Goal: Task Accomplishment & Management: Manage account settings

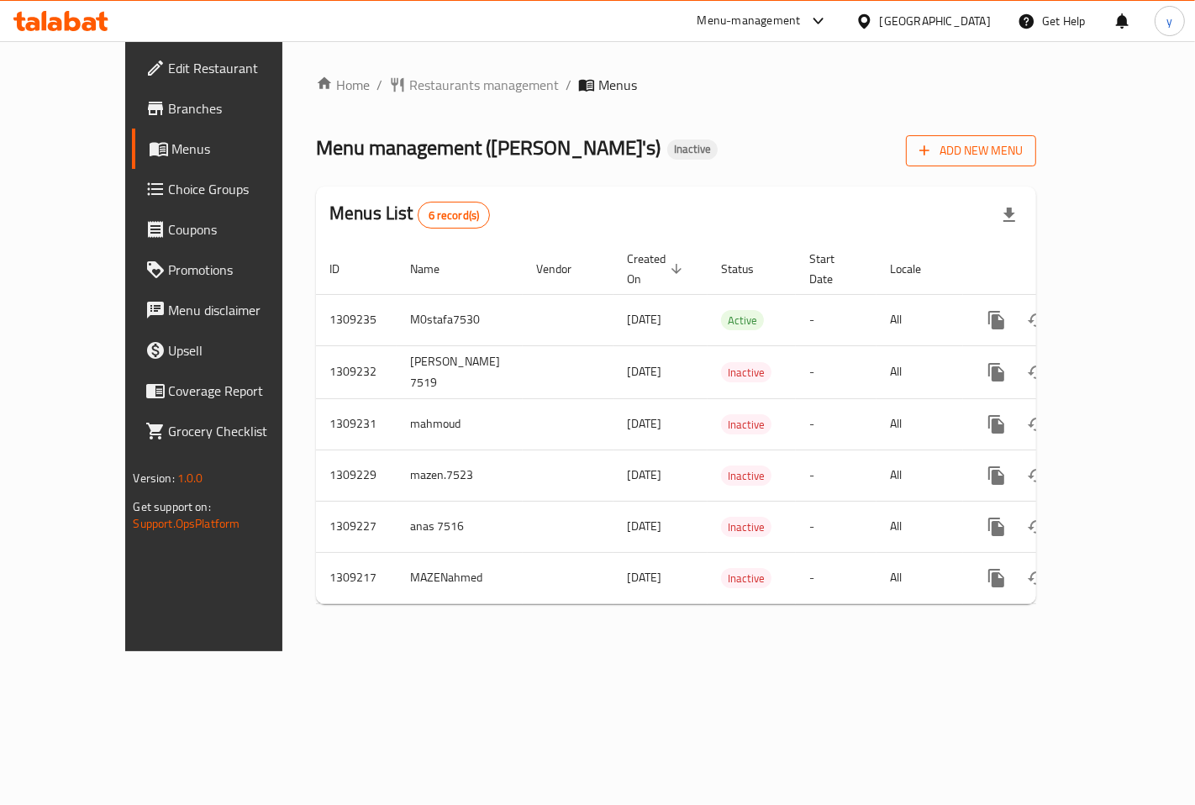
click at [1023, 145] on span "Add New Menu" at bounding box center [970, 150] width 103 height 21
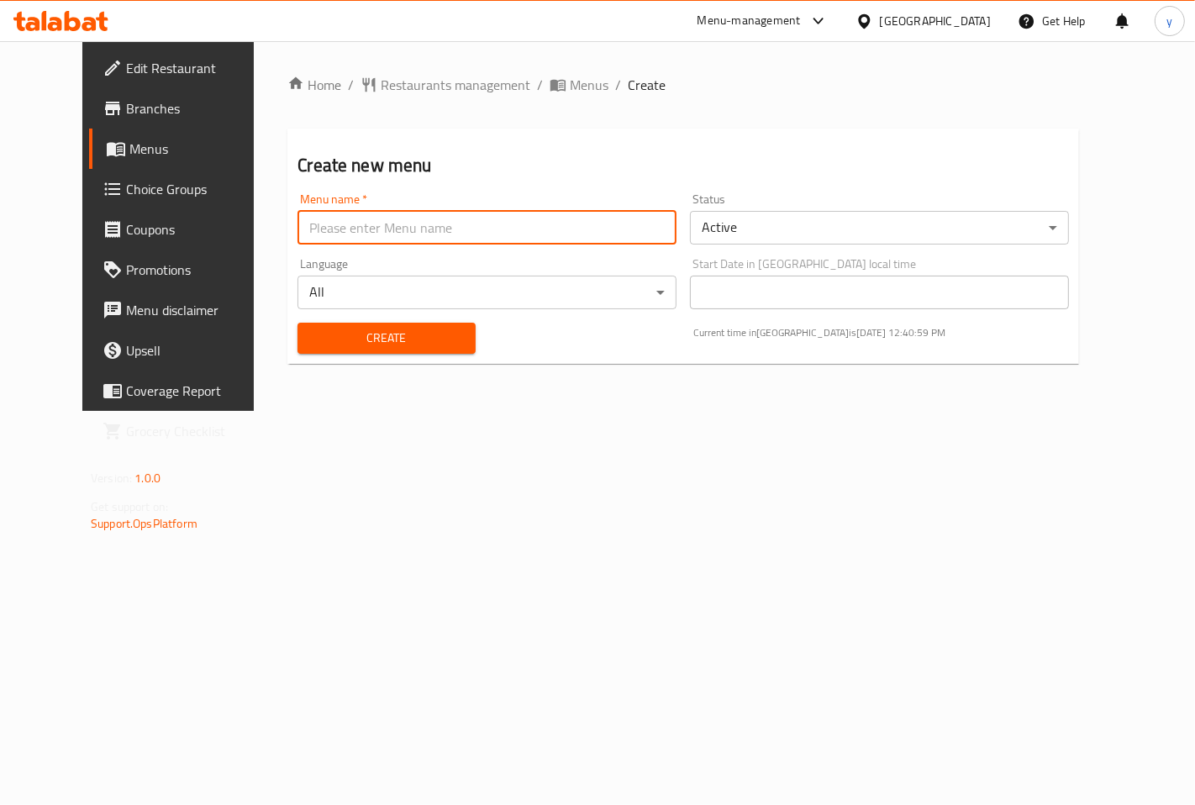
click at [386, 233] on input "text" at bounding box center [486, 228] width 379 height 34
type input "youssef7518"
click at [376, 336] on span "Create" at bounding box center [386, 338] width 150 height 21
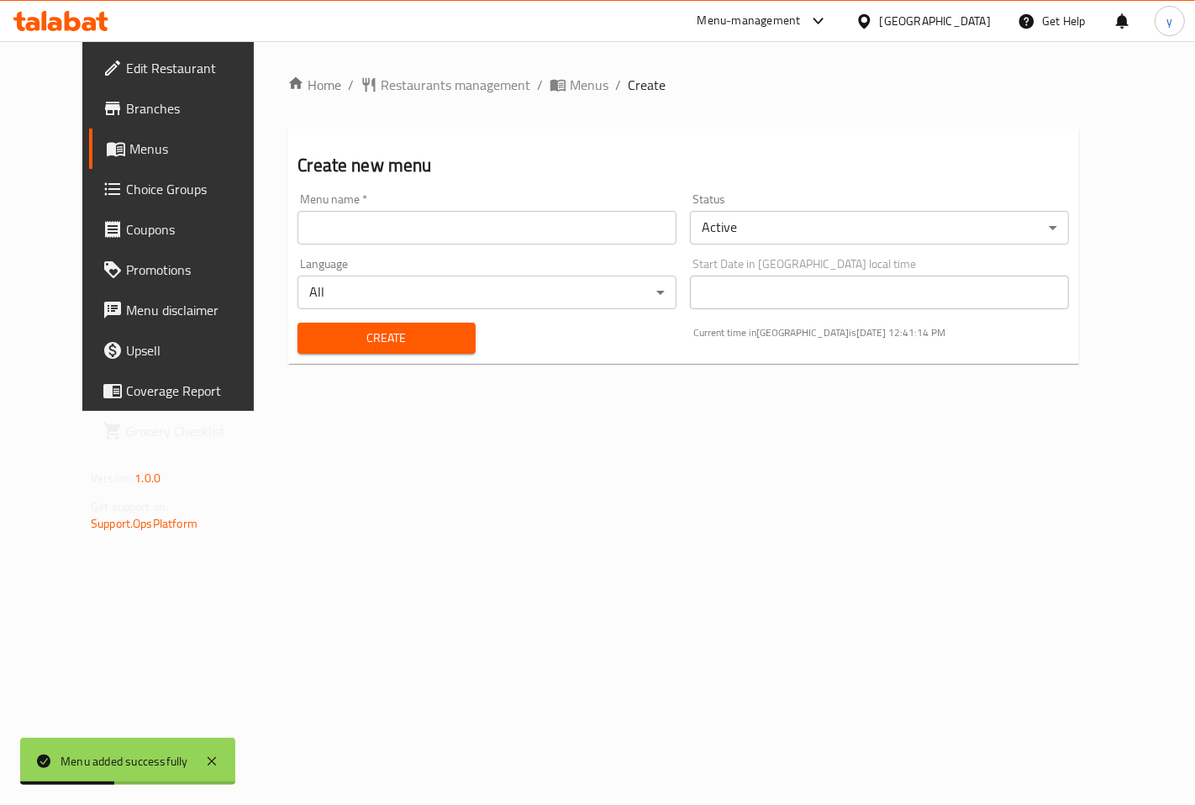
click at [129, 143] on span "Menus" at bounding box center [198, 149] width 139 height 20
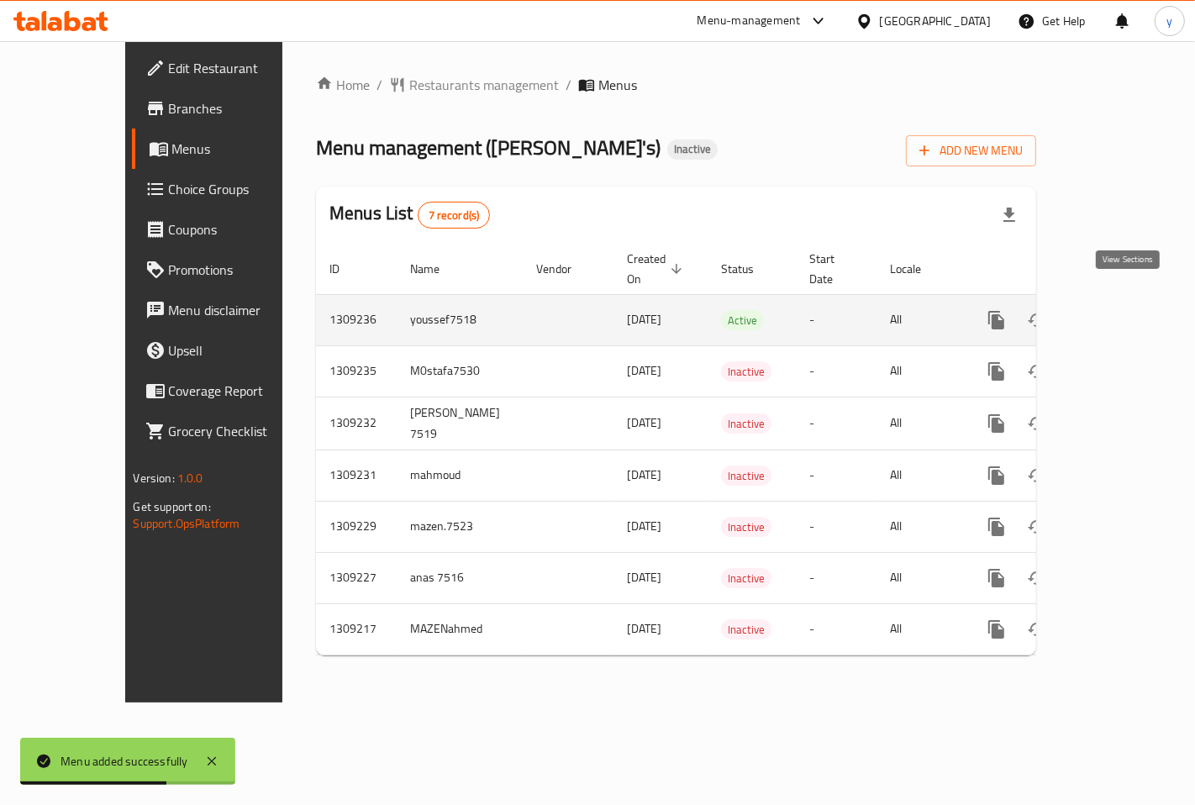
click at [1119, 310] on icon "enhanced table" at bounding box center [1117, 320] width 20 height 20
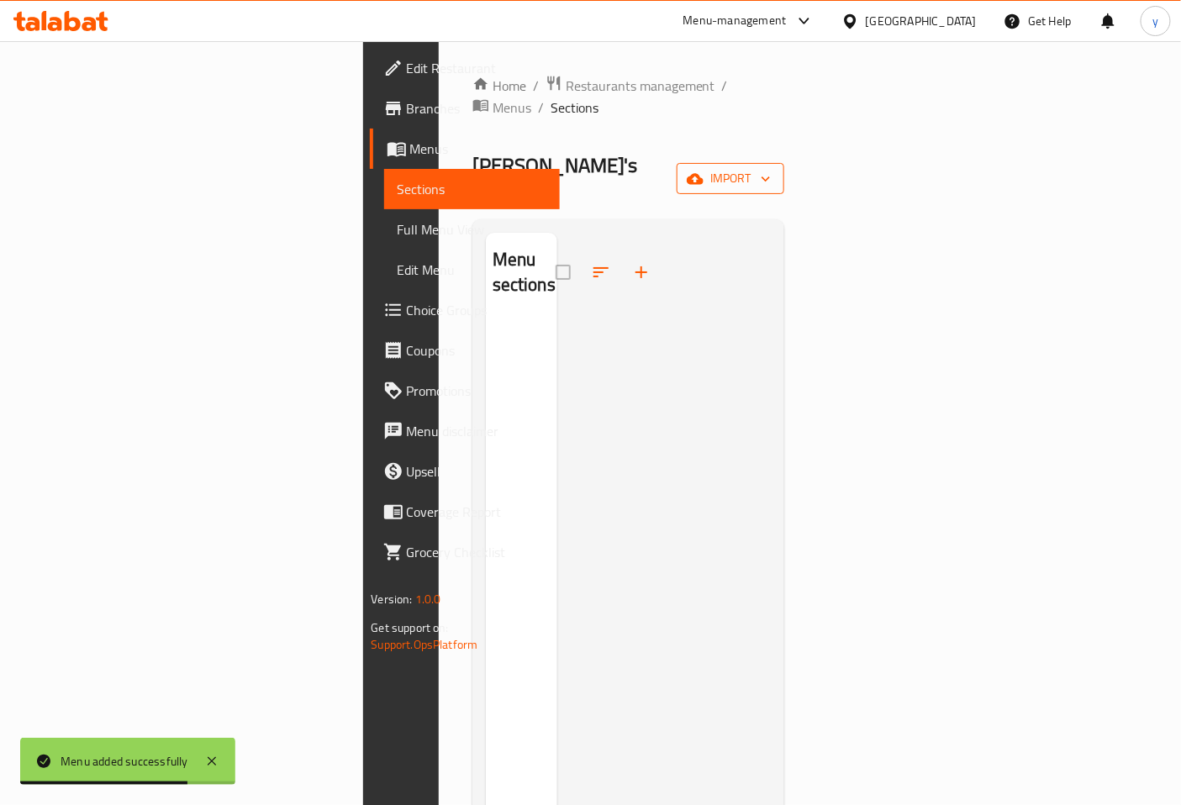
click at [703, 173] on icon "button" at bounding box center [694, 178] width 17 height 11
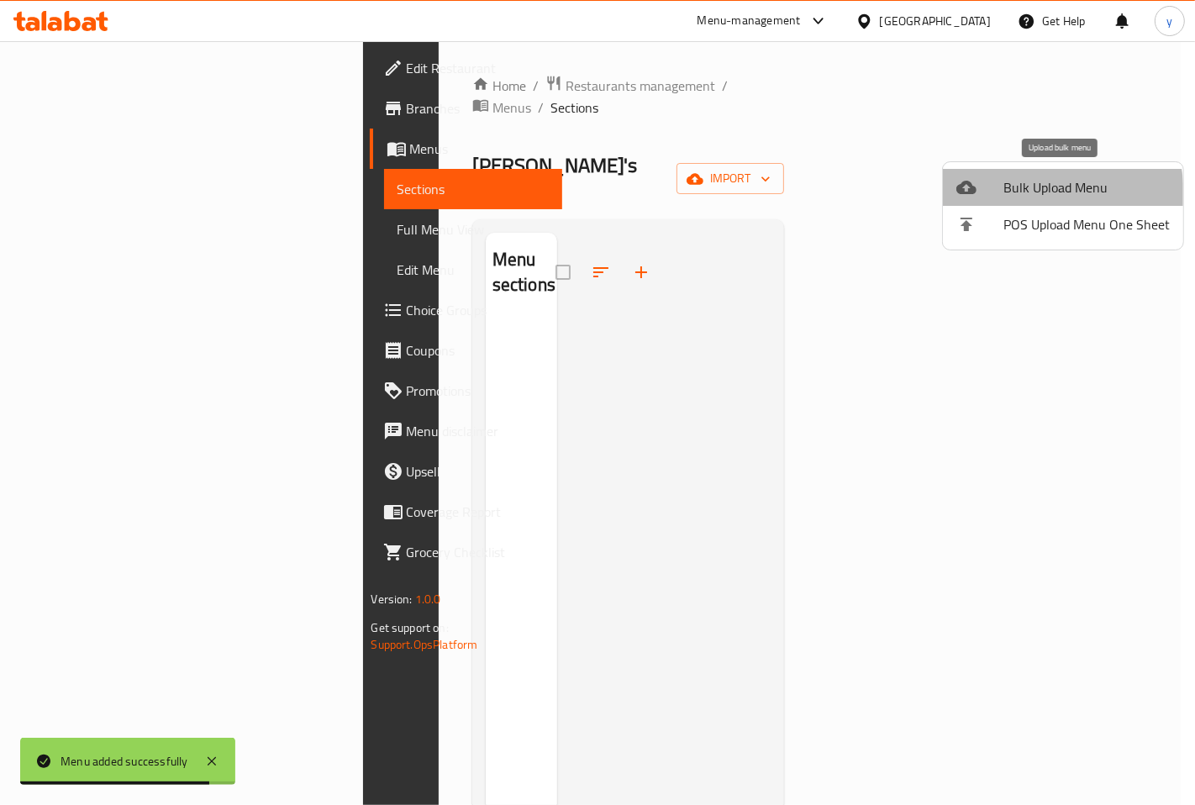
click at [979, 199] on li "Bulk Upload Menu" at bounding box center [1063, 187] width 240 height 37
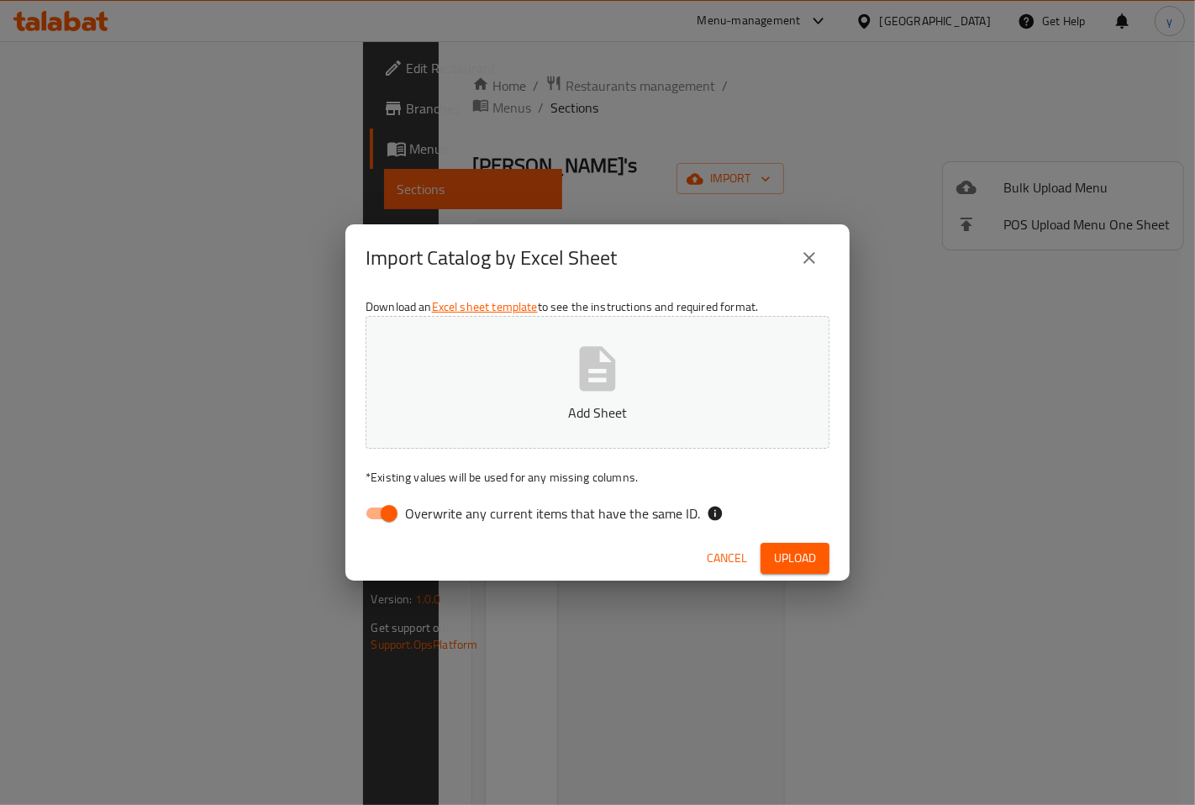
click at [380, 511] on input "Overwrite any current items that have the same ID." at bounding box center [389, 513] width 96 height 32
checkbox input "false"
click at [496, 415] on p "Add Sheet" at bounding box center [598, 412] width 412 height 20
click at [809, 573] on button "Upload" at bounding box center [794, 558] width 69 height 31
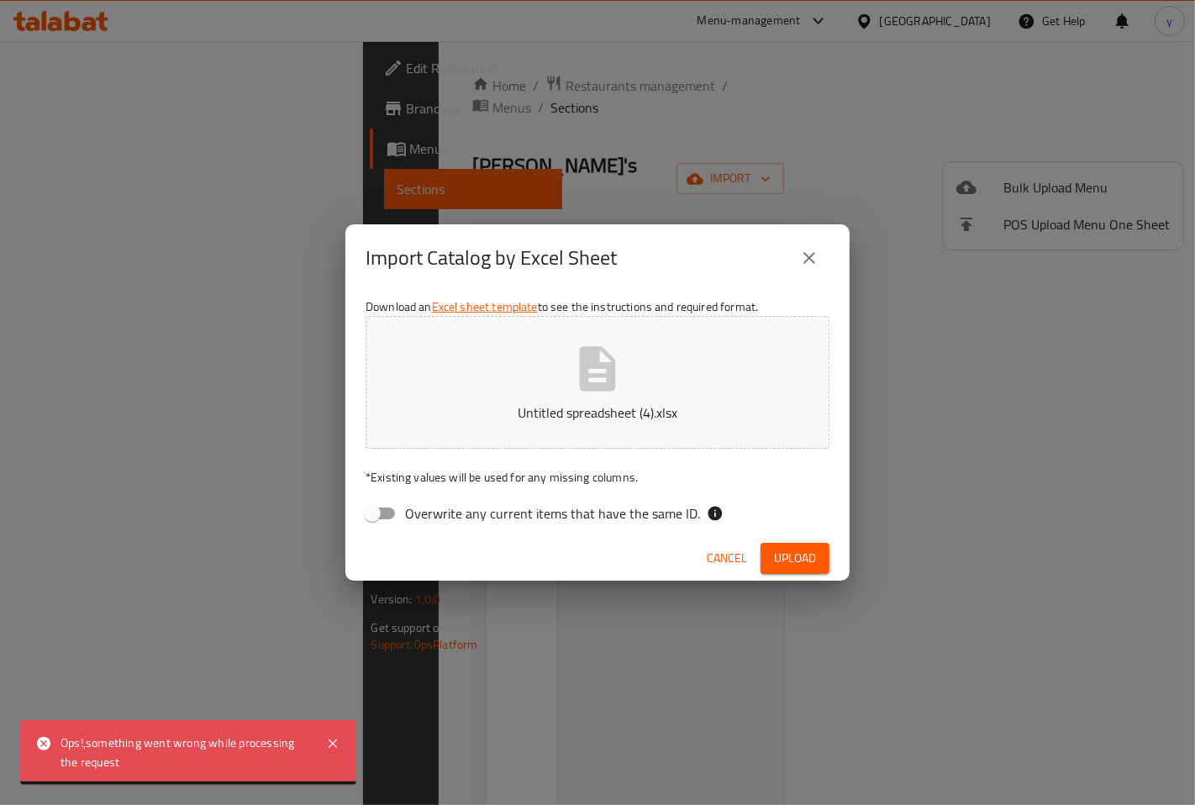
click at [808, 254] on icon "close" at bounding box center [809, 258] width 20 height 20
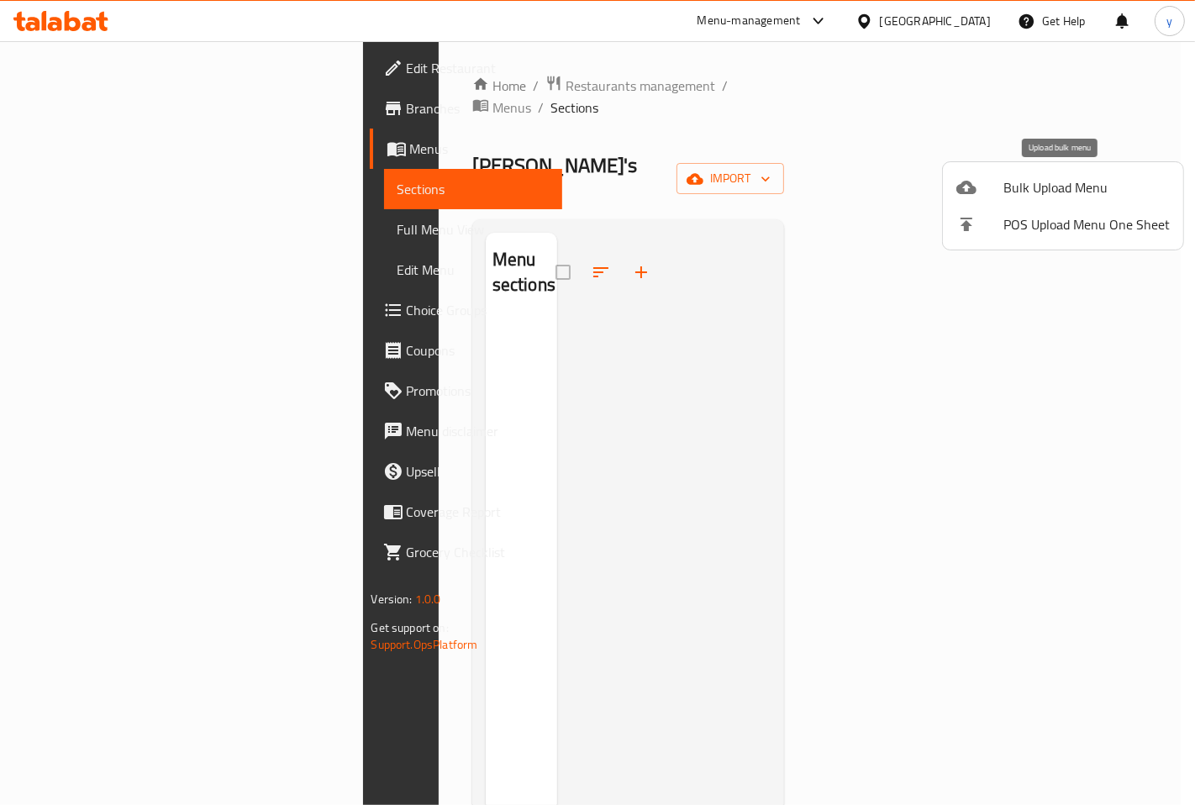
click at [1082, 193] on span "Bulk Upload Menu" at bounding box center [1086, 187] width 166 height 20
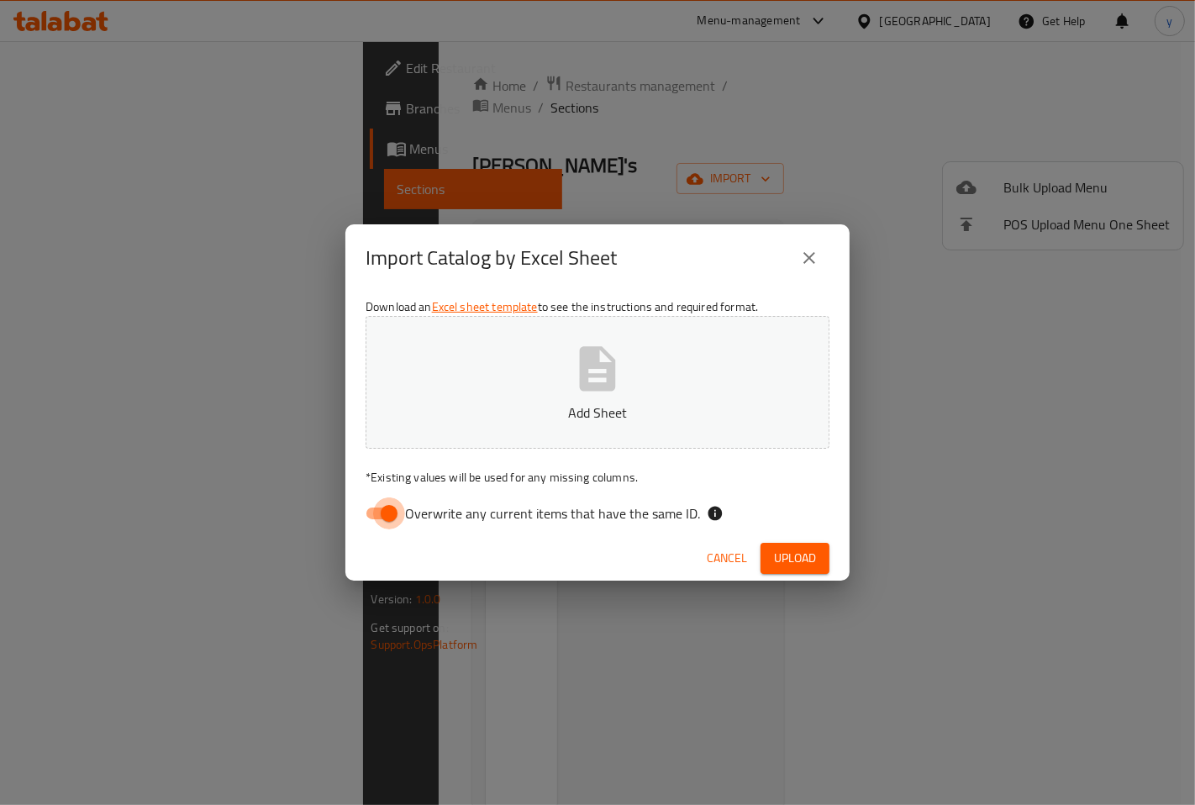
click at [389, 510] on input "Overwrite any current items that have the same ID." at bounding box center [389, 513] width 96 height 32
checkbox input "false"
click at [585, 385] on icon "button" at bounding box center [598, 368] width 36 height 45
click at [809, 552] on span "Upload" at bounding box center [795, 558] width 42 height 21
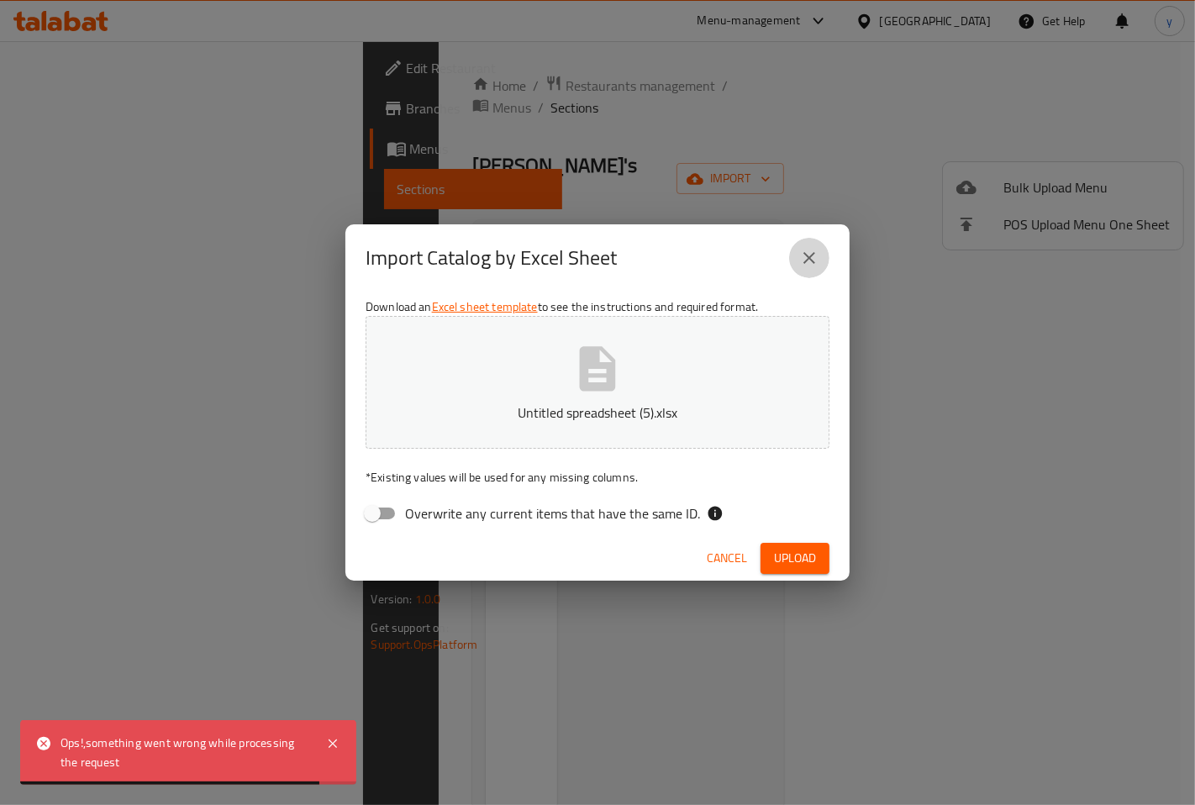
click at [809, 259] on icon "close" at bounding box center [809, 258] width 12 height 12
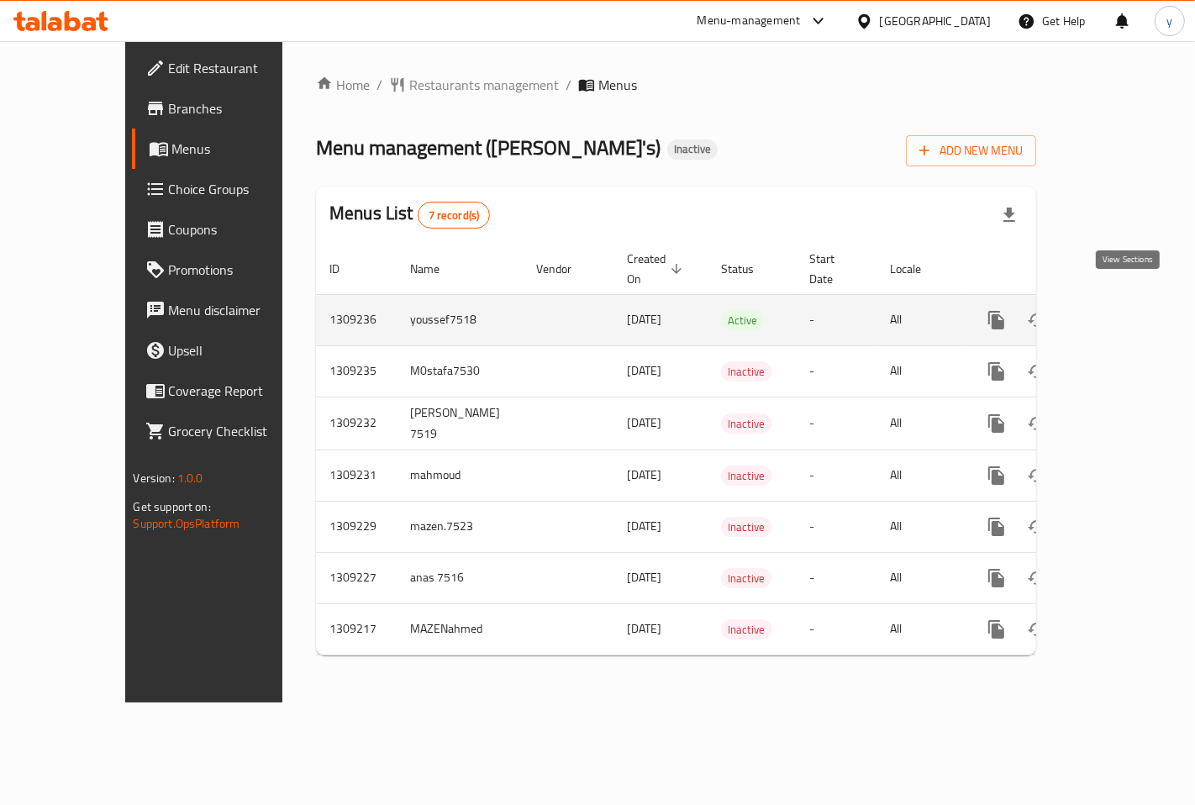
click at [1128, 310] on icon "enhanced table" at bounding box center [1117, 320] width 20 height 20
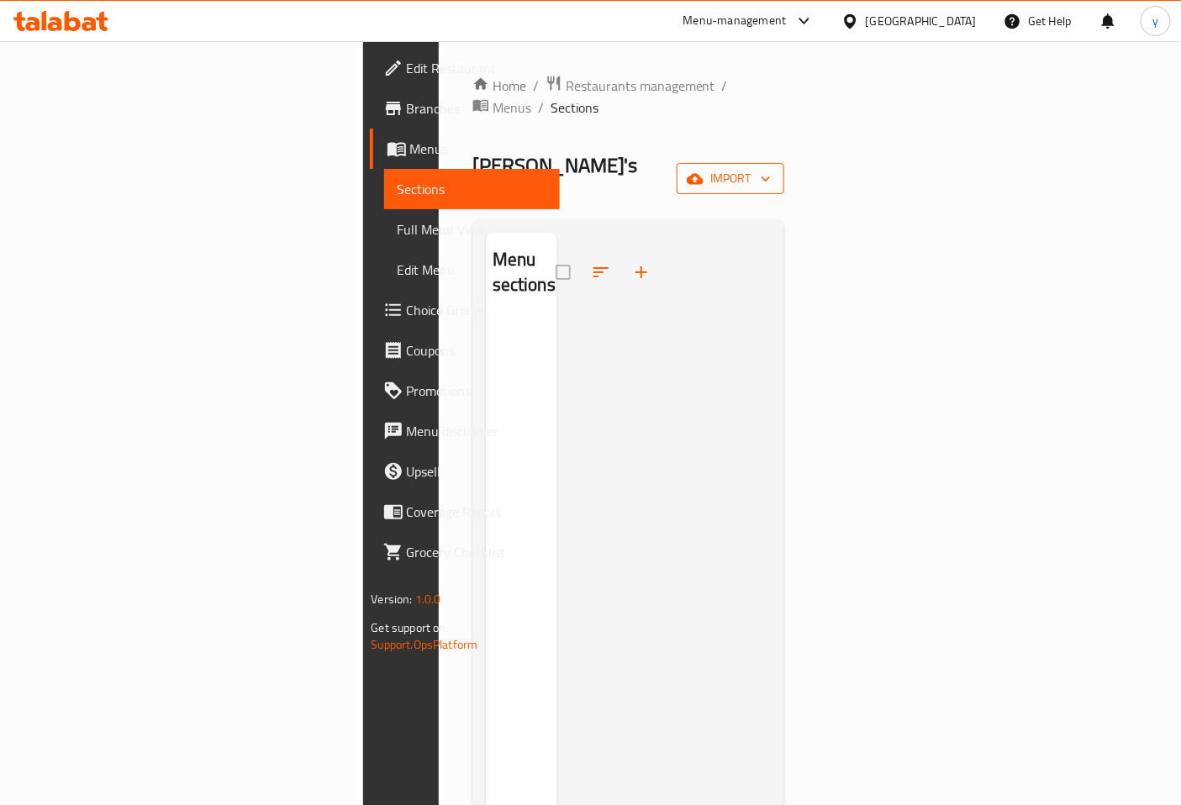
click at [703, 173] on icon "button" at bounding box center [694, 178] width 17 height 11
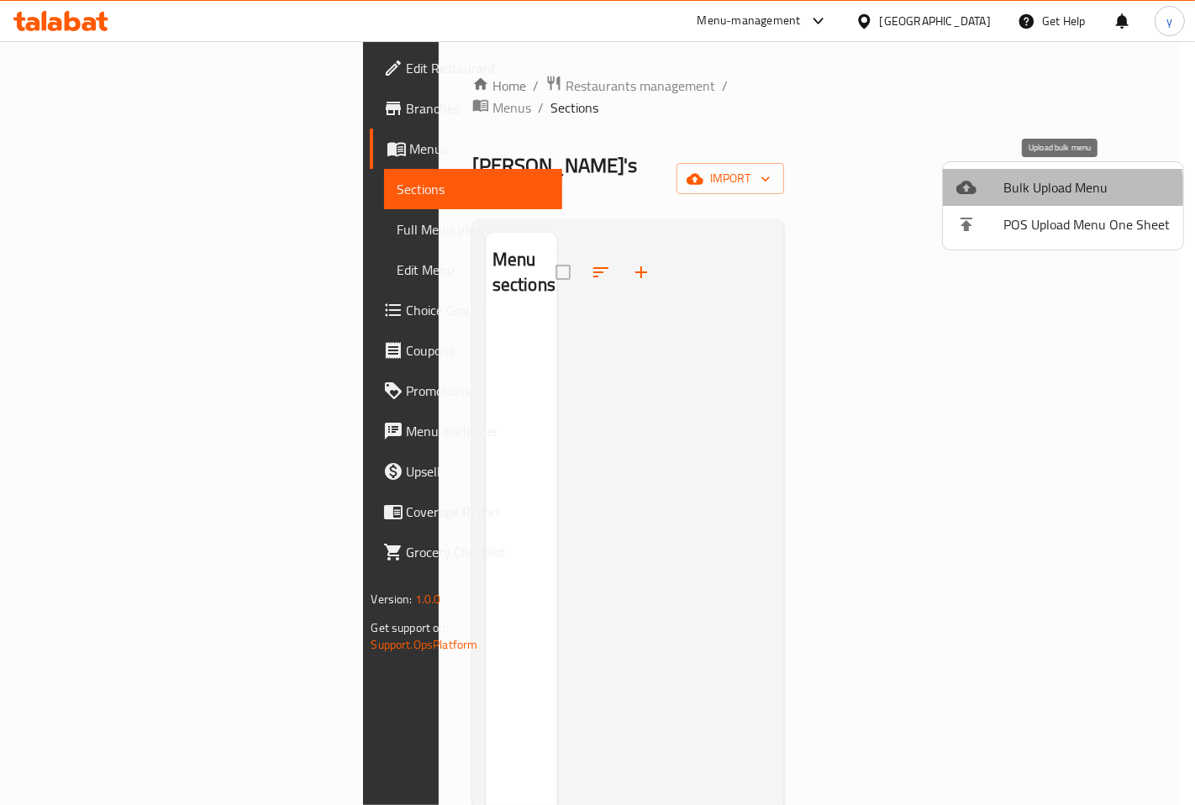
click at [1023, 199] on li "Bulk Upload Menu" at bounding box center [1063, 187] width 240 height 37
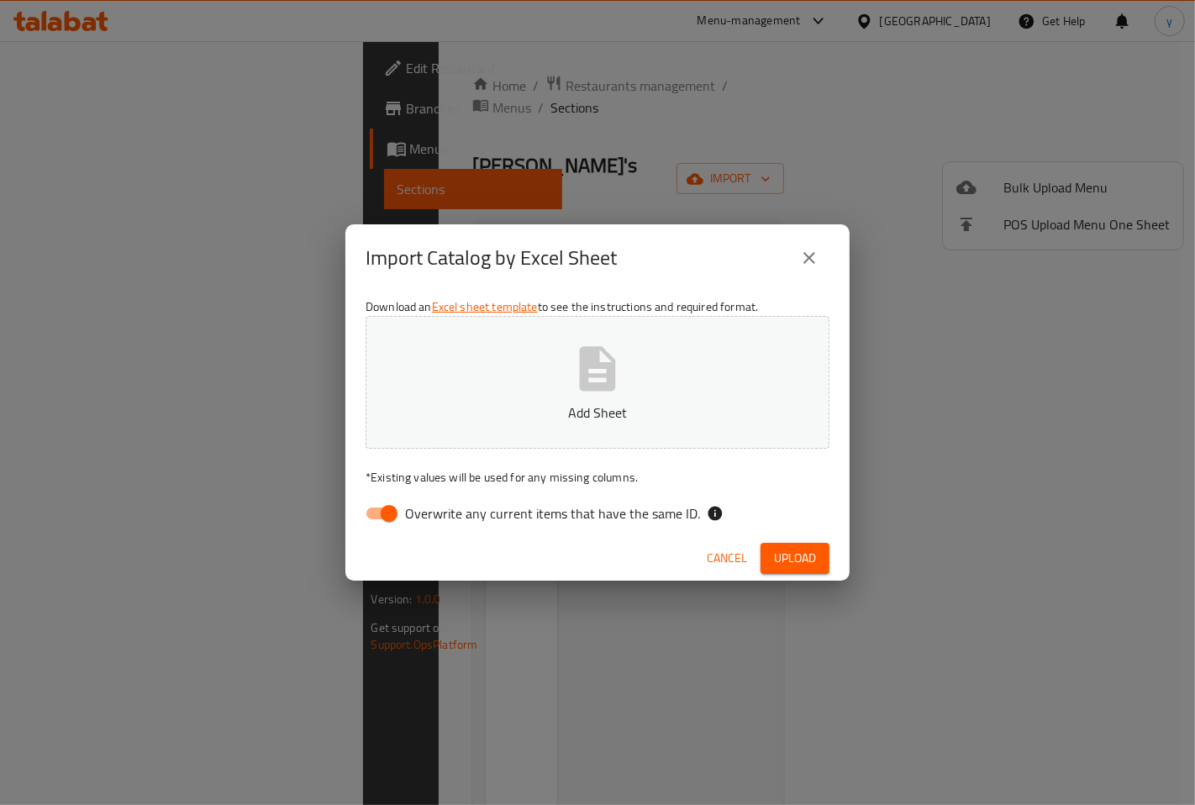
click at [390, 509] on input "Overwrite any current items that have the same ID." at bounding box center [389, 513] width 96 height 32
checkbox input "false"
click at [475, 413] on p "Add Sheet" at bounding box center [598, 412] width 412 height 20
click at [799, 569] on button "Upload" at bounding box center [794, 558] width 69 height 31
click at [812, 258] on icon "close" at bounding box center [809, 258] width 20 height 20
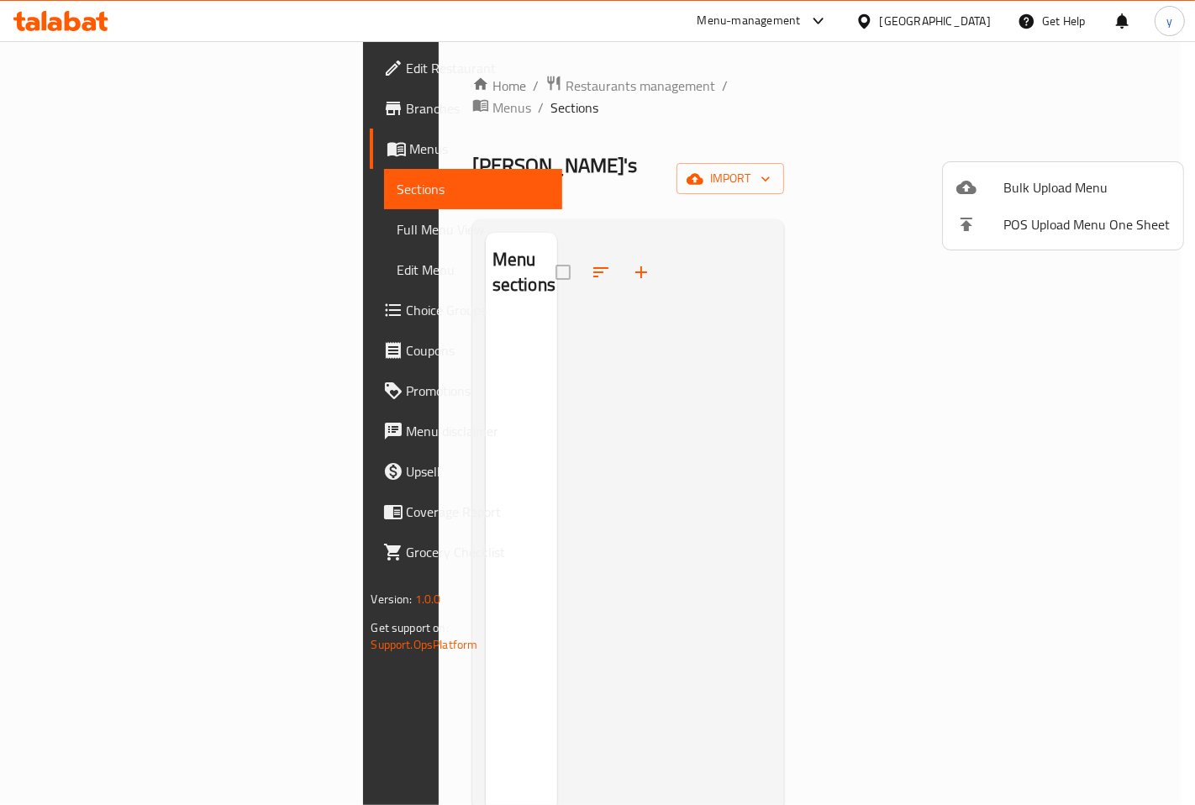
click at [67, 153] on div at bounding box center [597, 402] width 1195 height 805
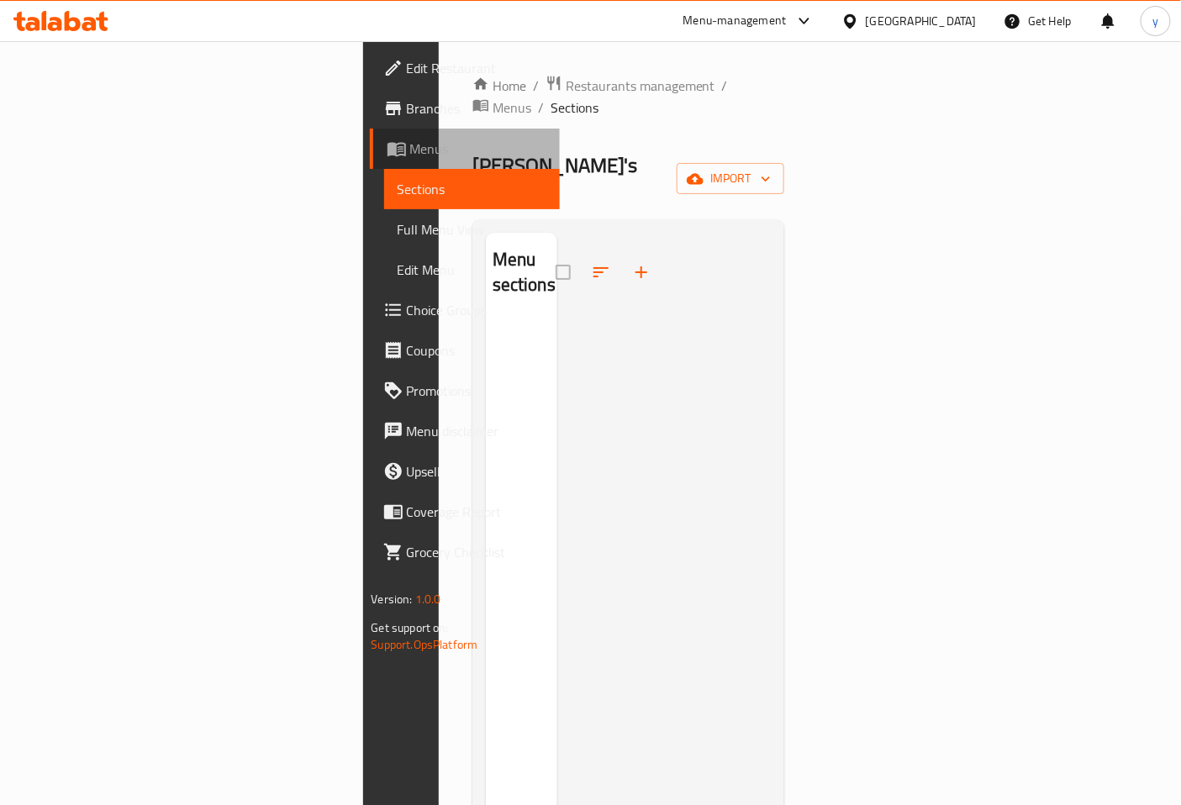
click at [410, 149] on span "Menus" at bounding box center [478, 149] width 137 height 20
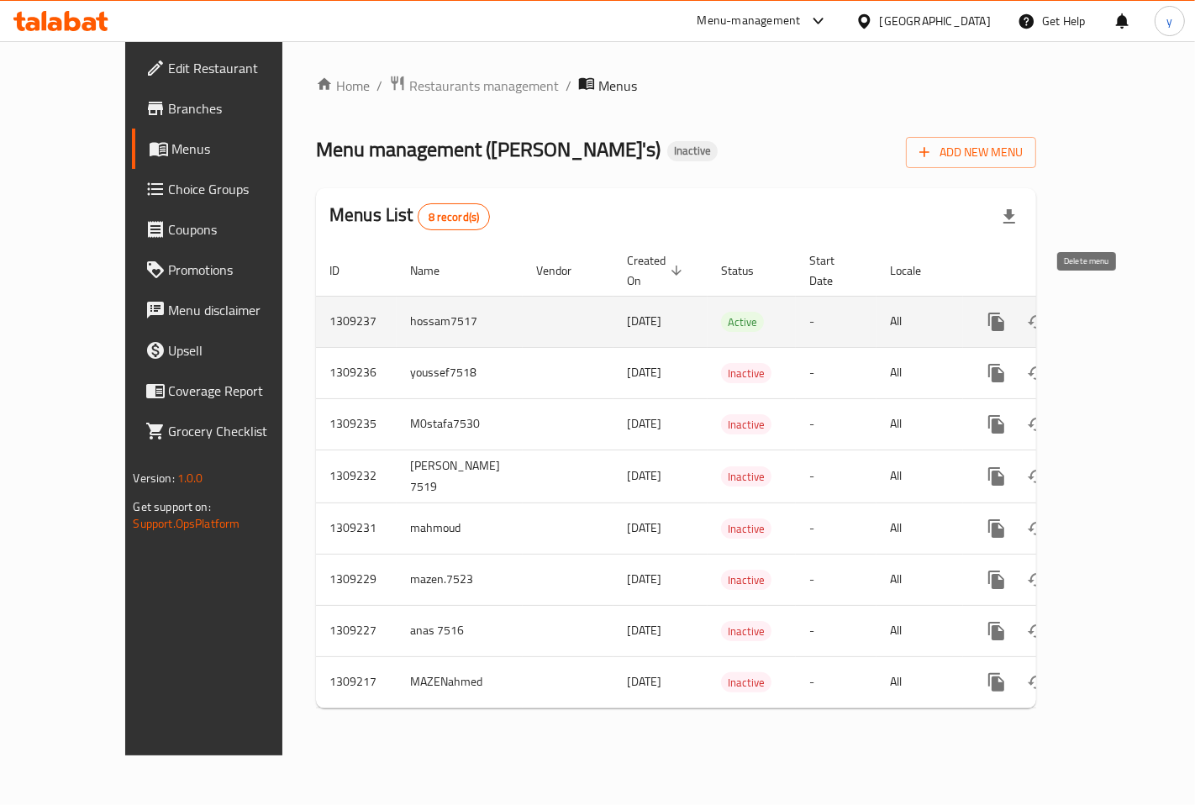
click at [1083, 314] on icon "enhanced table" at bounding box center [1077, 321] width 12 height 15
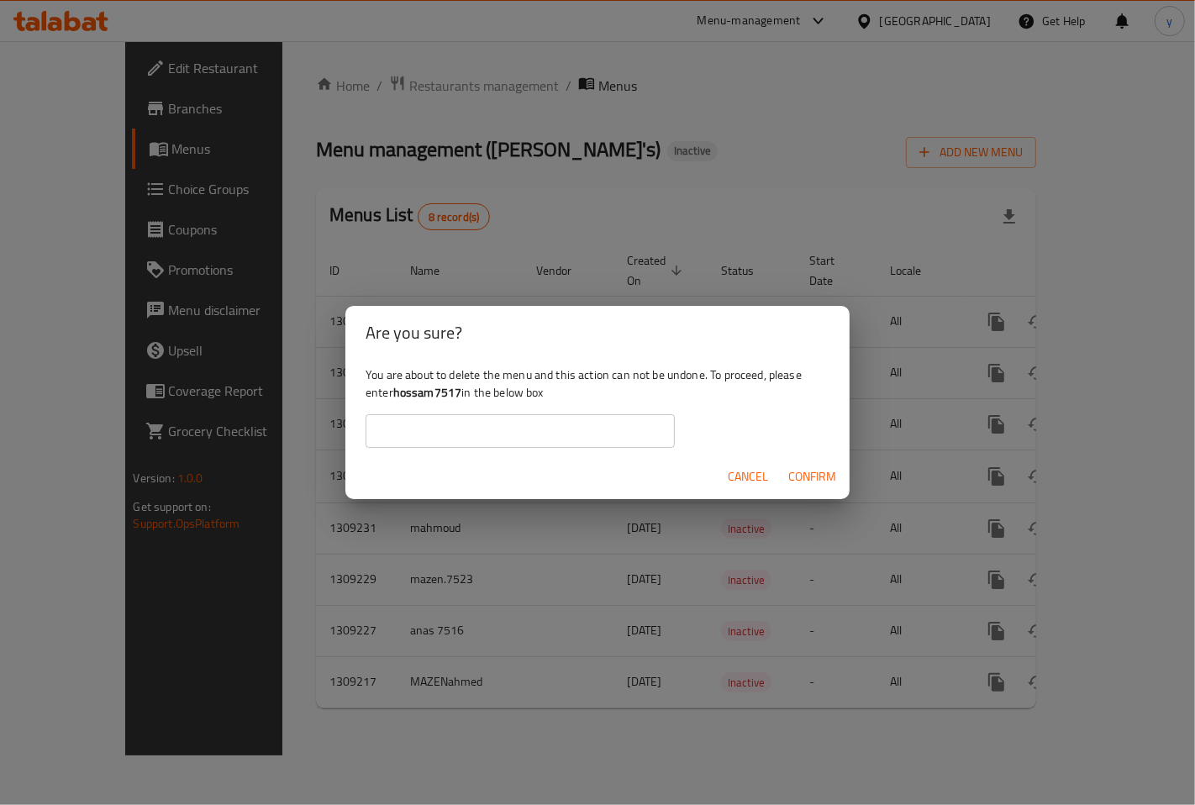
click at [459, 392] on b "hossam7517" at bounding box center [427, 392] width 69 height 22
drag, startPoint x: 459, startPoint y: 392, endPoint x: 423, endPoint y: 397, distance: 36.6
click at [423, 397] on b "hossam7517" at bounding box center [427, 392] width 69 height 22
copy div "hossam7517"
click at [581, 439] on input "text" at bounding box center [519, 431] width 309 height 34
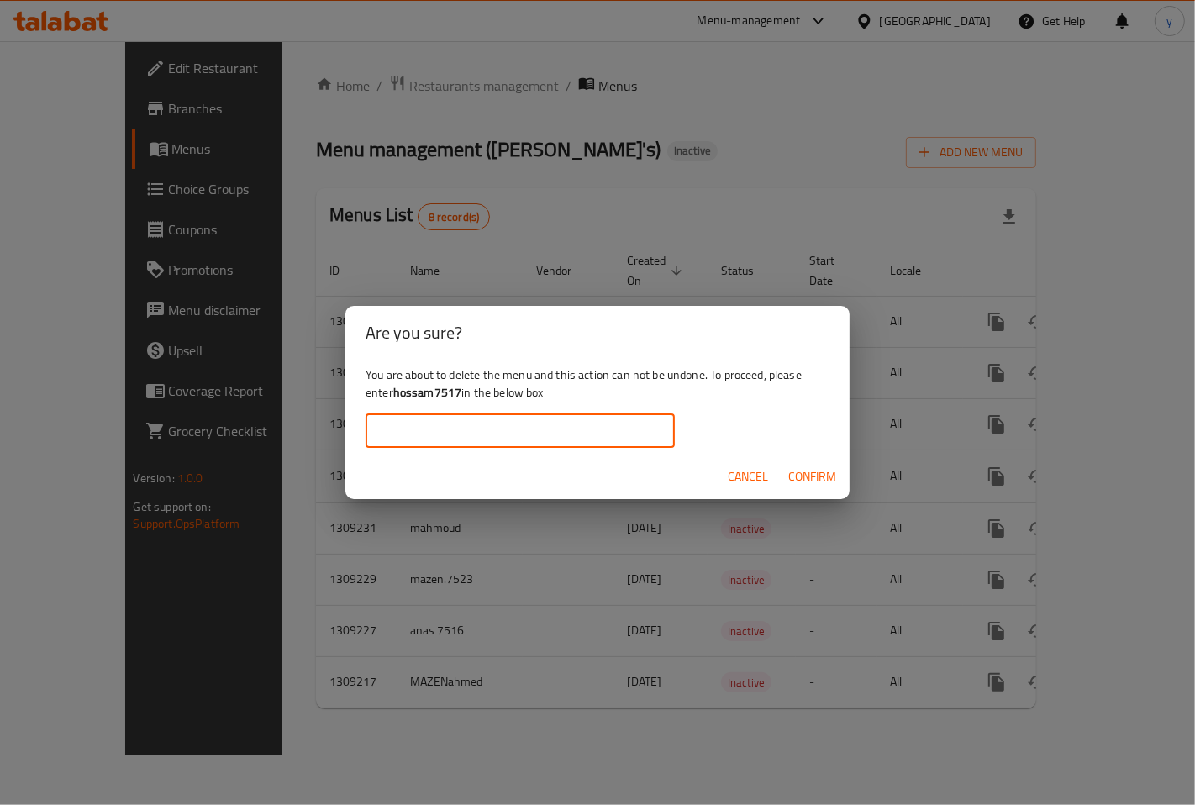
click at [516, 443] on input "text" at bounding box center [519, 431] width 309 height 34
paste input "hossam7517"
type input "hossam7517"
click at [799, 477] on span "Confirm" at bounding box center [812, 476] width 48 height 21
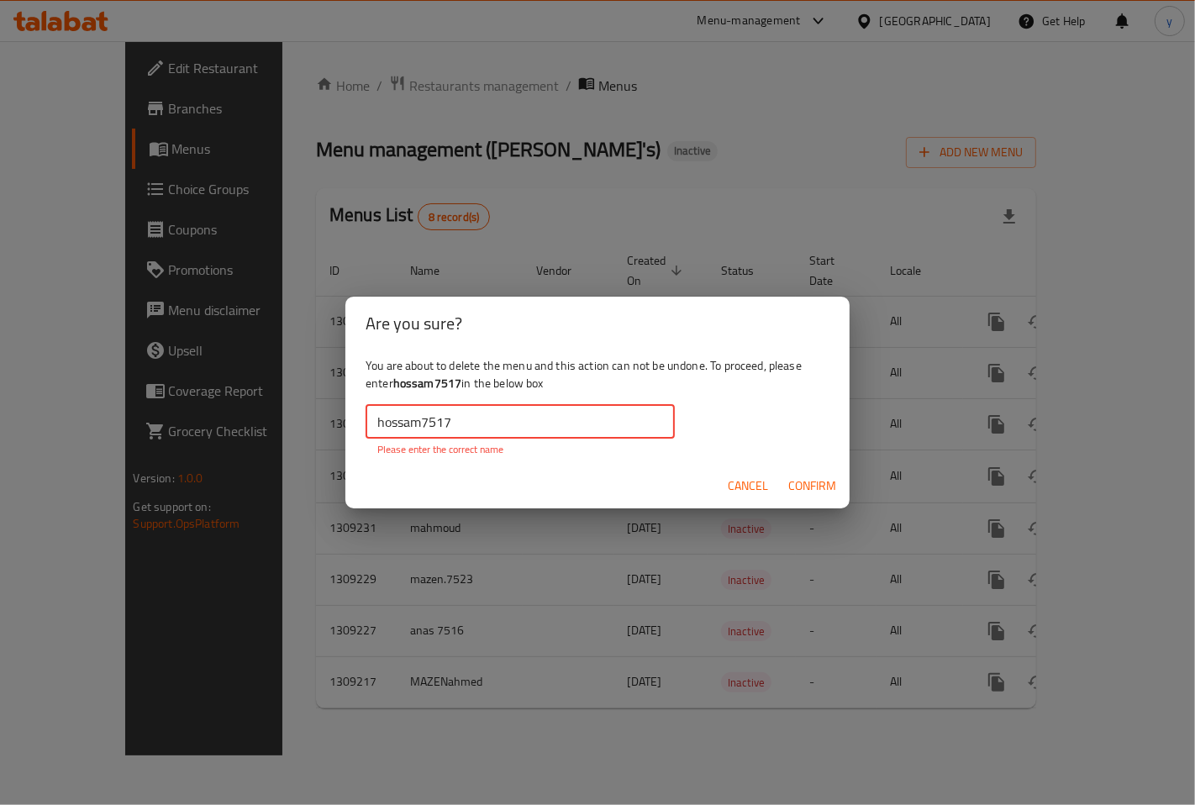
click at [380, 420] on input "hossam7517" at bounding box center [519, 422] width 309 height 34
click at [807, 491] on span "Confirm" at bounding box center [812, 486] width 48 height 21
click at [781, 480] on button "Confirm" at bounding box center [811, 486] width 61 height 31
click at [749, 484] on span "Cancel" at bounding box center [748, 486] width 40 height 21
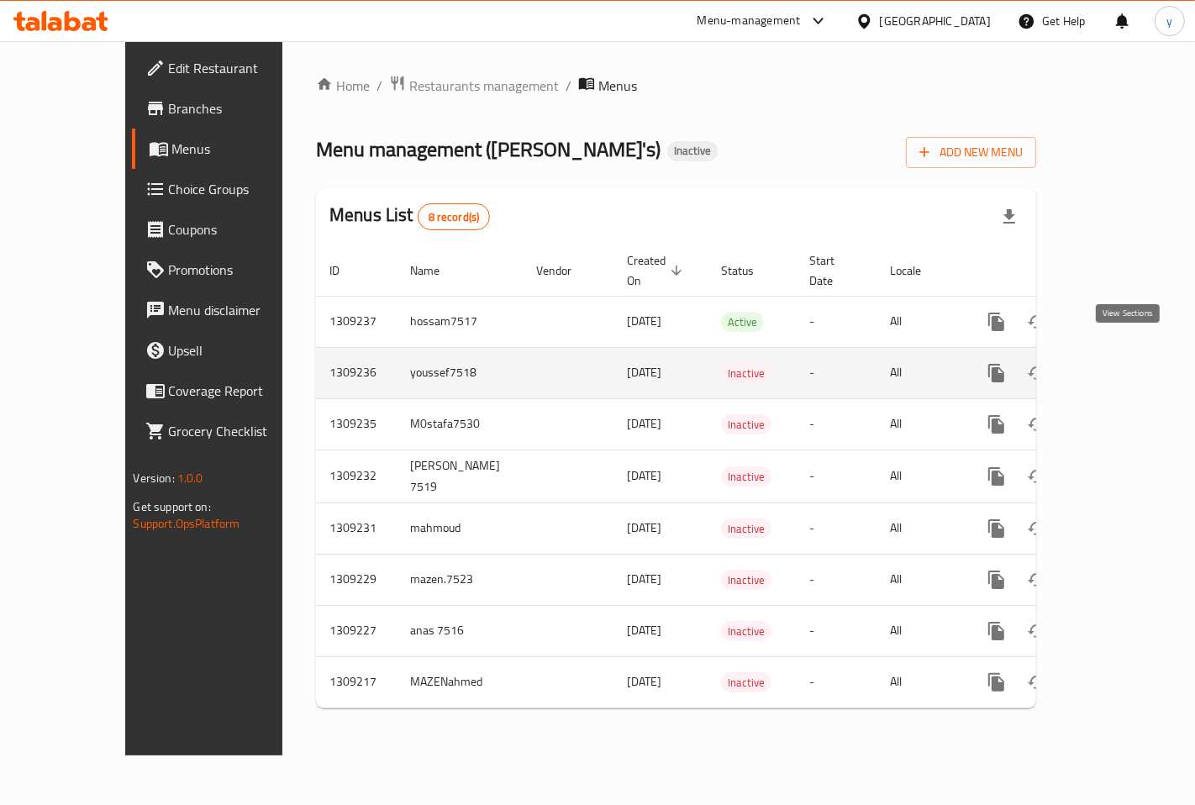
click at [1128, 363] on icon "enhanced table" at bounding box center [1117, 373] width 20 height 20
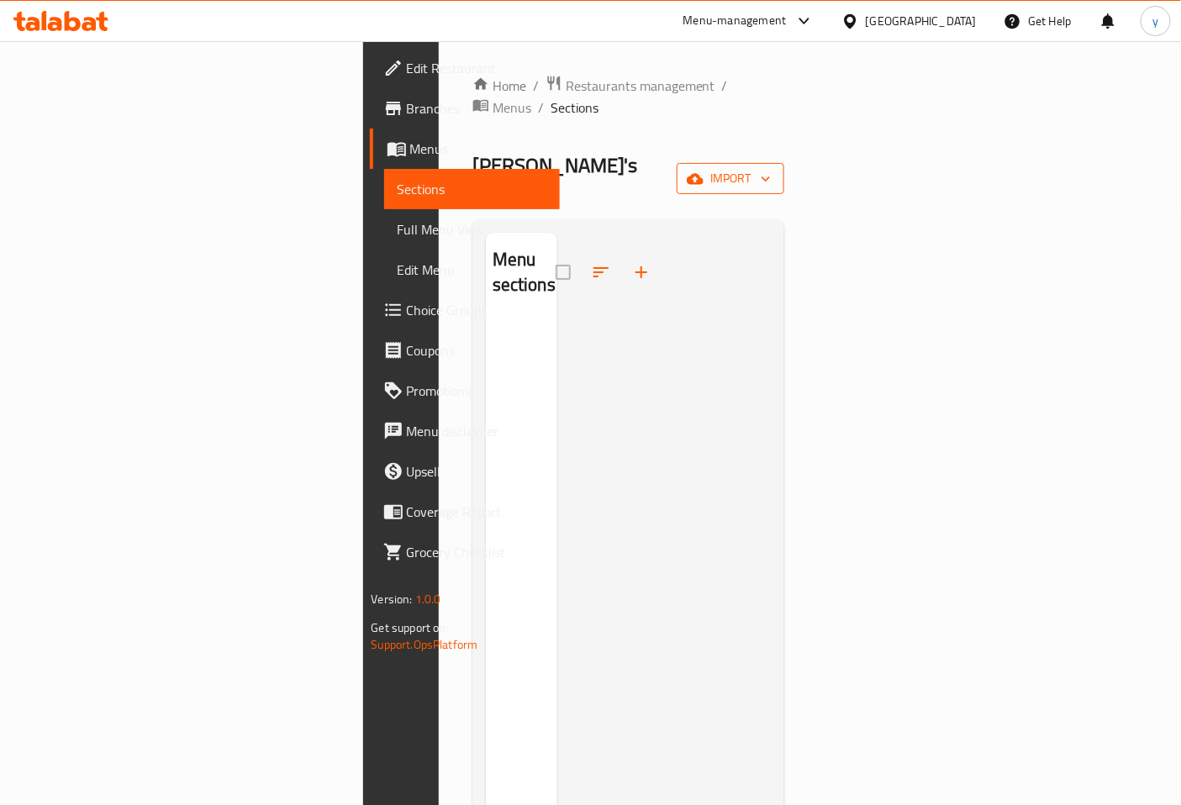
click at [784, 163] on button "import" at bounding box center [730, 178] width 108 height 31
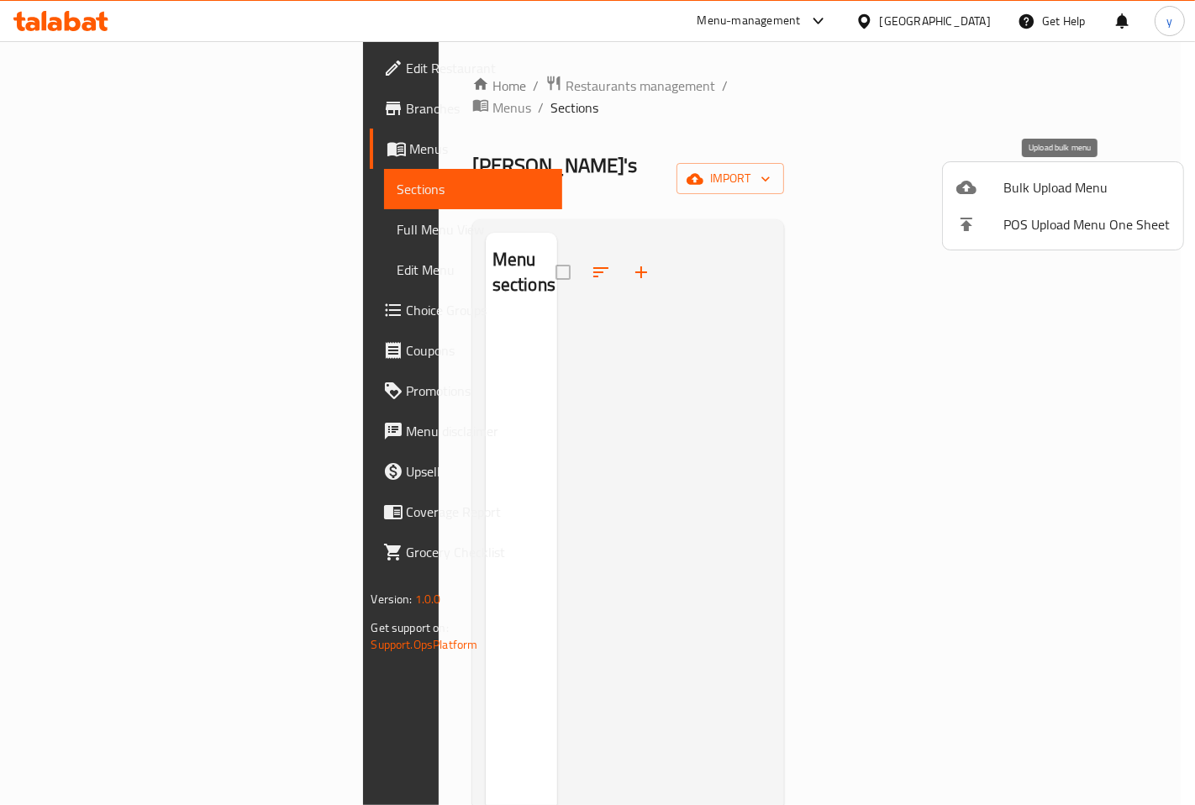
click at [1106, 194] on span "Bulk Upload Menu" at bounding box center [1086, 187] width 166 height 20
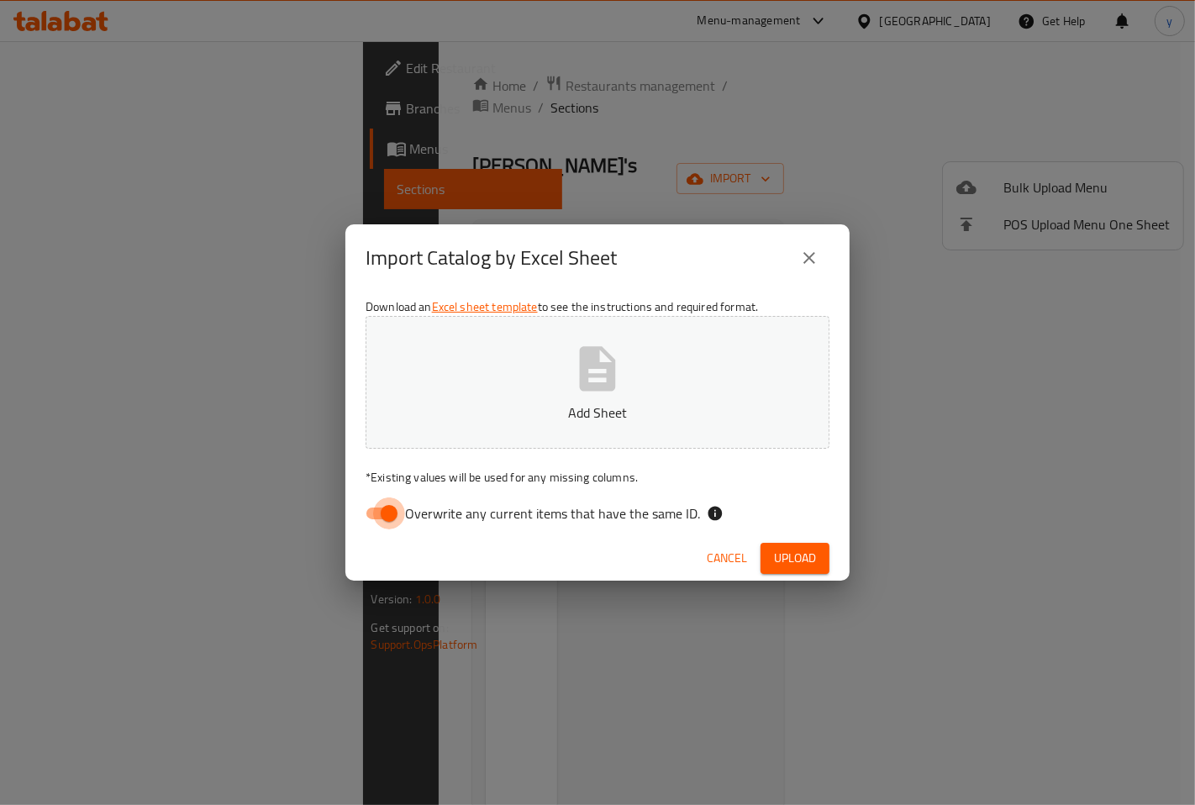
click at [395, 509] on input "Overwrite any current items that have the same ID." at bounding box center [389, 513] width 96 height 32
checkbox input "false"
click at [477, 417] on p "Add Sheet" at bounding box center [598, 412] width 412 height 20
click at [797, 561] on span "Upload" at bounding box center [795, 558] width 42 height 21
click at [617, 393] on icon "button" at bounding box center [598, 369] width 54 height 54
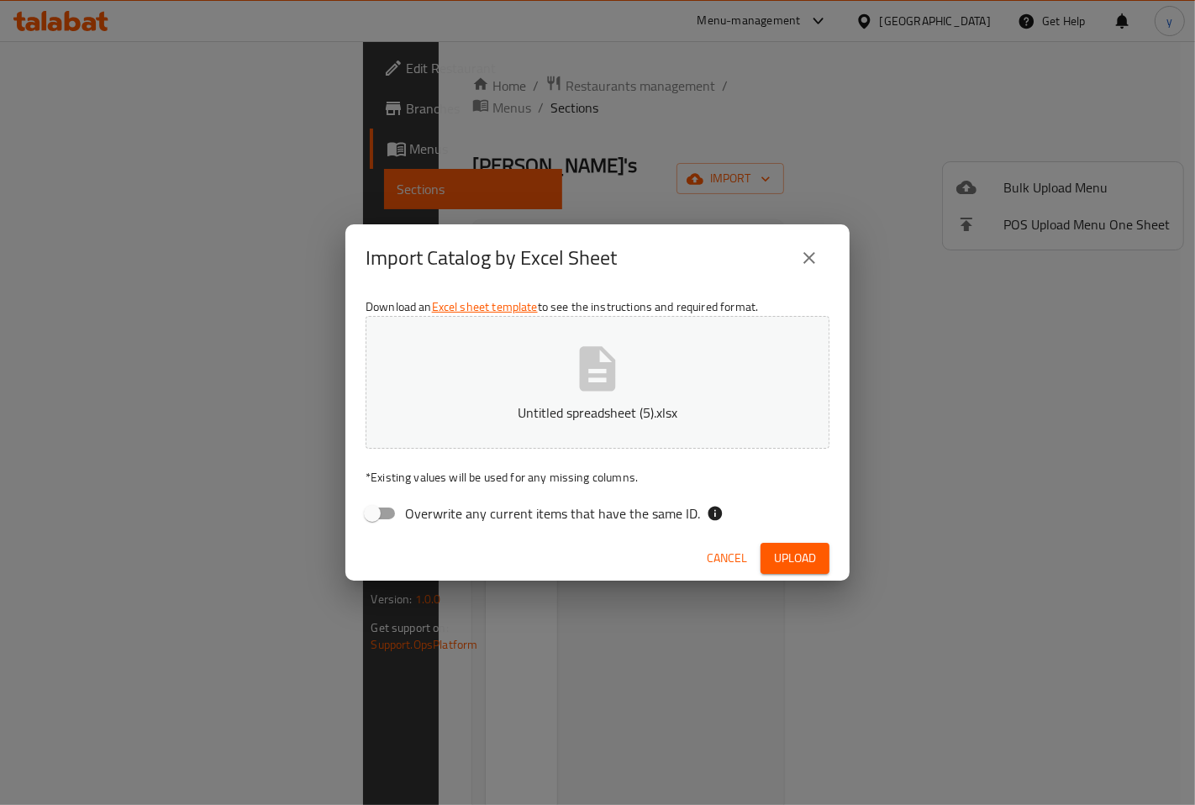
click at [797, 556] on span "Upload" at bounding box center [795, 558] width 42 height 21
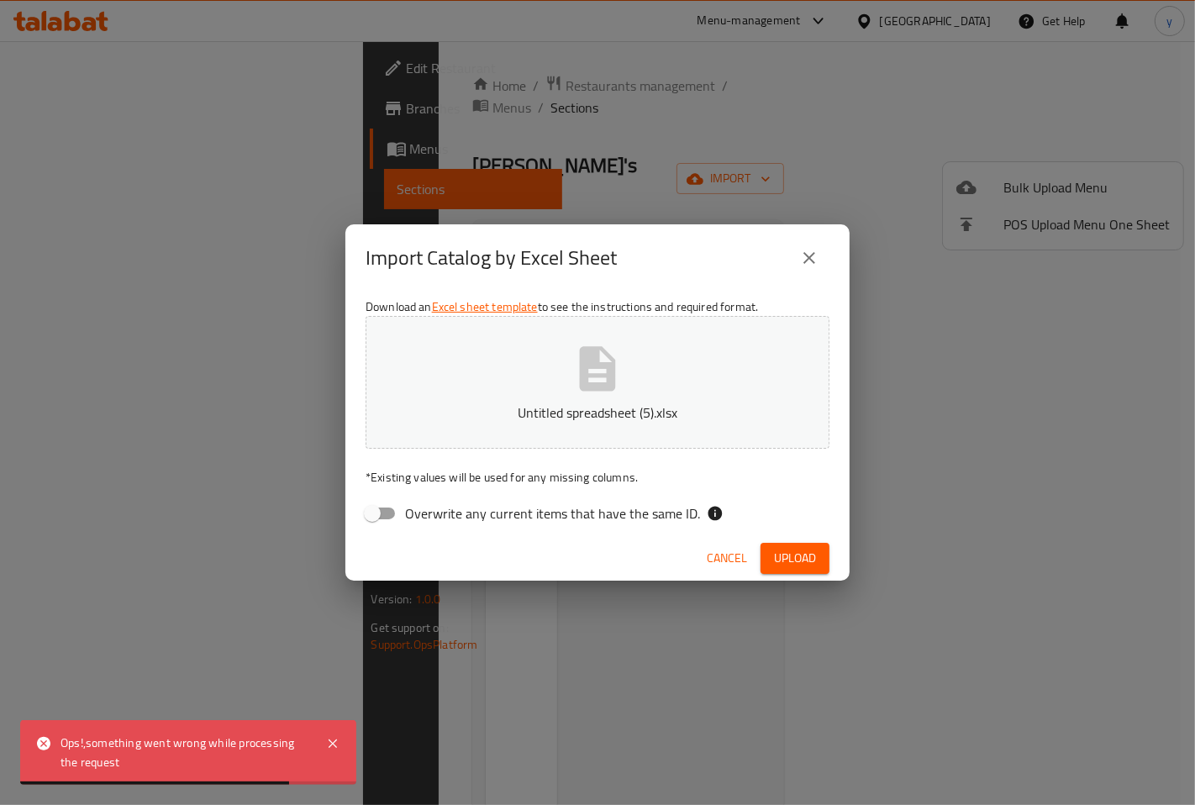
click at [816, 266] on icon "close" at bounding box center [809, 258] width 20 height 20
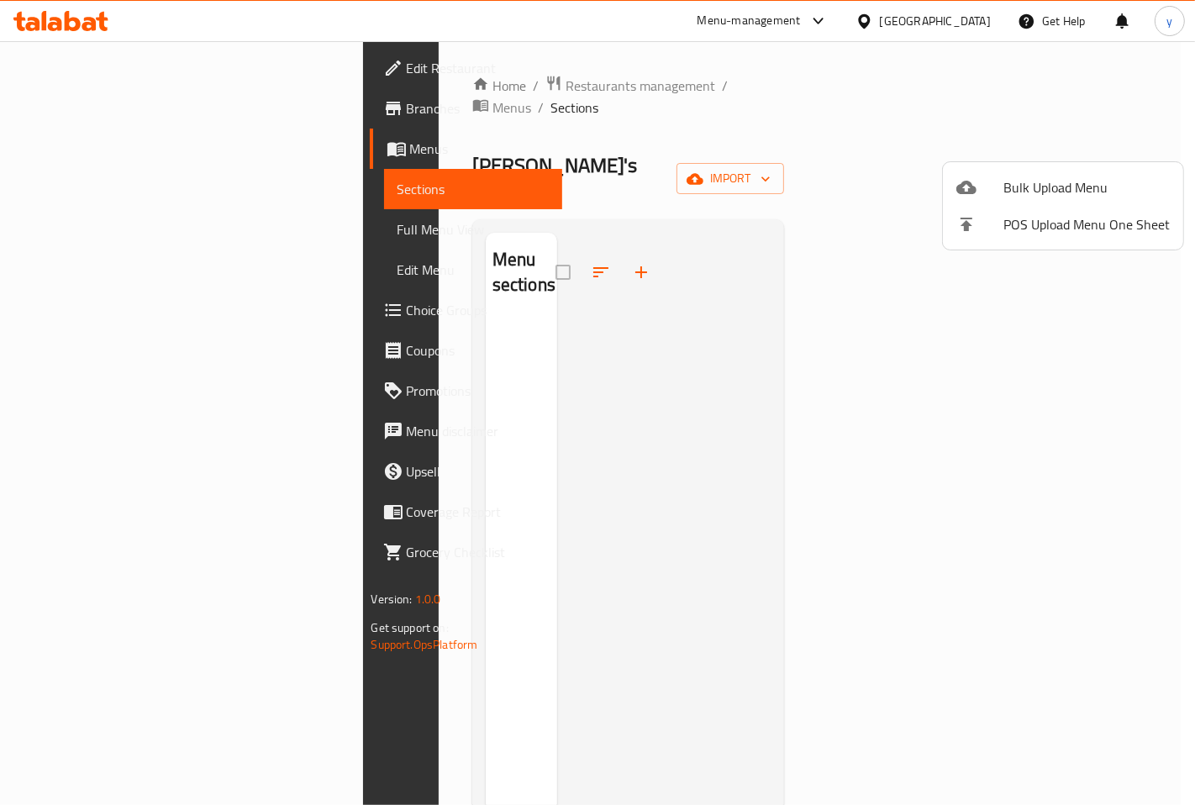
click at [51, 147] on div at bounding box center [597, 402] width 1195 height 805
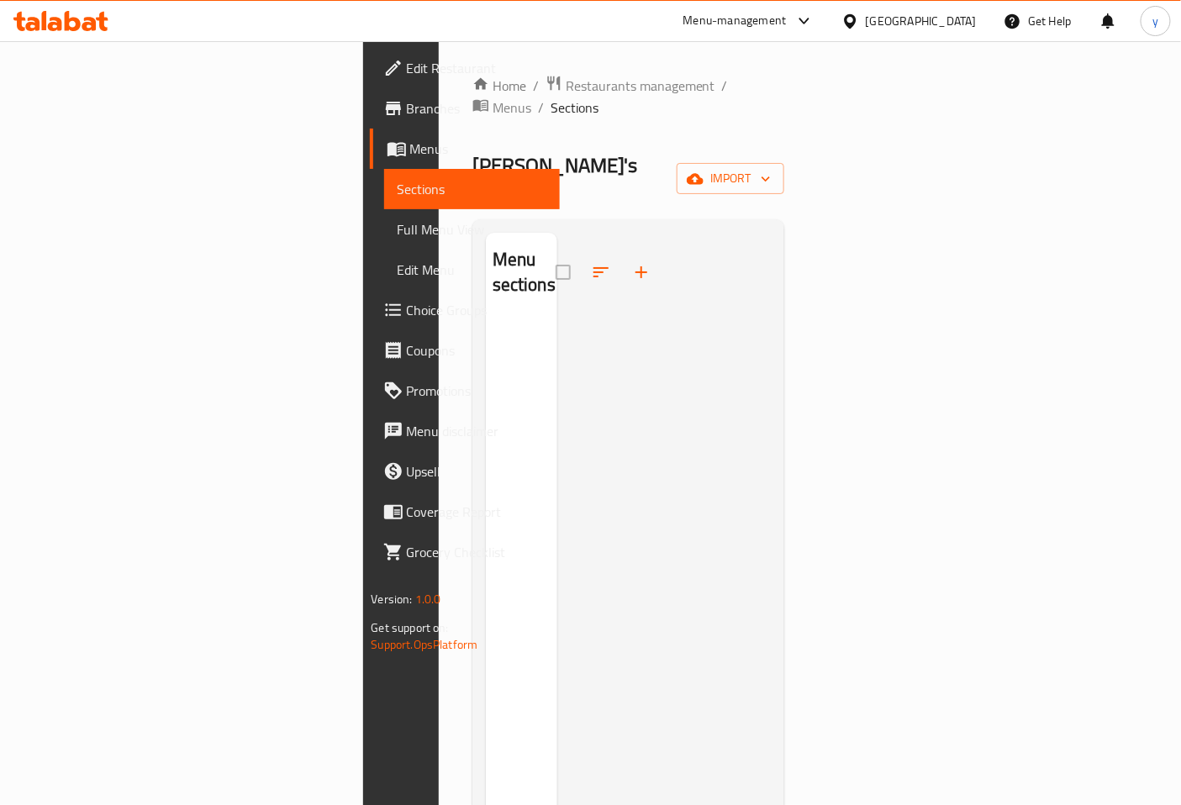
click at [410, 147] on span "Menus" at bounding box center [478, 149] width 137 height 20
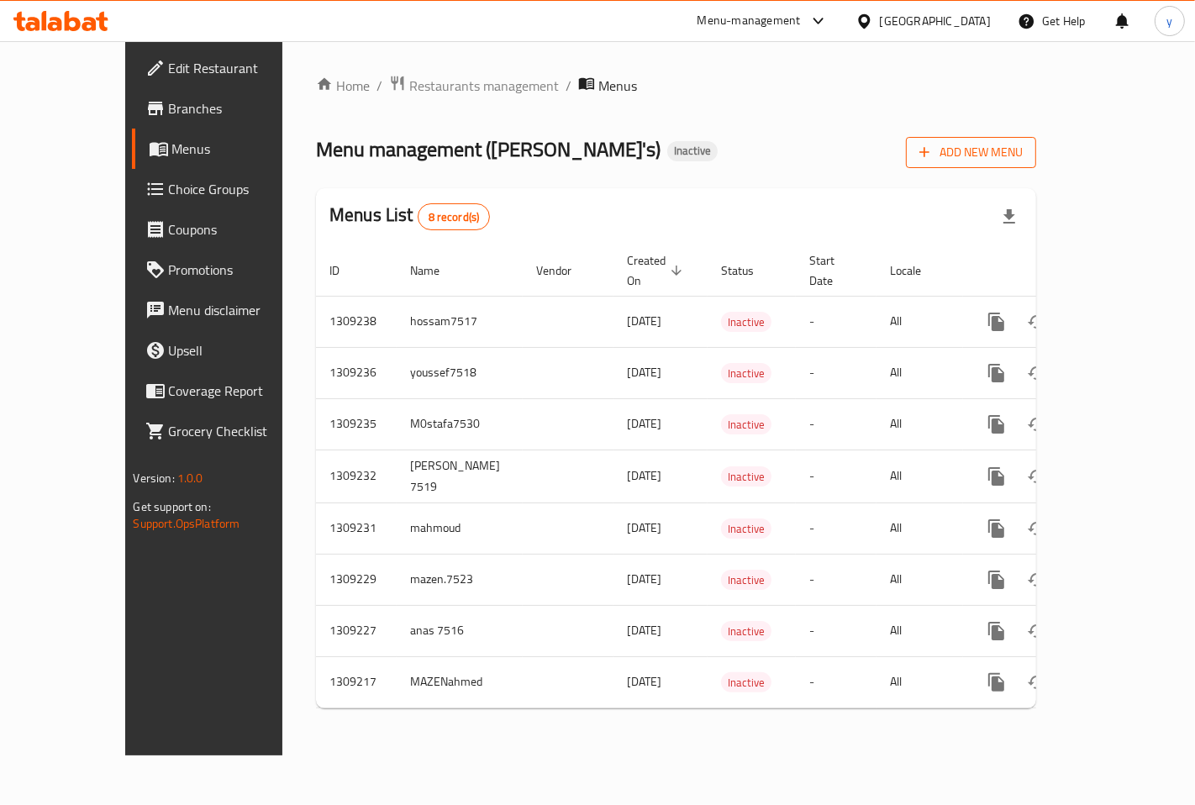
click at [1023, 145] on span "Add New Menu" at bounding box center [970, 152] width 103 height 21
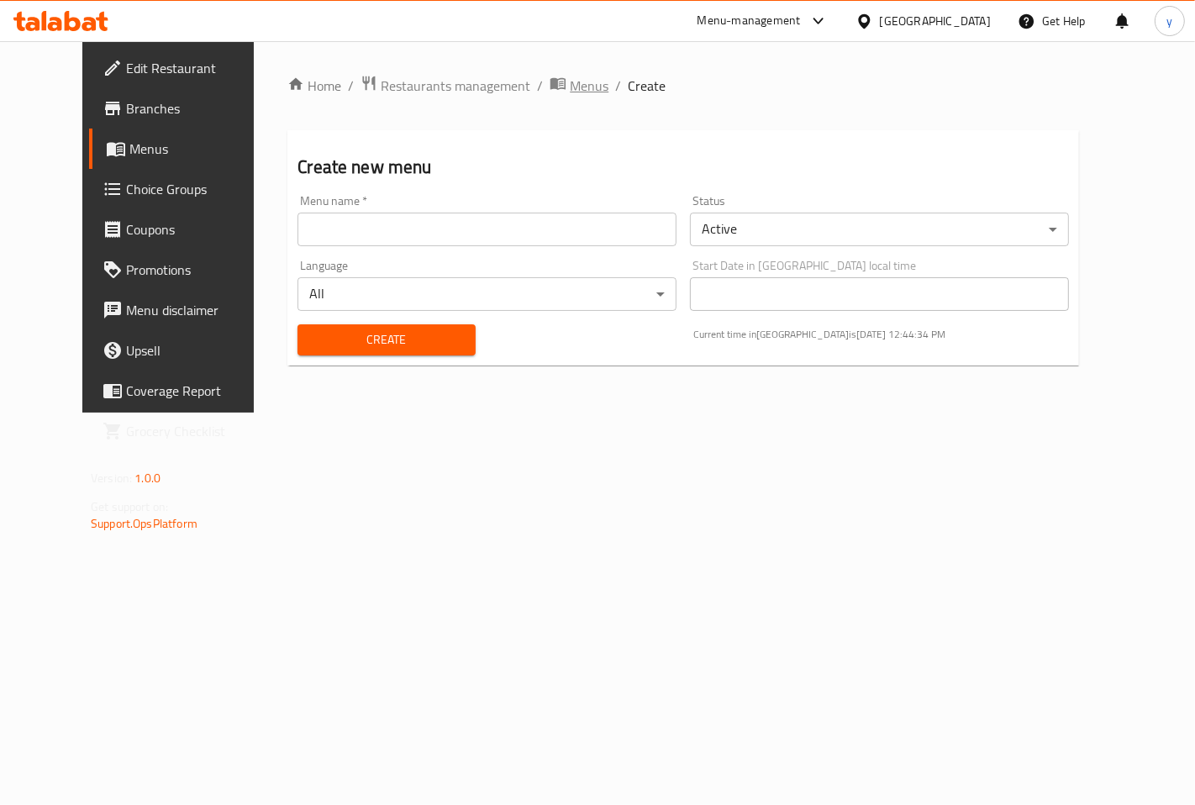
click at [570, 96] on span "Menus" at bounding box center [589, 86] width 39 height 20
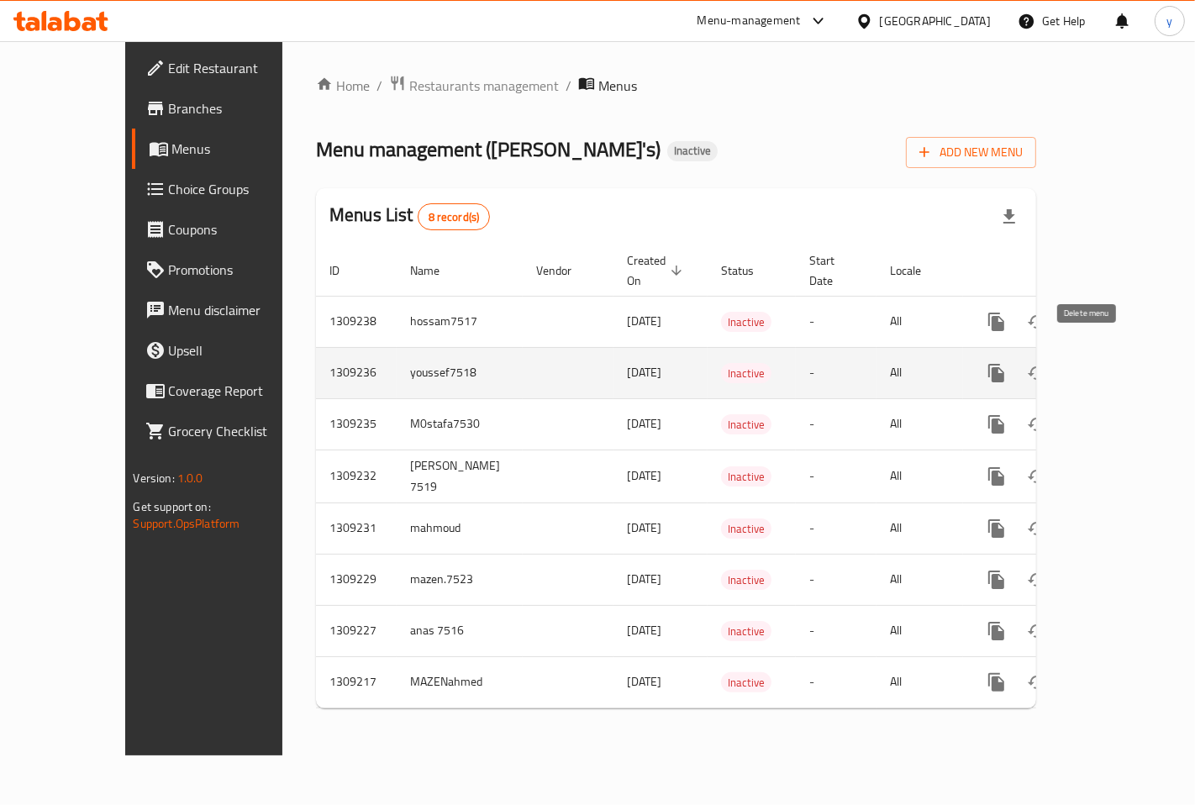
click at [1083, 365] on icon "enhanced table" at bounding box center [1077, 372] width 12 height 15
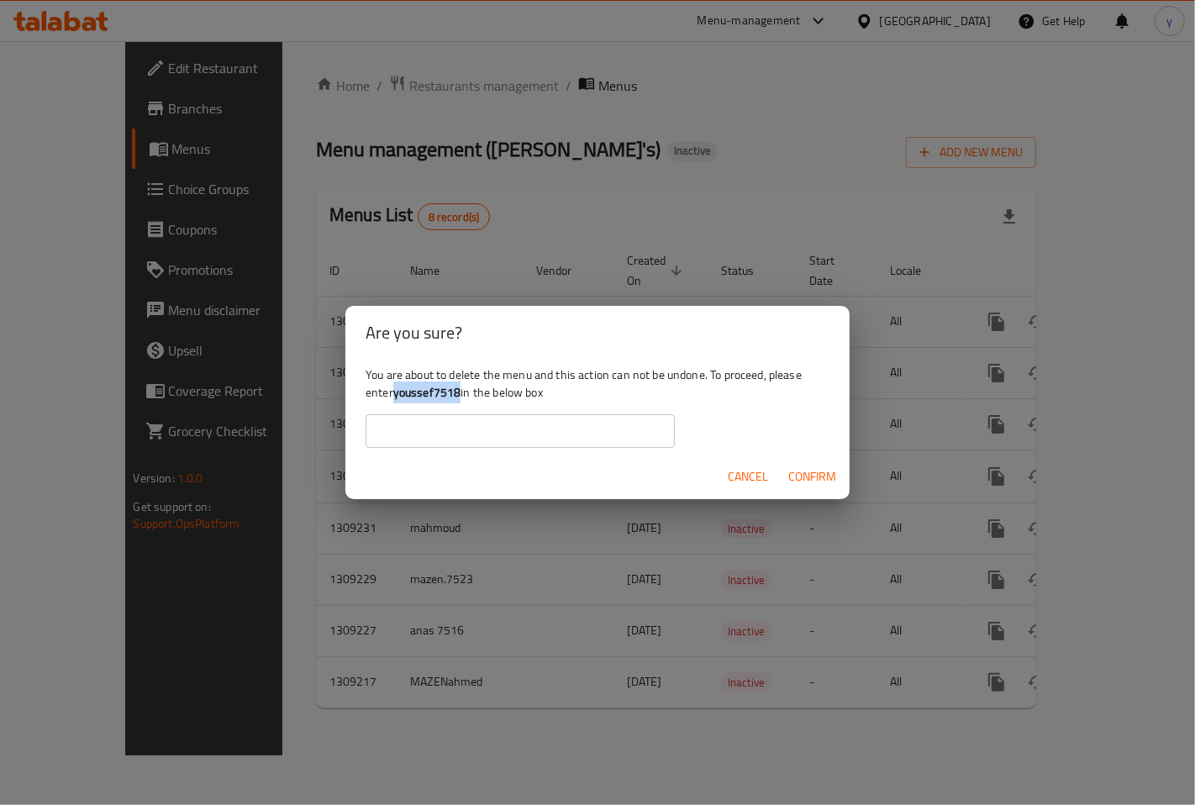
drag, startPoint x: 395, startPoint y: 396, endPoint x: 463, endPoint y: 397, distance: 68.1
click at [463, 397] on div "You are about to delete the menu and this action can not be undone. To proceed,…" at bounding box center [597, 407] width 504 height 94
copy b "youssef7518"
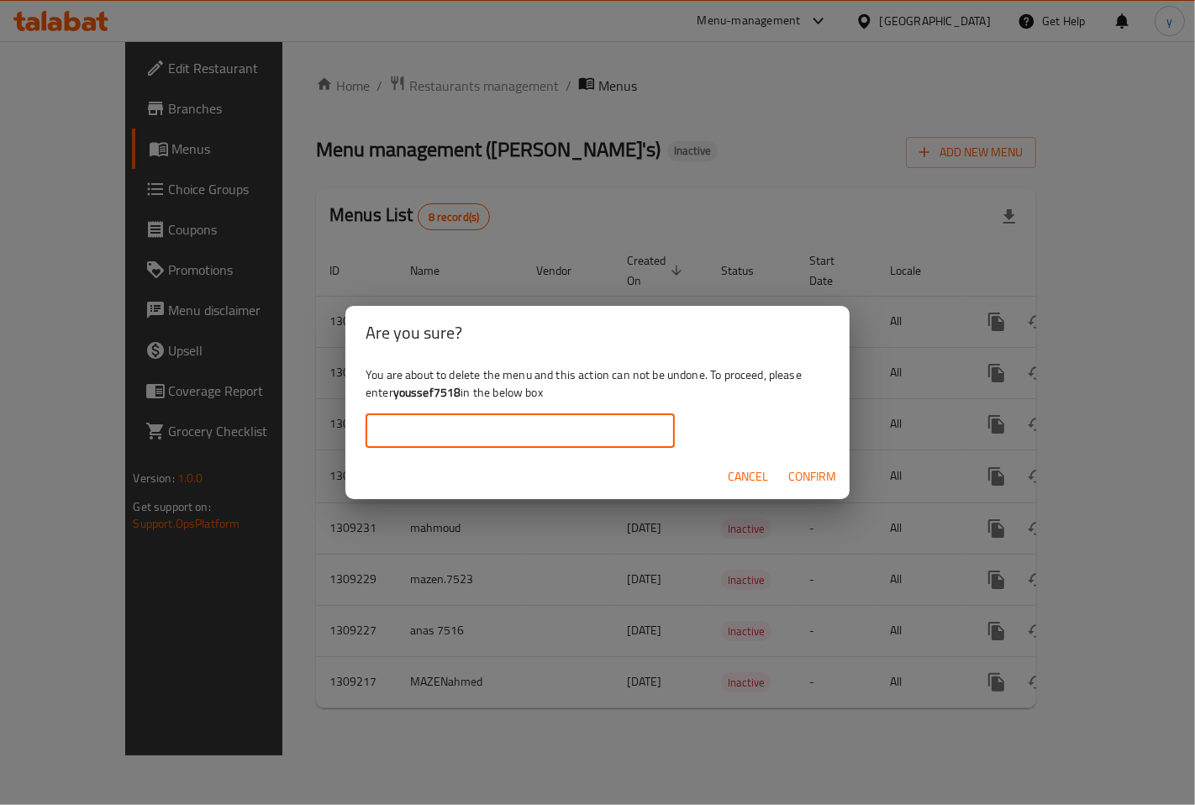
click at [460, 430] on input "text" at bounding box center [519, 431] width 309 height 34
paste input "youssef7518"
type input "youssef7518"
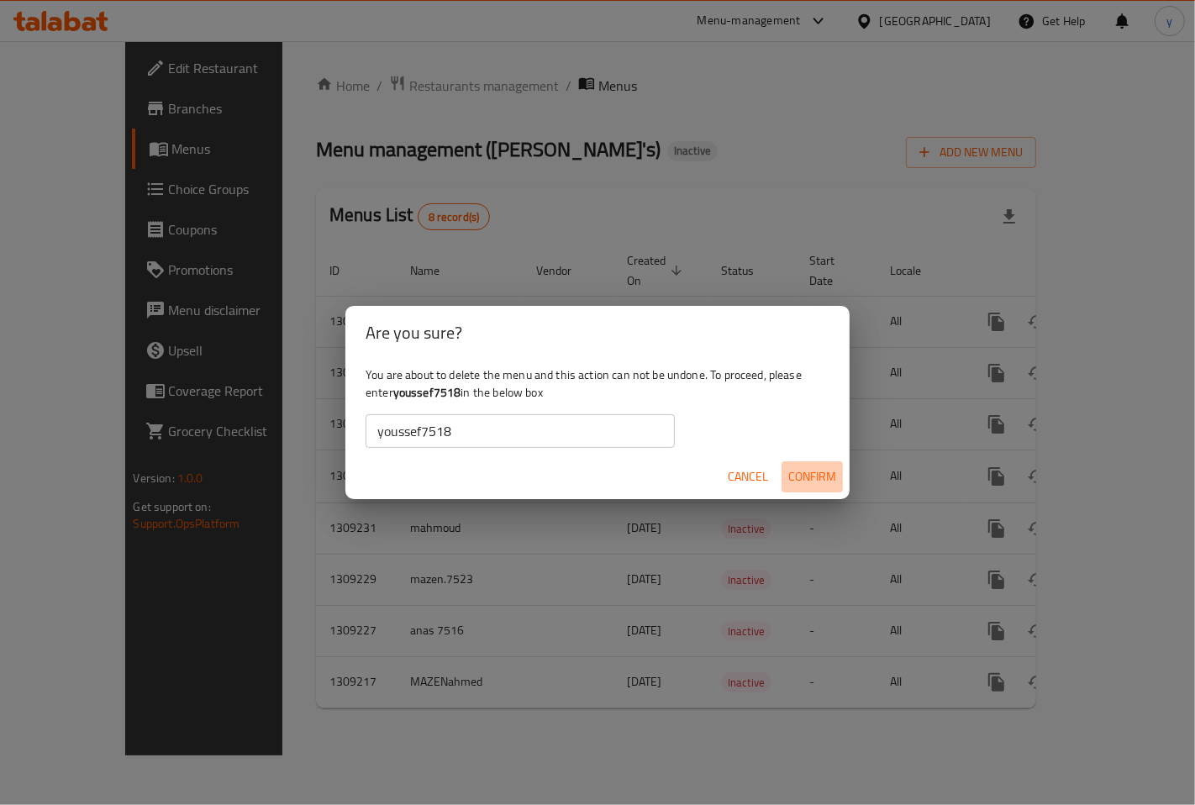
click at [795, 472] on span "Confirm" at bounding box center [812, 476] width 48 height 21
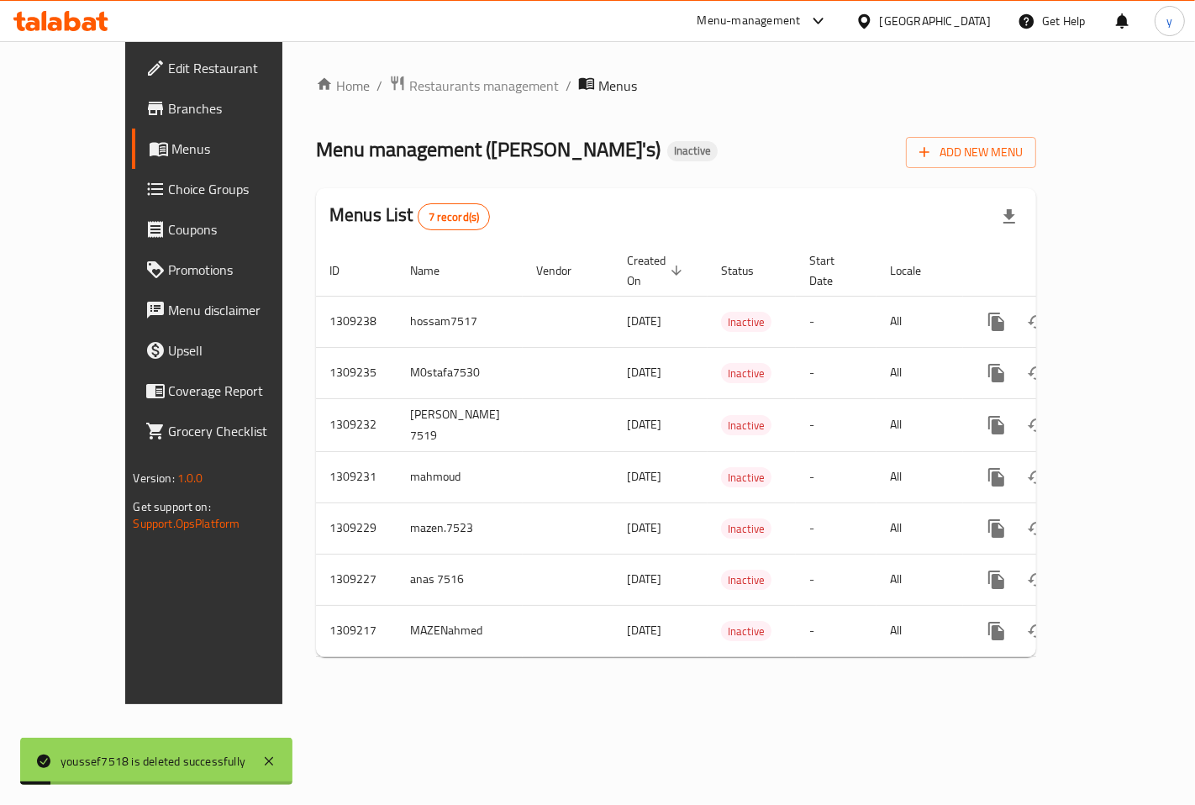
drag, startPoint x: 1096, startPoint y: 135, endPoint x: 1098, endPoint y: 144, distance: 8.6
click at [1036, 135] on div "Add New Menu" at bounding box center [971, 149] width 130 height 38
click at [1023, 145] on span "Add New Menu" at bounding box center [970, 152] width 103 height 21
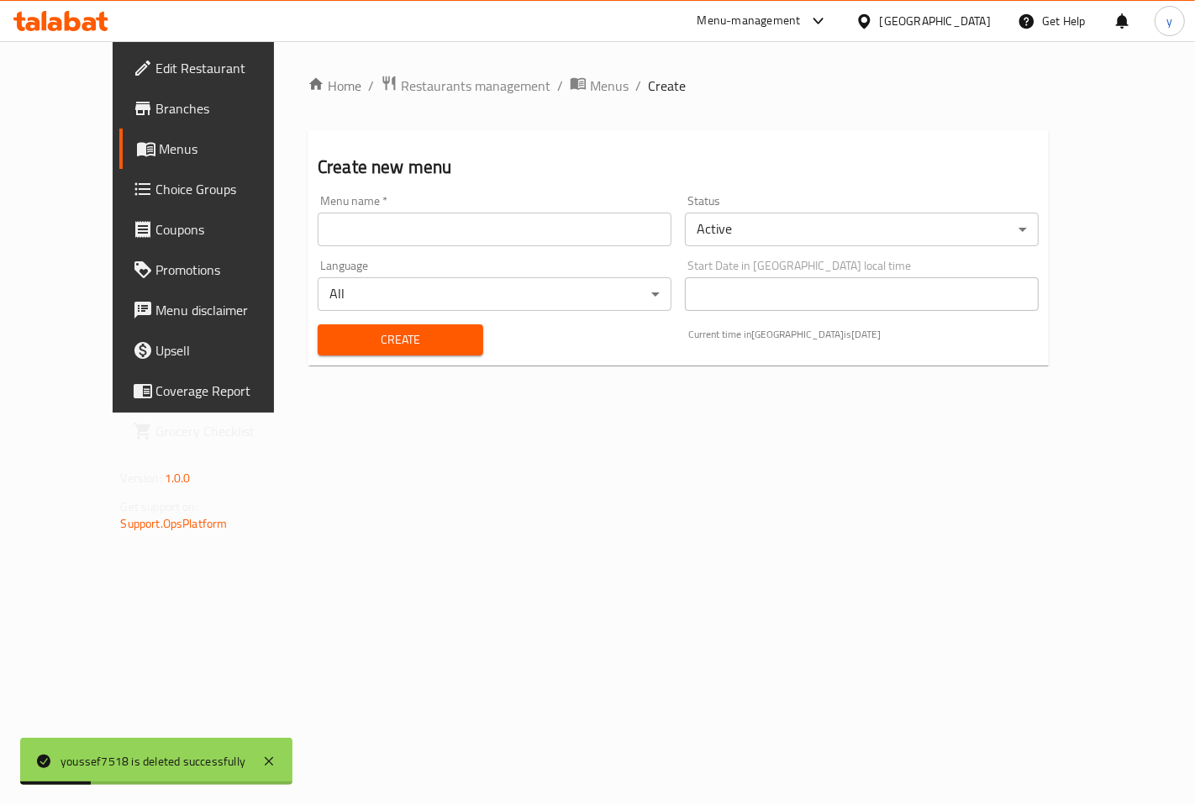
click at [376, 229] on input "text" at bounding box center [495, 230] width 354 height 34
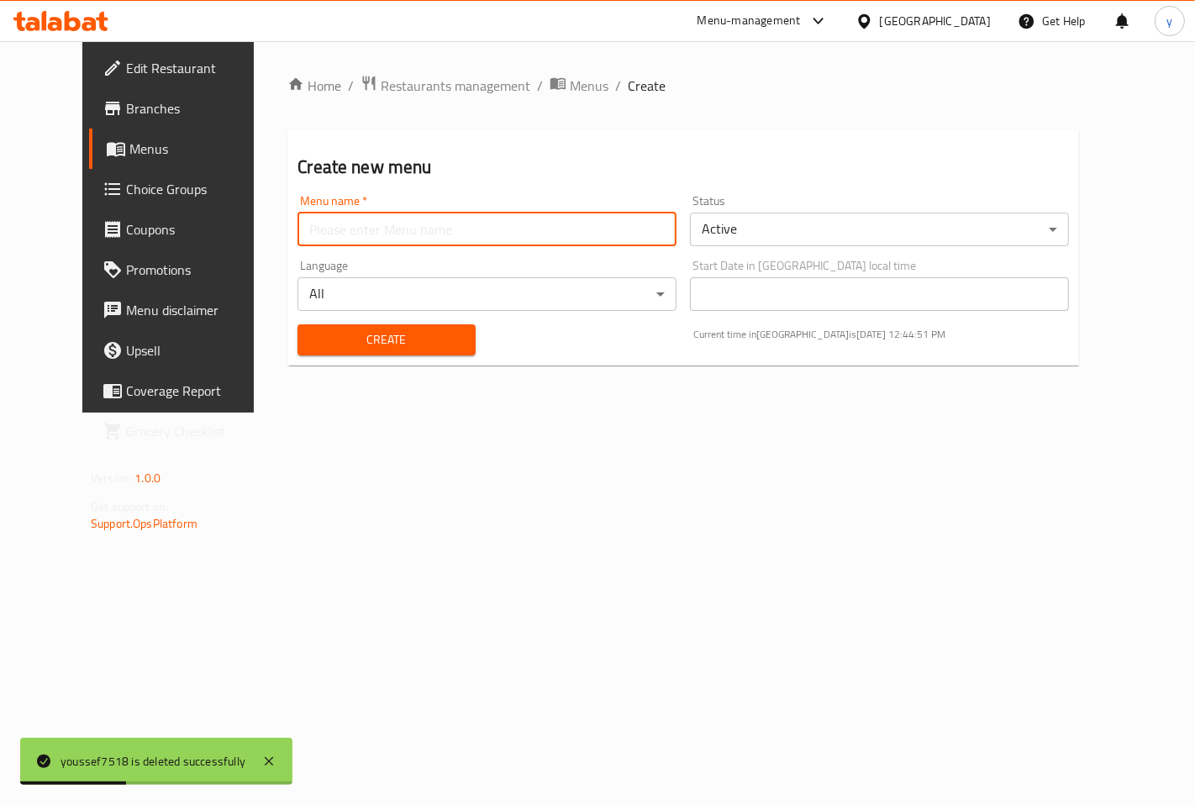
type input "youssef7518"
click at [770, 233] on body "youssef7518 is deleted successfully ​ Menu-management [GEOGRAPHIC_DATA] Get Hel…" at bounding box center [597, 423] width 1195 height 764
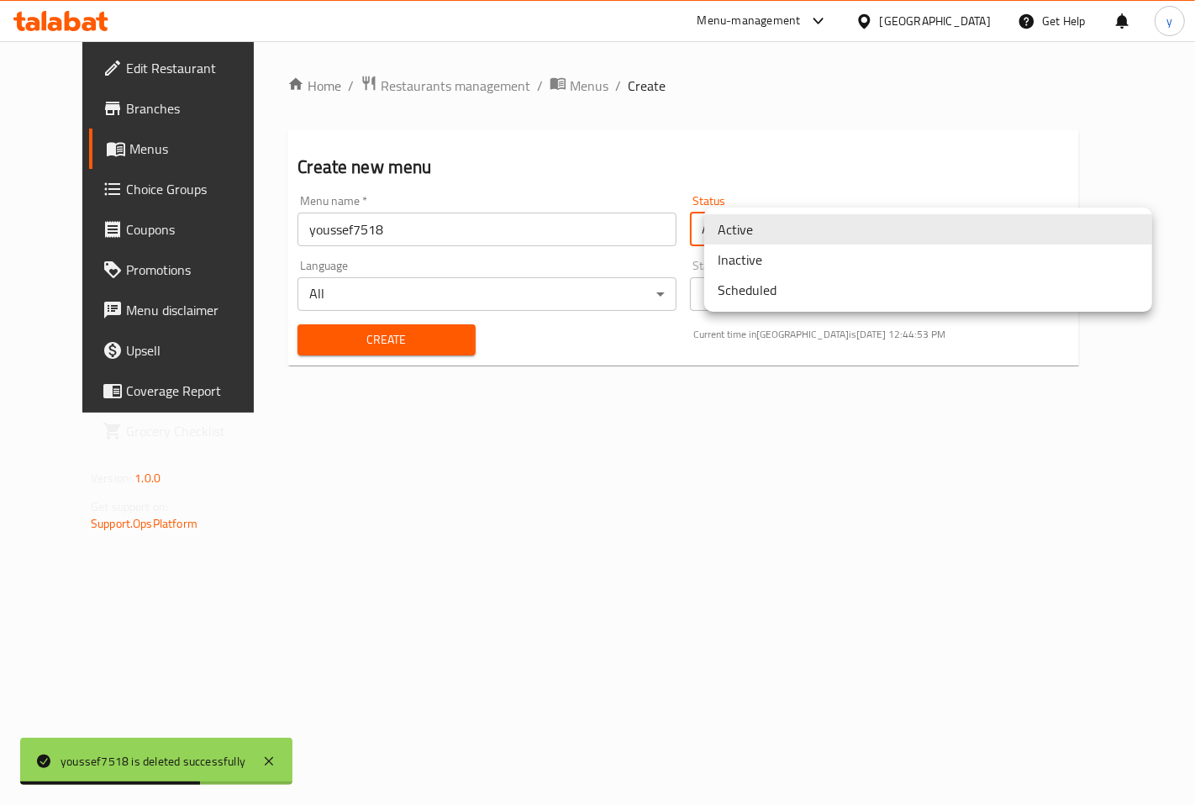
click at [748, 259] on li "Inactive" at bounding box center [928, 260] width 448 height 30
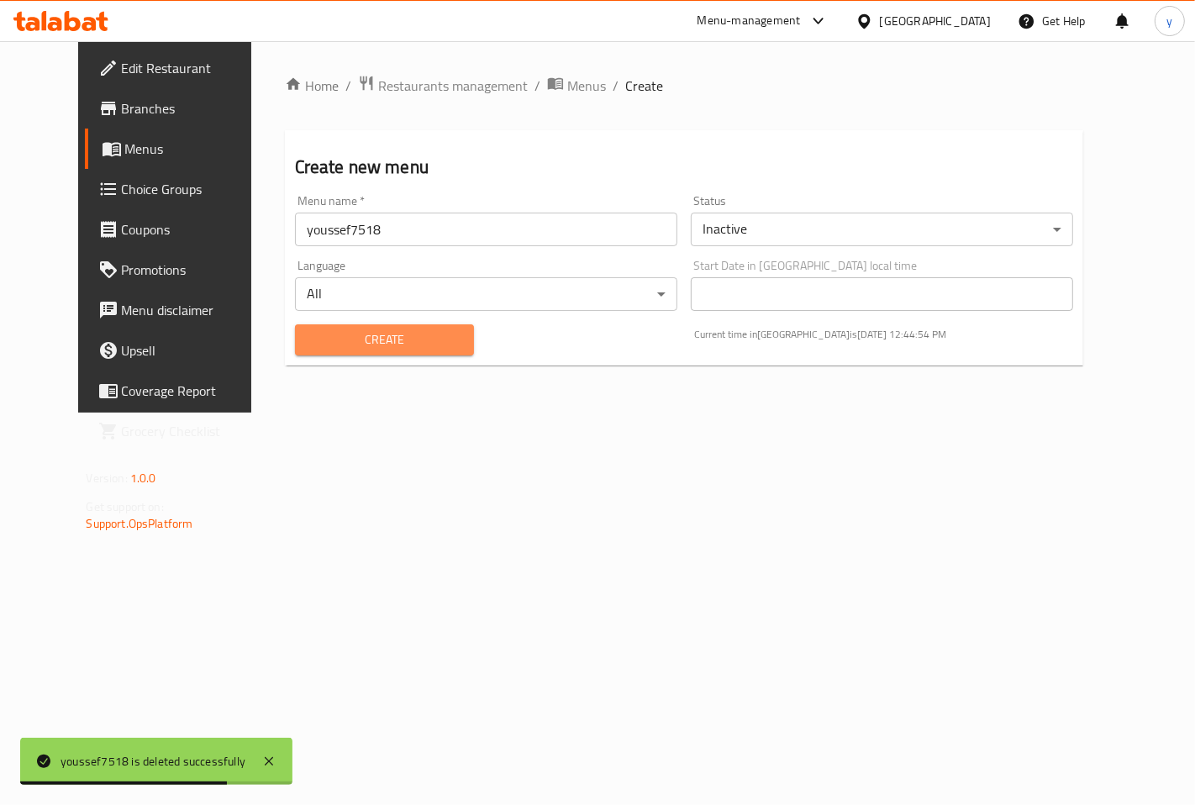
click at [397, 331] on span "Create" at bounding box center [384, 339] width 153 height 21
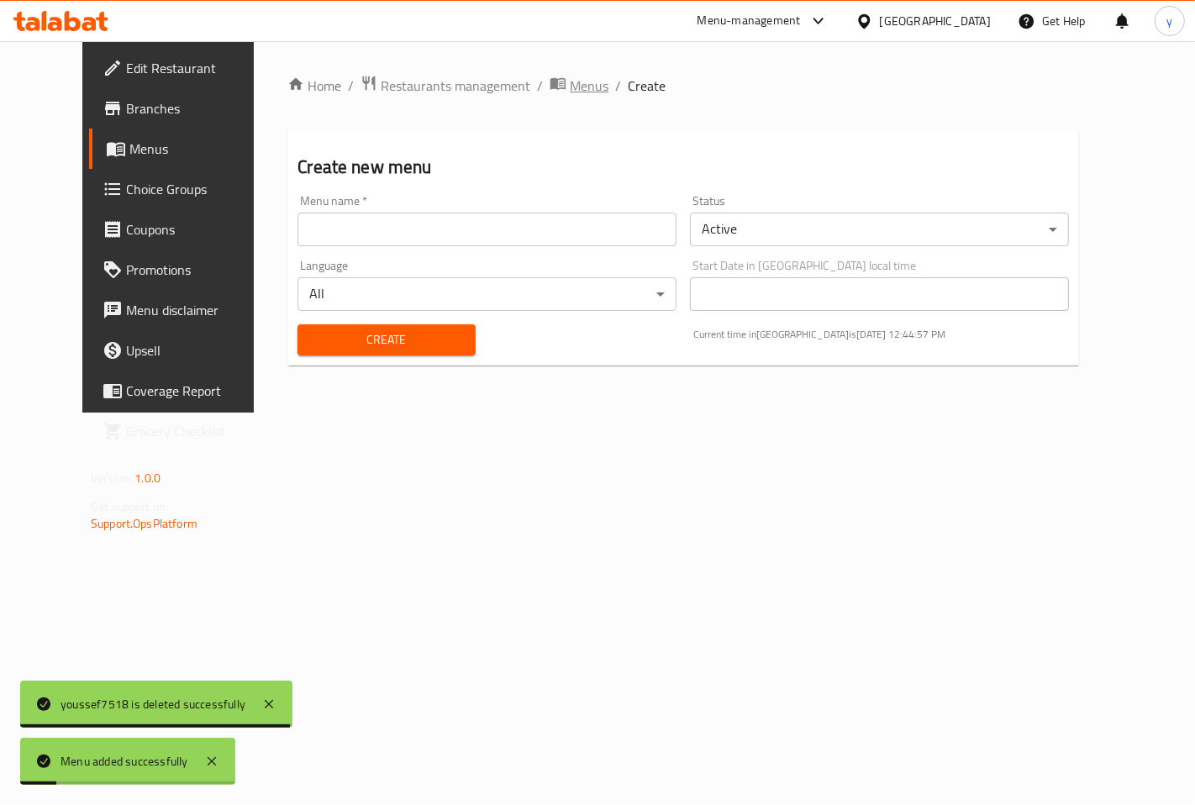
click at [570, 81] on span "Menus" at bounding box center [589, 86] width 39 height 20
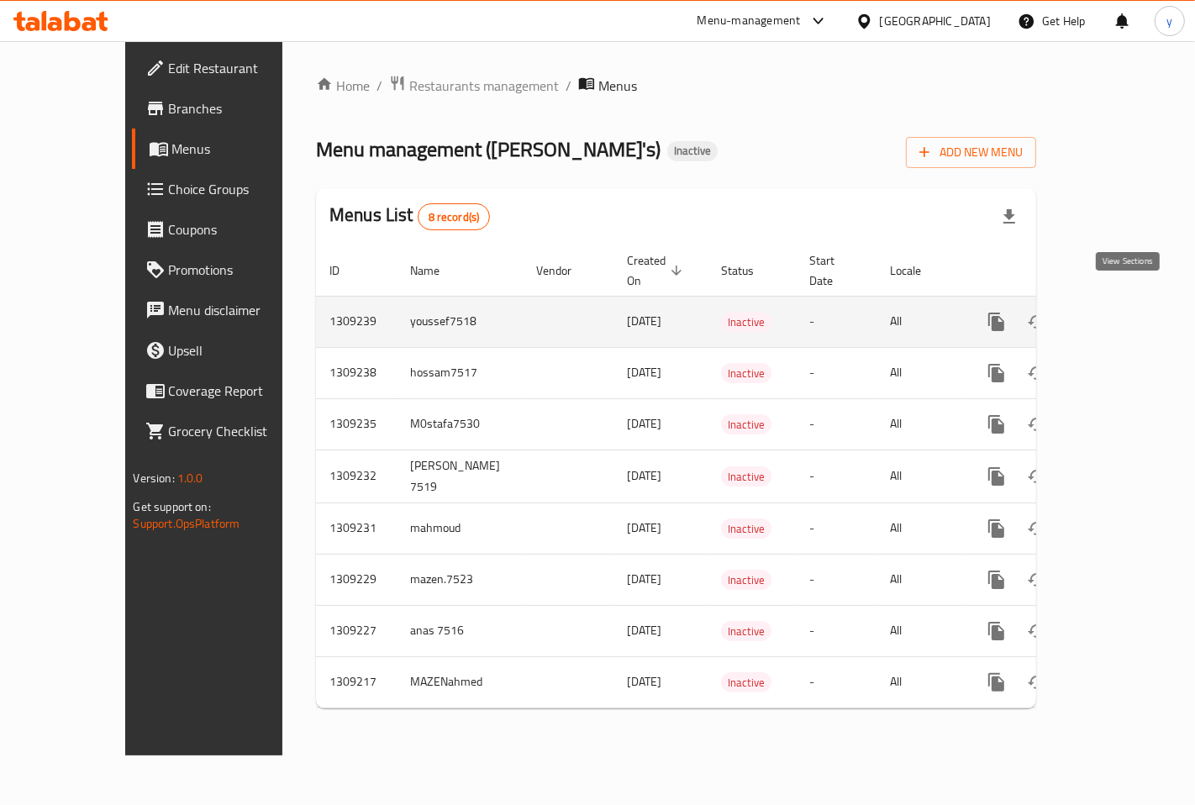
click at [1128, 312] on icon "enhanced table" at bounding box center [1117, 322] width 20 height 20
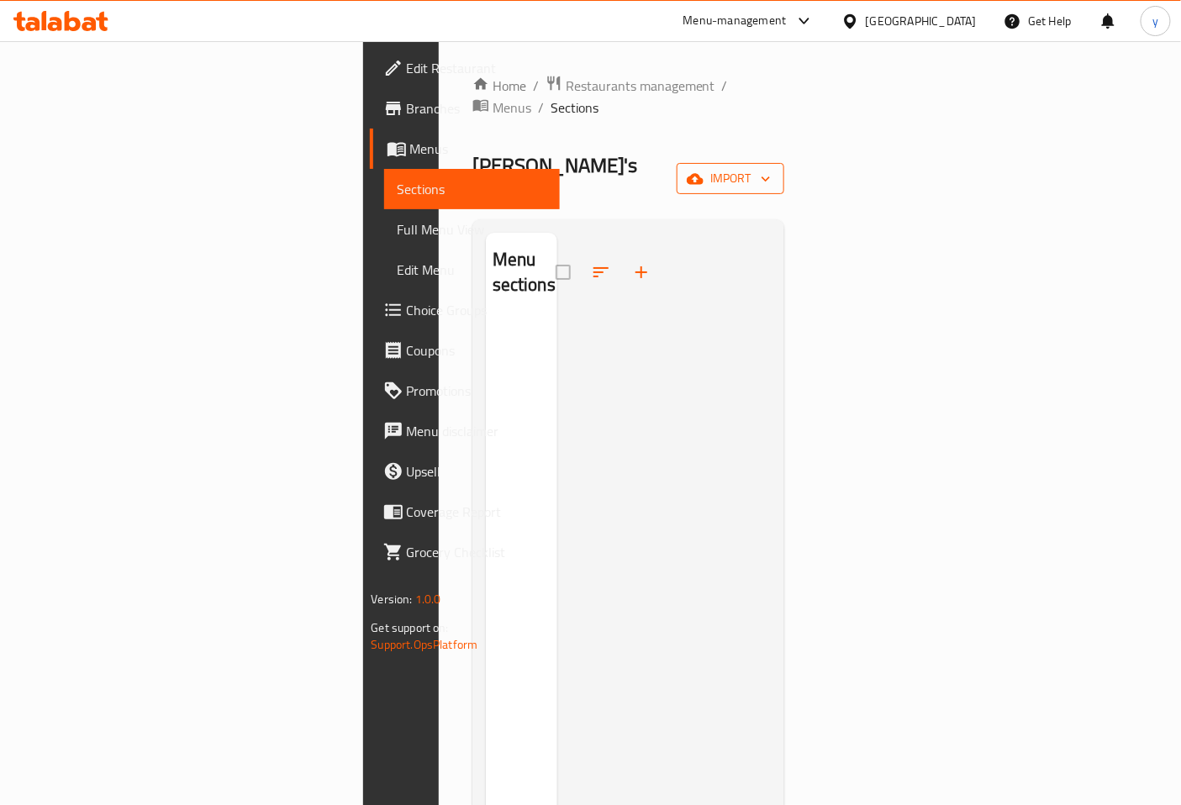
click at [703, 173] on icon "button" at bounding box center [694, 178] width 17 height 11
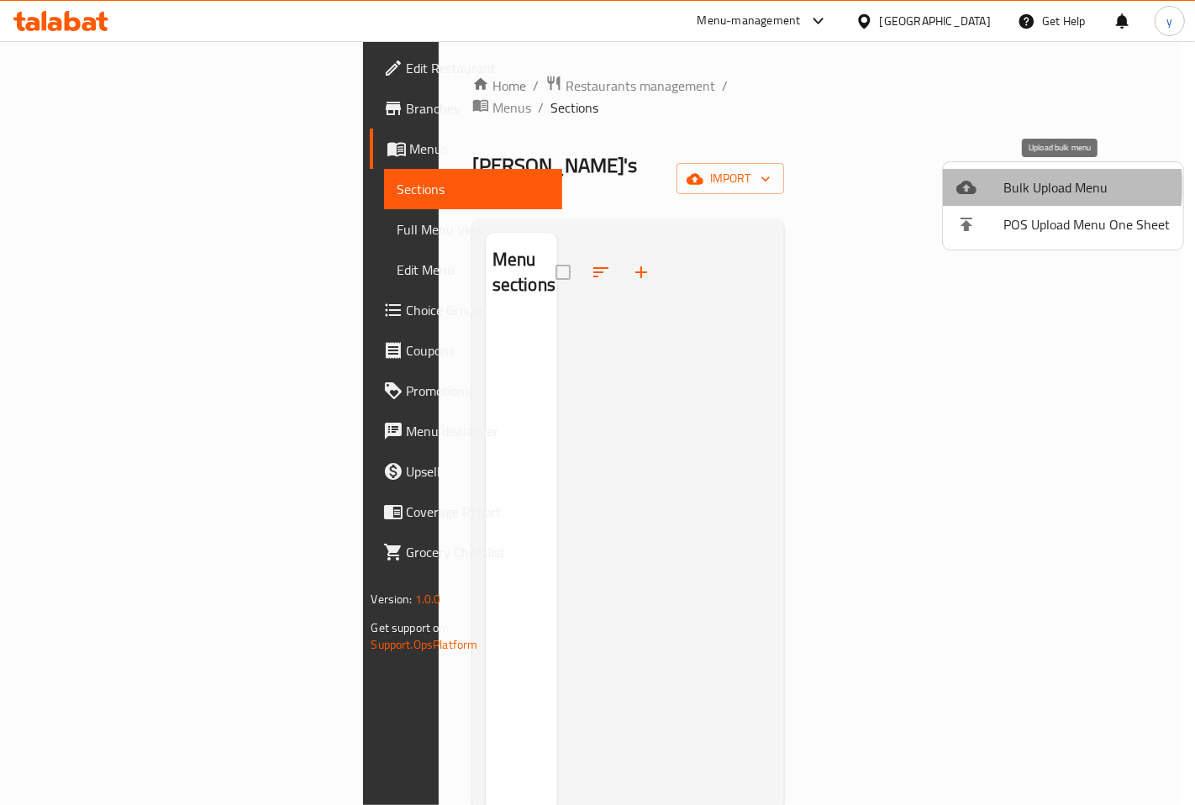
click at [985, 187] on div at bounding box center [979, 187] width 47 height 20
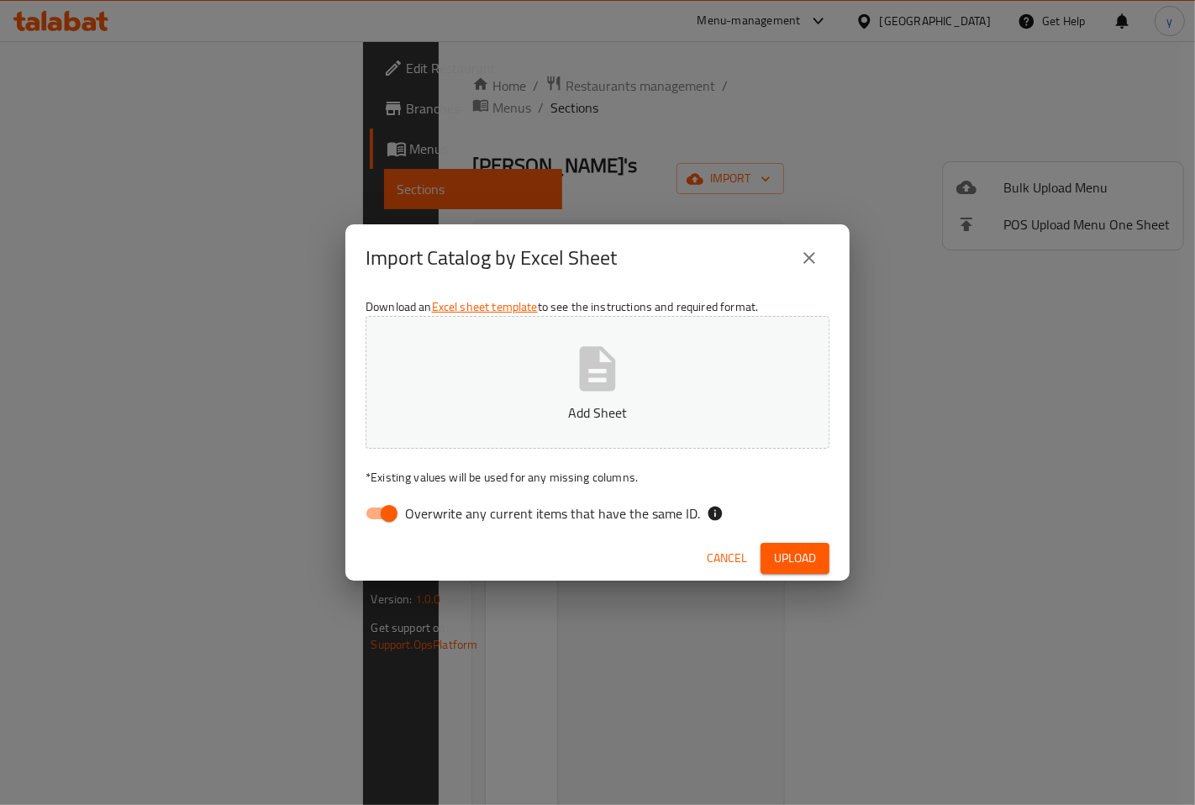
click at [432, 509] on span "Overwrite any current items that have the same ID." at bounding box center [552, 513] width 295 height 20
click at [432, 509] on input "Overwrite any current items that have the same ID." at bounding box center [389, 513] width 96 height 32
checkbox input "false"
click at [525, 374] on button "Add Sheet" at bounding box center [597, 382] width 464 height 133
click at [802, 561] on span "Upload" at bounding box center [795, 558] width 42 height 21
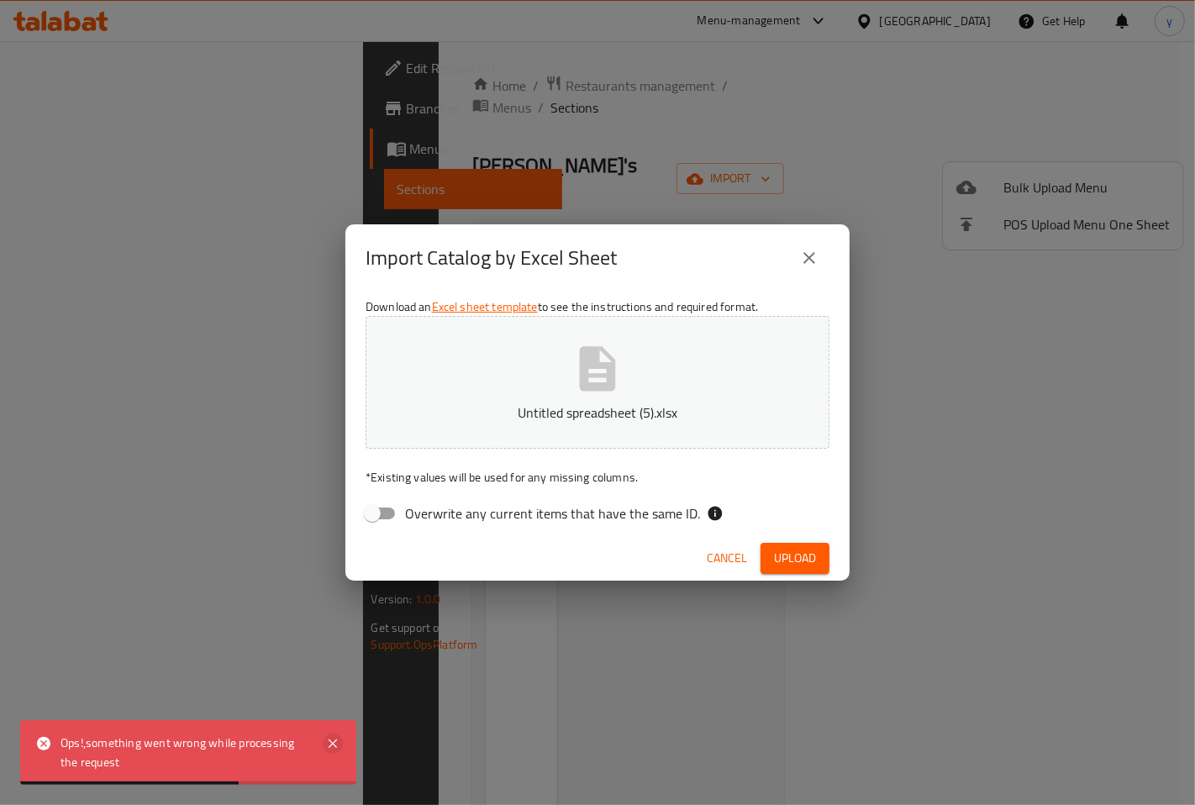
click at [338, 744] on icon at bounding box center [333, 744] width 20 height 20
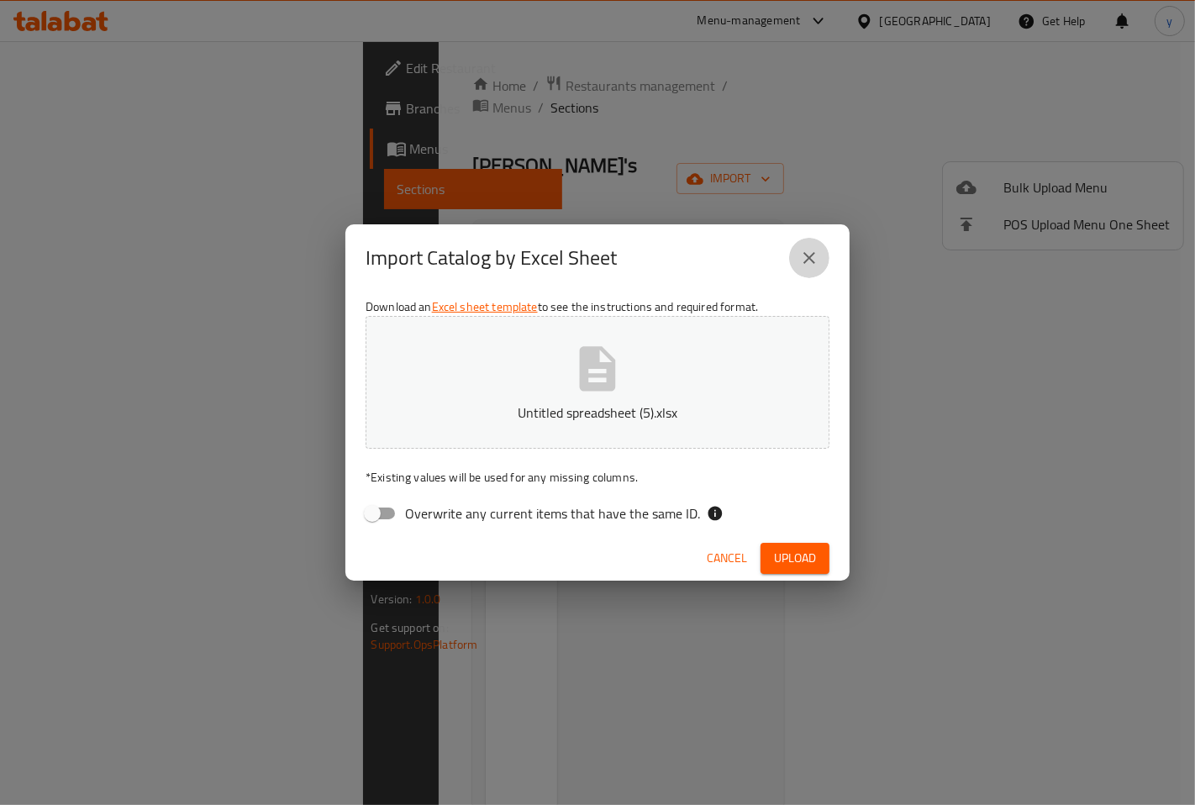
click at [807, 257] on icon "close" at bounding box center [809, 258] width 20 height 20
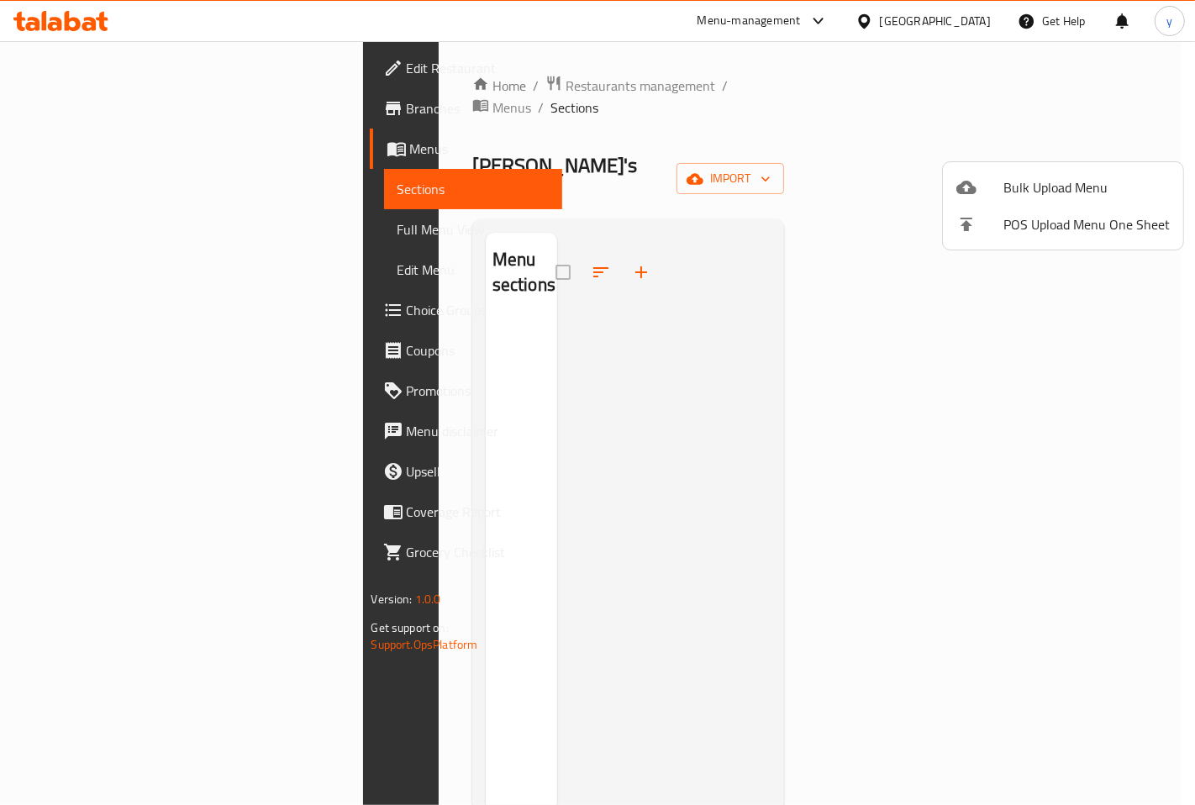
click at [1106, 152] on div at bounding box center [597, 402] width 1195 height 805
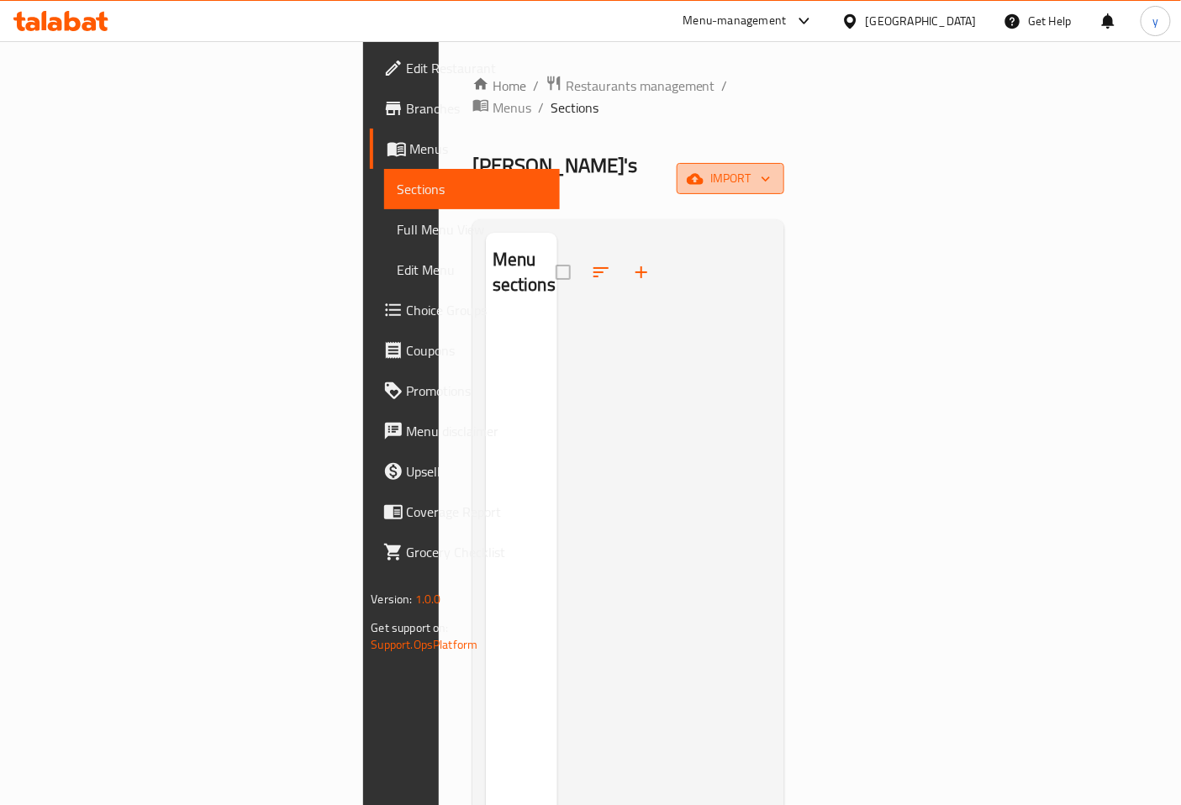
click at [770, 168] on span "import" at bounding box center [730, 178] width 81 height 21
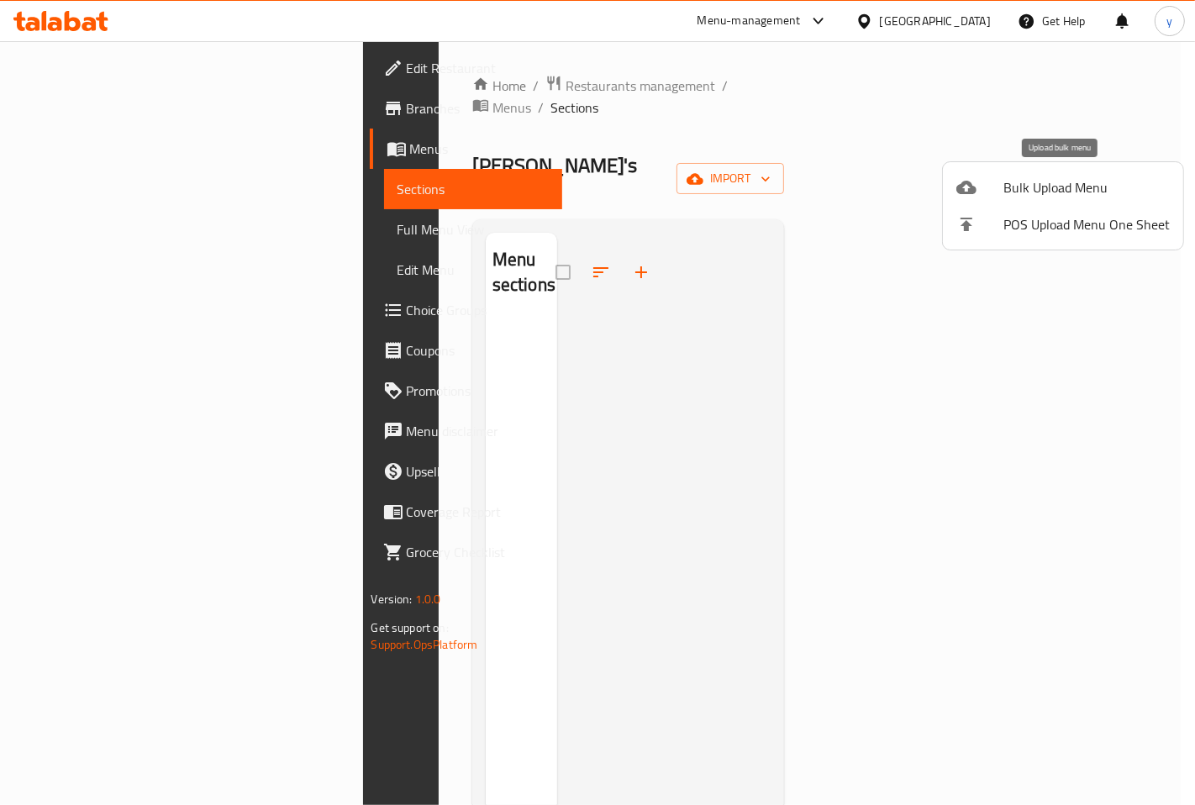
click at [1095, 177] on span "Bulk Upload Menu" at bounding box center [1086, 187] width 166 height 20
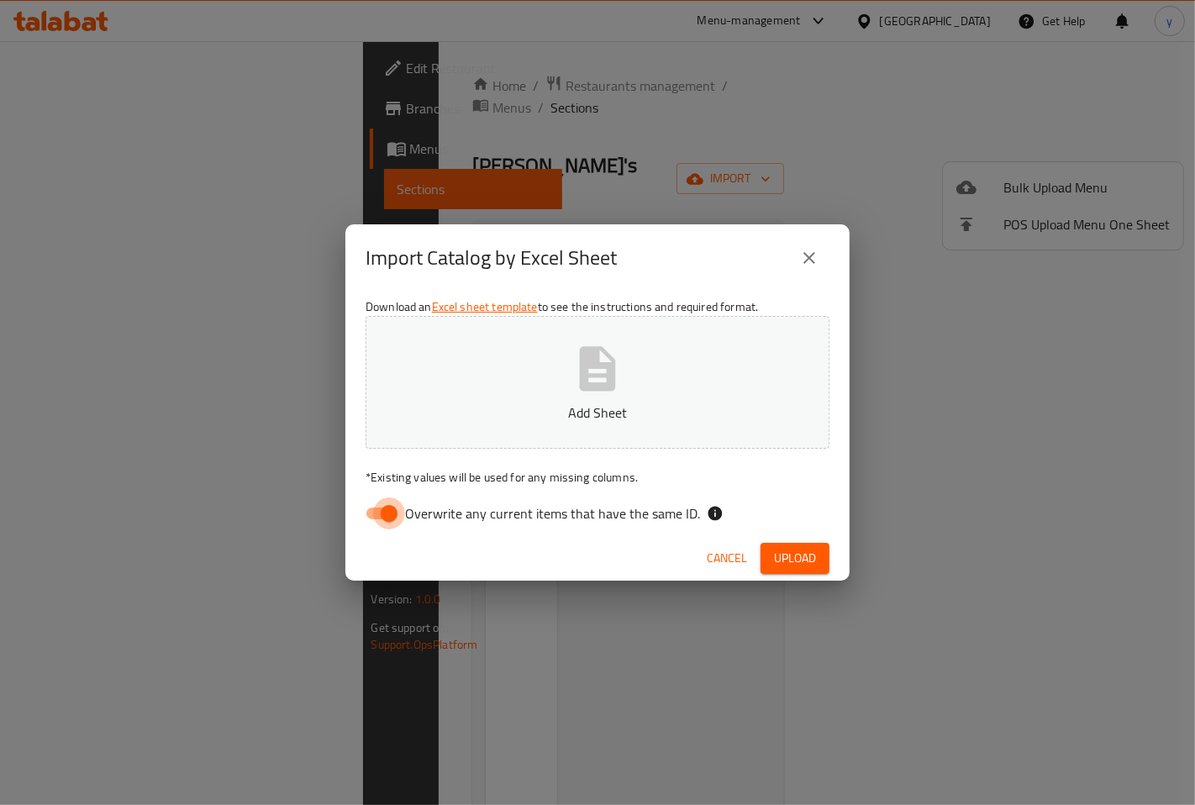
click at [392, 516] on input "Overwrite any current items that have the same ID." at bounding box center [389, 513] width 96 height 32
checkbox input "false"
click at [798, 261] on button "close" at bounding box center [809, 258] width 40 height 40
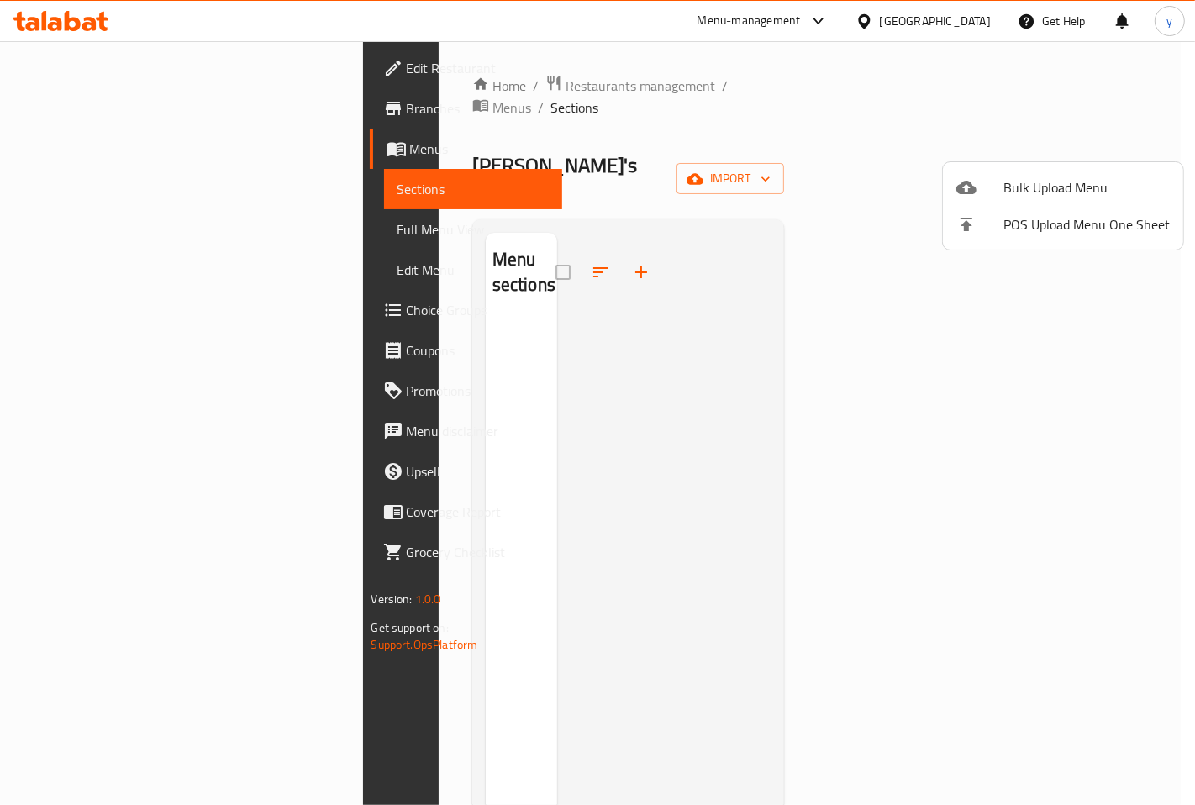
click at [79, 148] on div at bounding box center [597, 402] width 1195 height 805
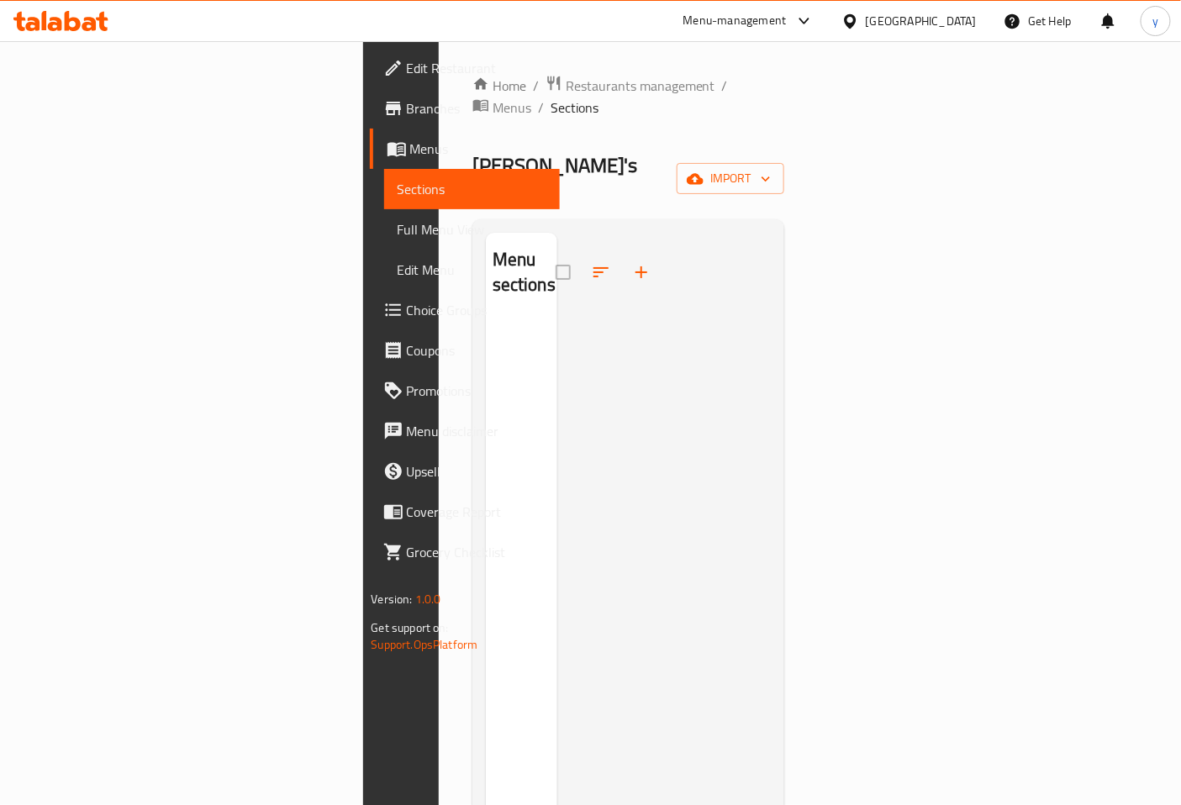
click at [410, 144] on span "Menus" at bounding box center [478, 149] width 137 height 20
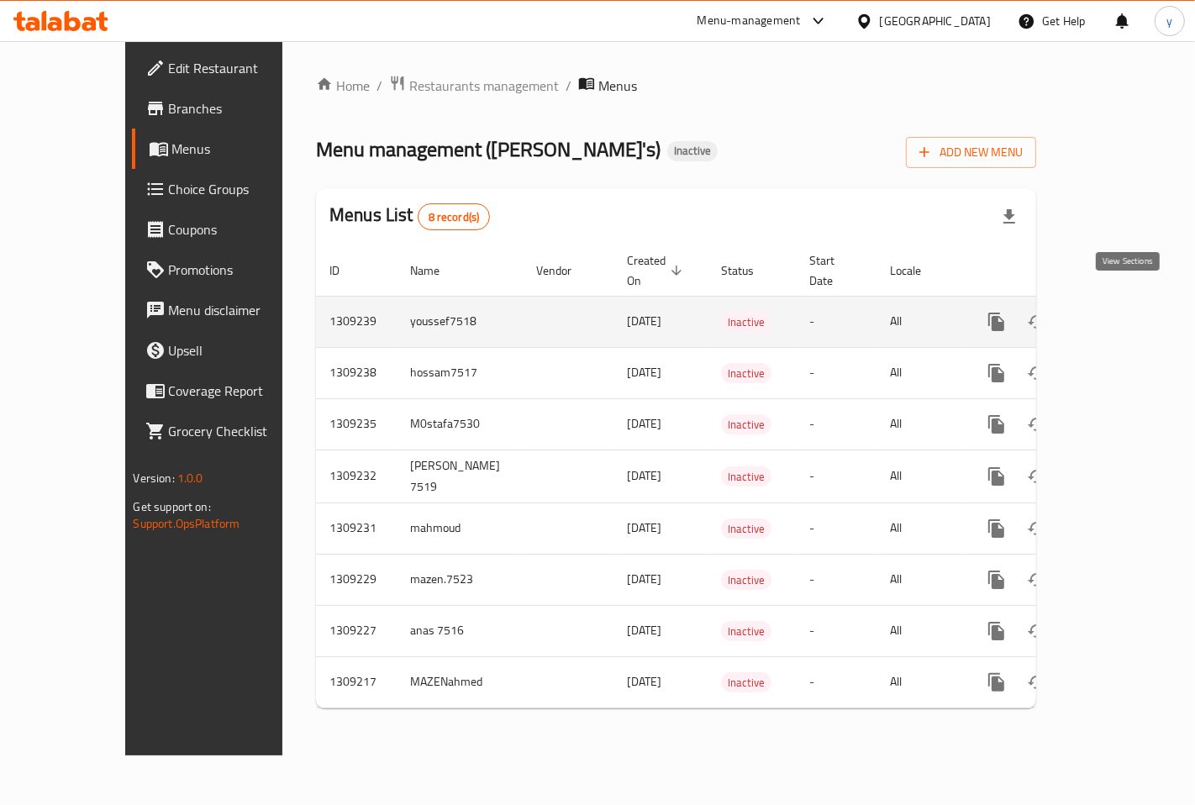
click at [1128, 312] on icon "enhanced table" at bounding box center [1117, 322] width 20 height 20
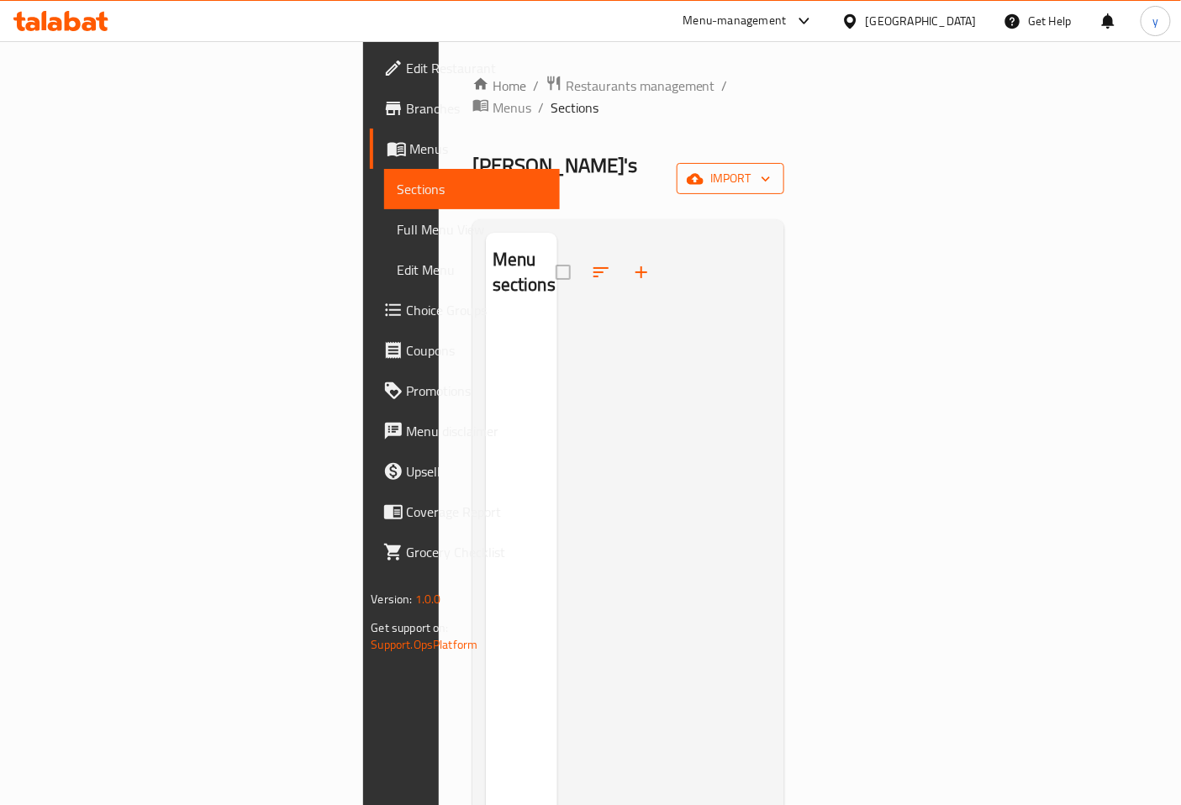
click at [770, 168] on span "import" at bounding box center [730, 178] width 81 height 21
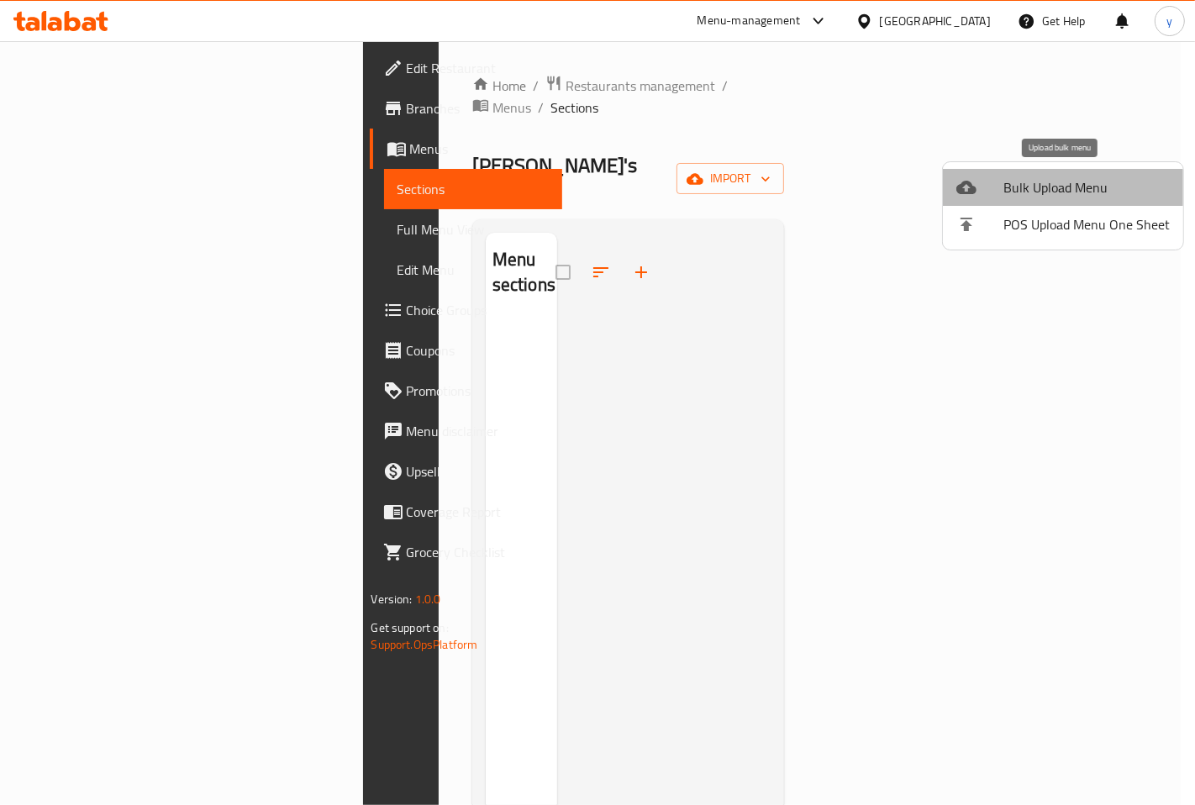
click at [1068, 187] on span "Bulk Upload Menu" at bounding box center [1086, 187] width 166 height 20
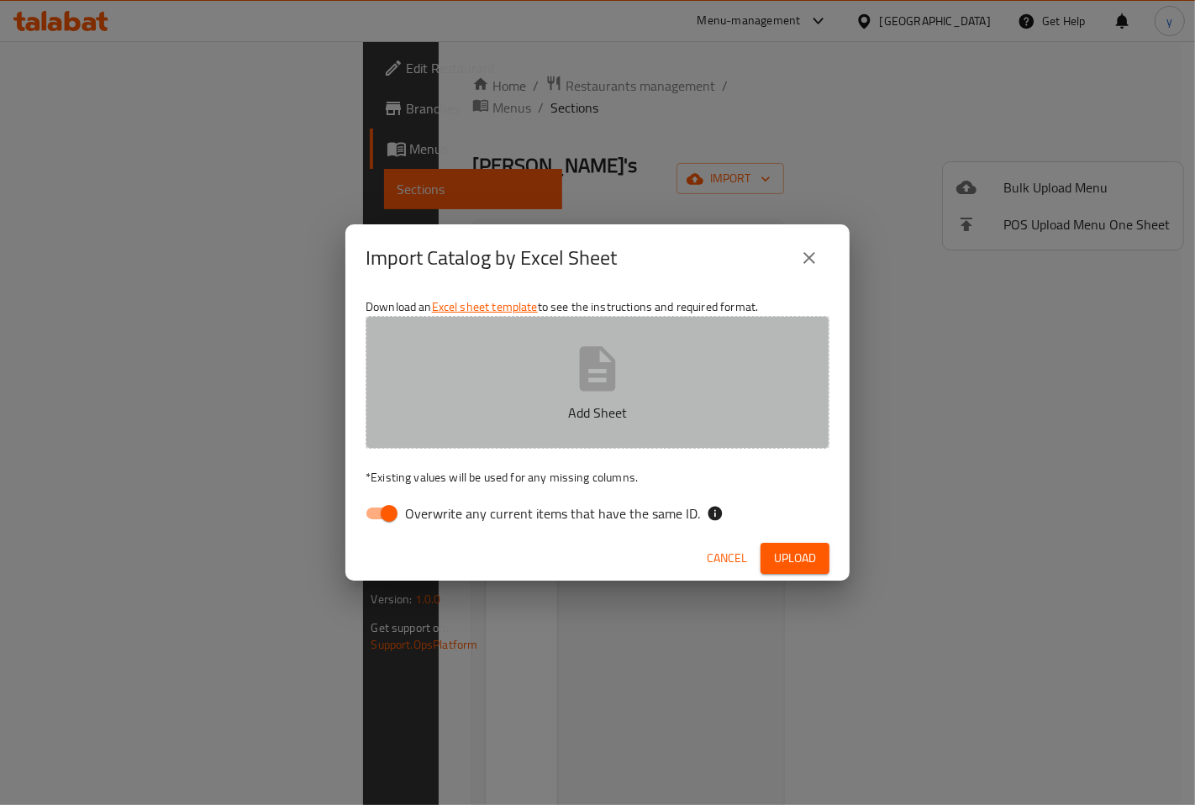
click at [484, 422] on p "Add Sheet" at bounding box center [598, 412] width 412 height 20
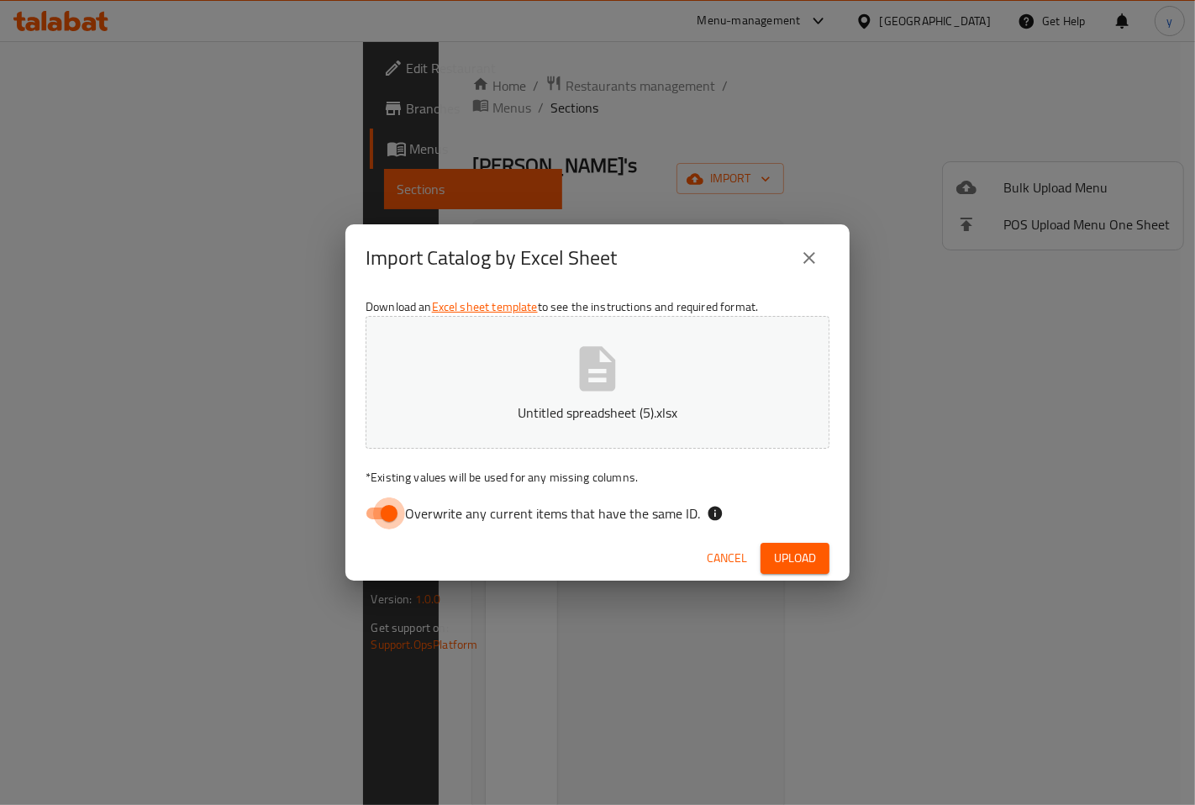
click at [381, 526] on input "Overwrite any current items that have the same ID." at bounding box center [389, 513] width 96 height 32
checkbox input "false"
click at [786, 550] on span "Upload" at bounding box center [795, 558] width 42 height 21
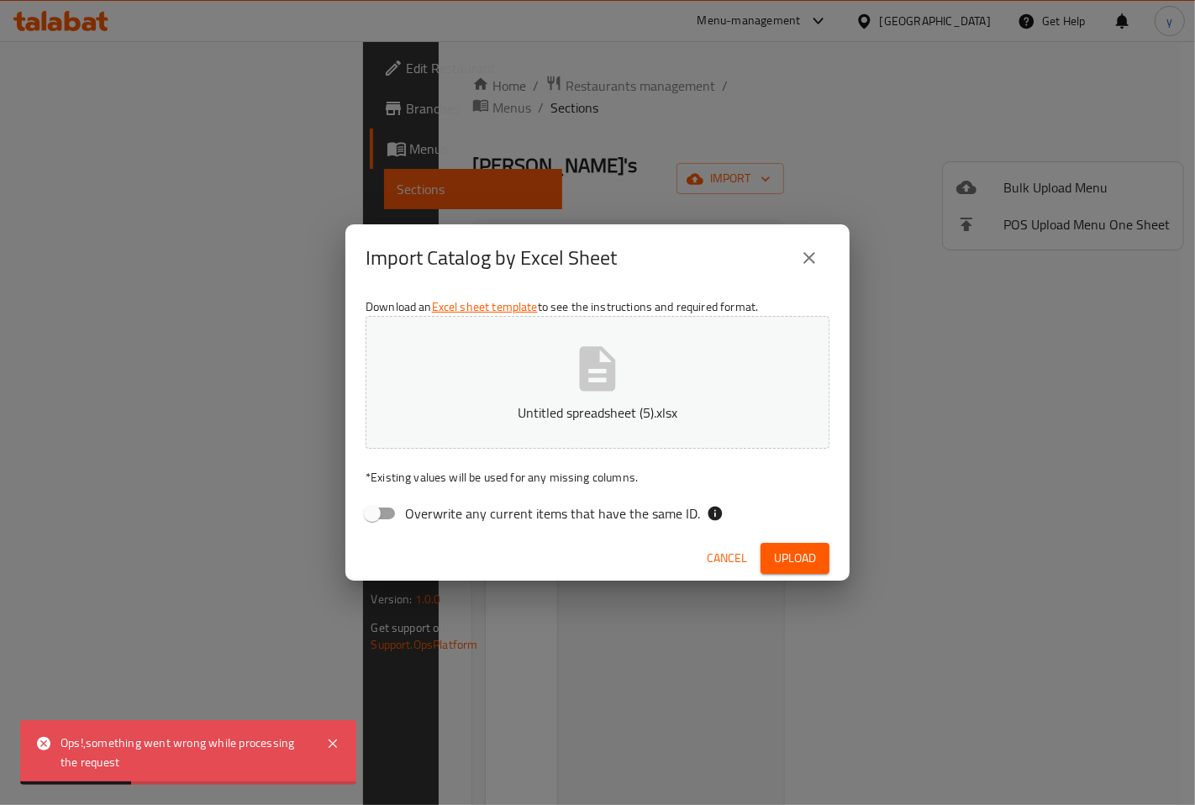
click at [793, 556] on span "Upload" at bounding box center [795, 558] width 42 height 21
click at [794, 556] on icon "button" at bounding box center [802, 558] width 17 height 17
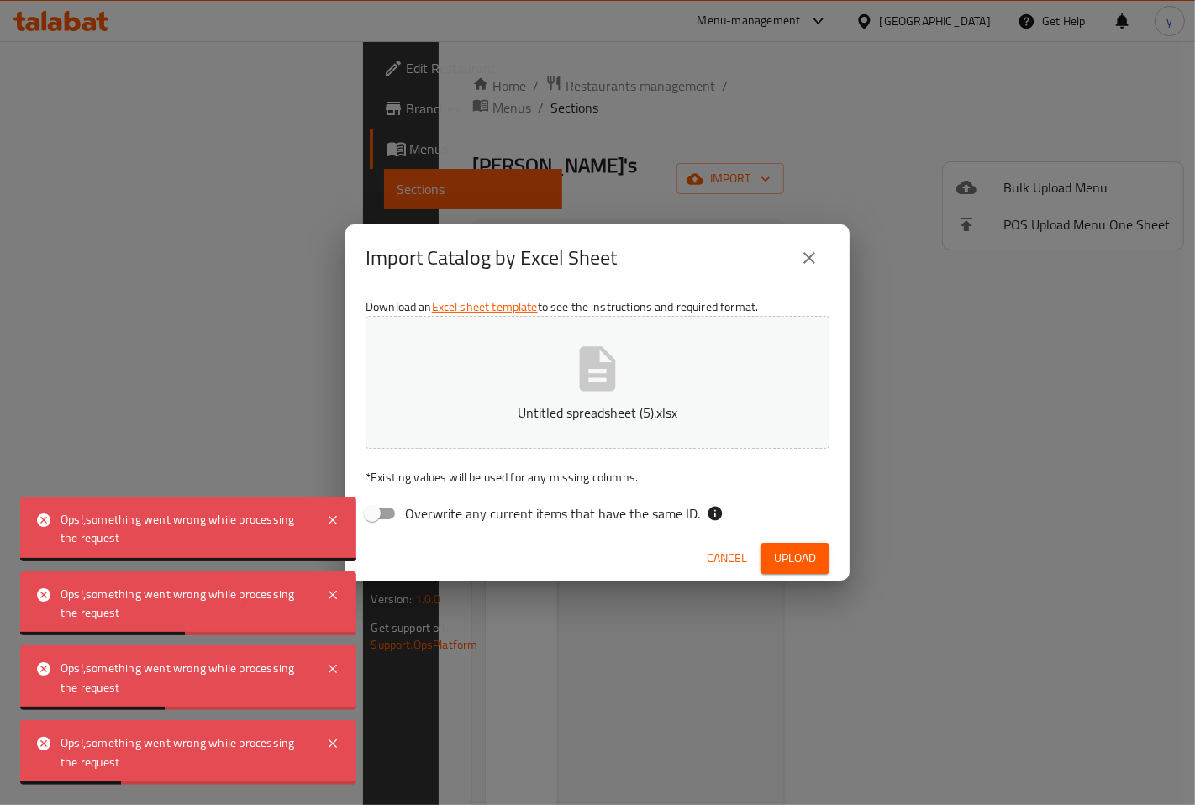
click at [811, 259] on icon "close" at bounding box center [809, 258] width 20 height 20
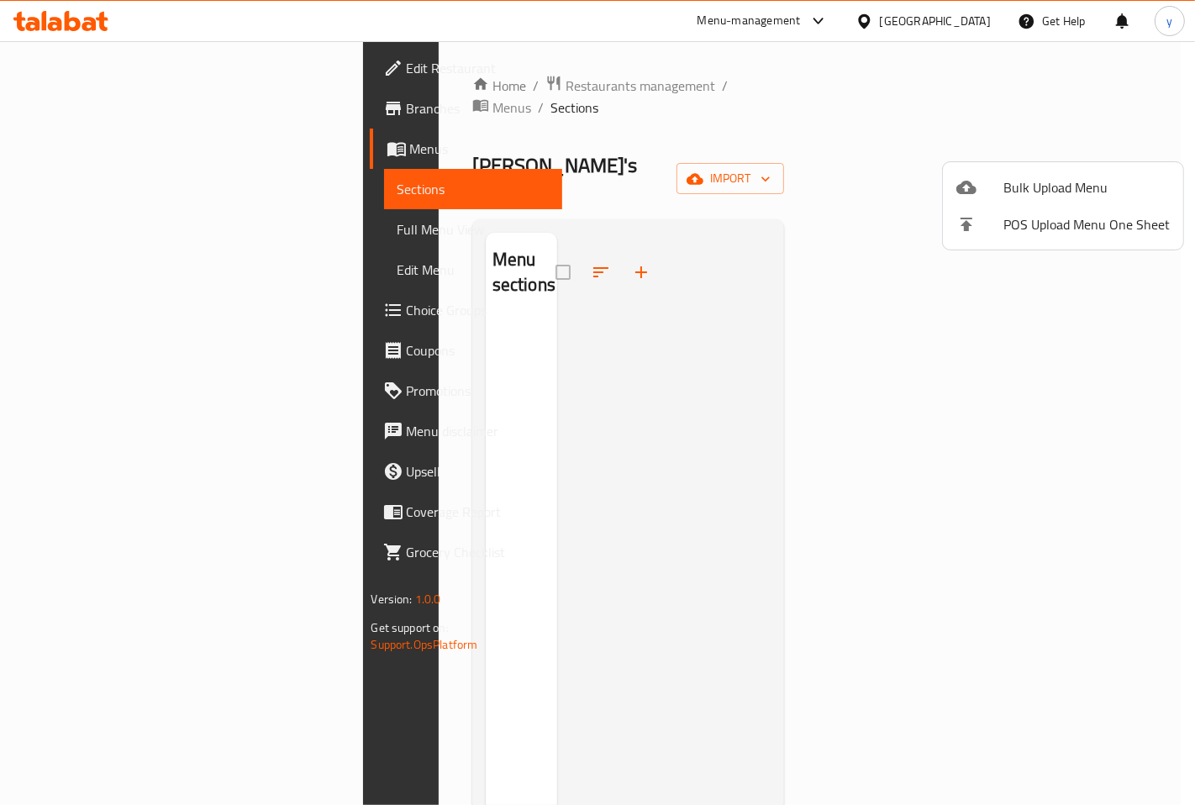
click at [1121, 143] on div at bounding box center [597, 402] width 1195 height 805
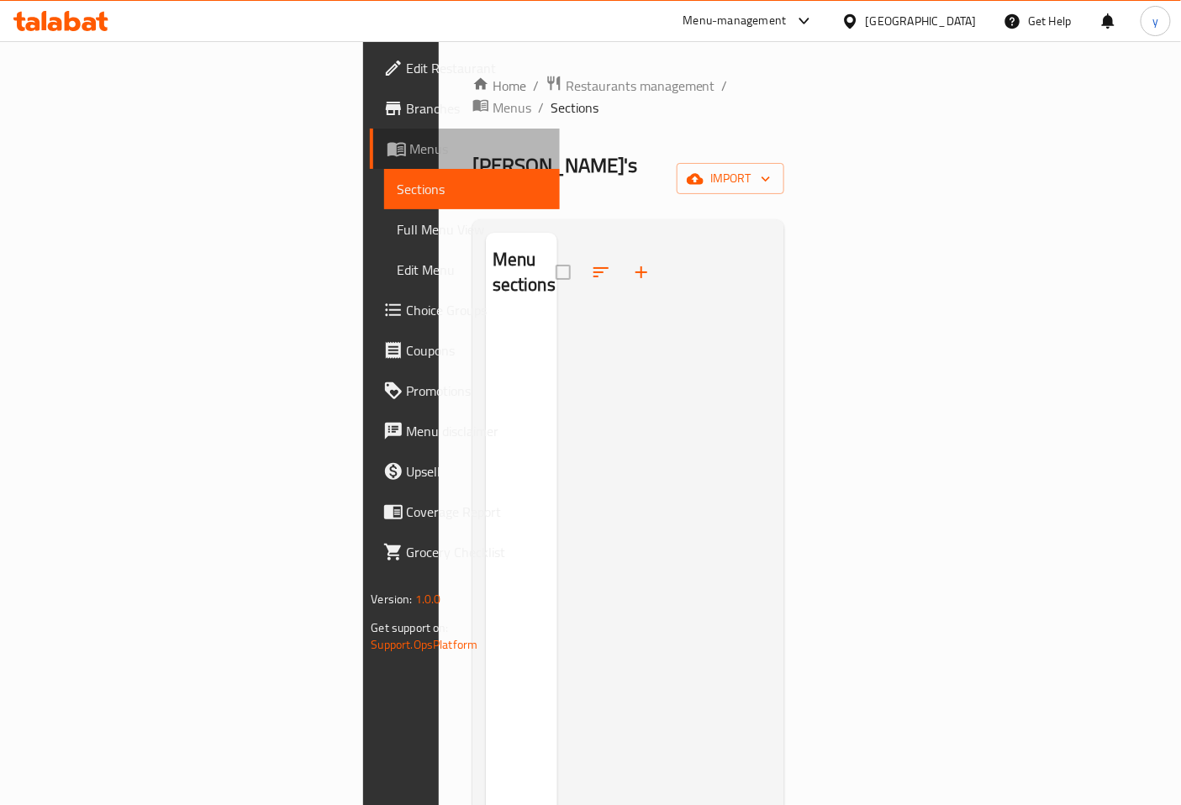
click at [410, 156] on span "Menus" at bounding box center [478, 149] width 137 height 20
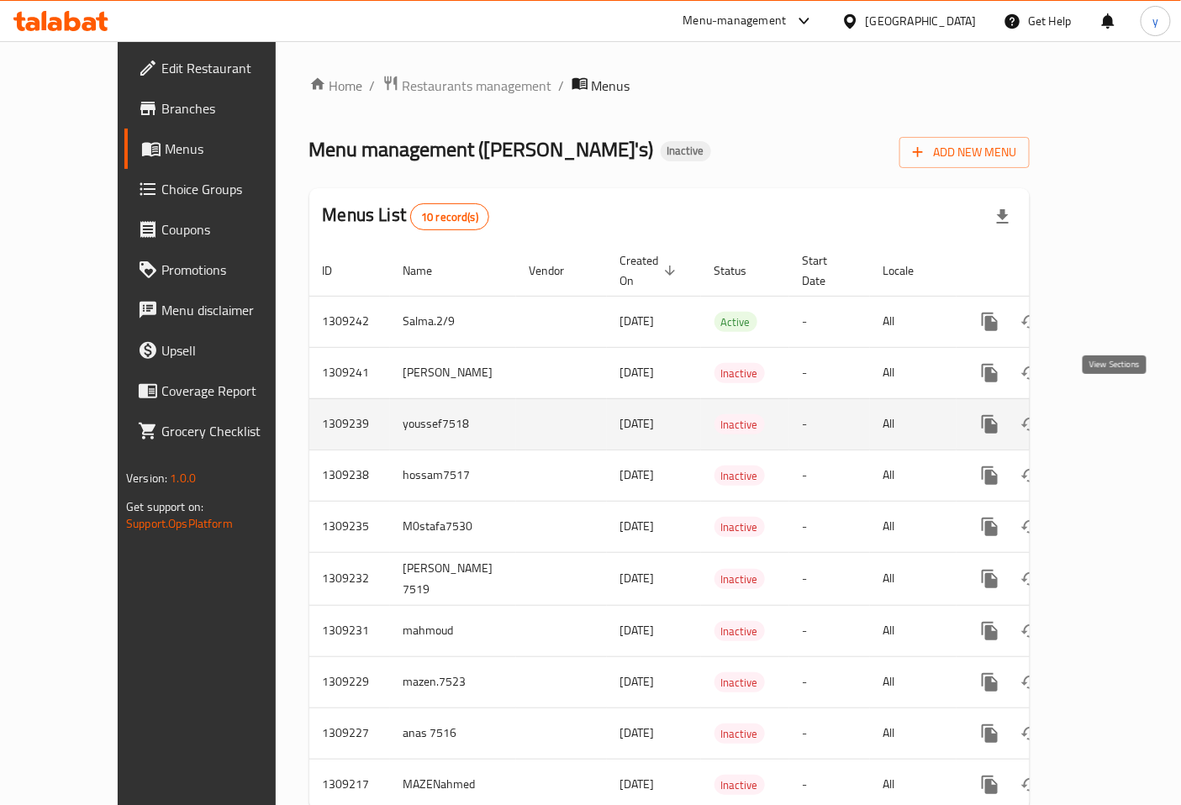
click at [1118, 417] on icon "enhanced table" at bounding box center [1110, 424] width 15 height 15
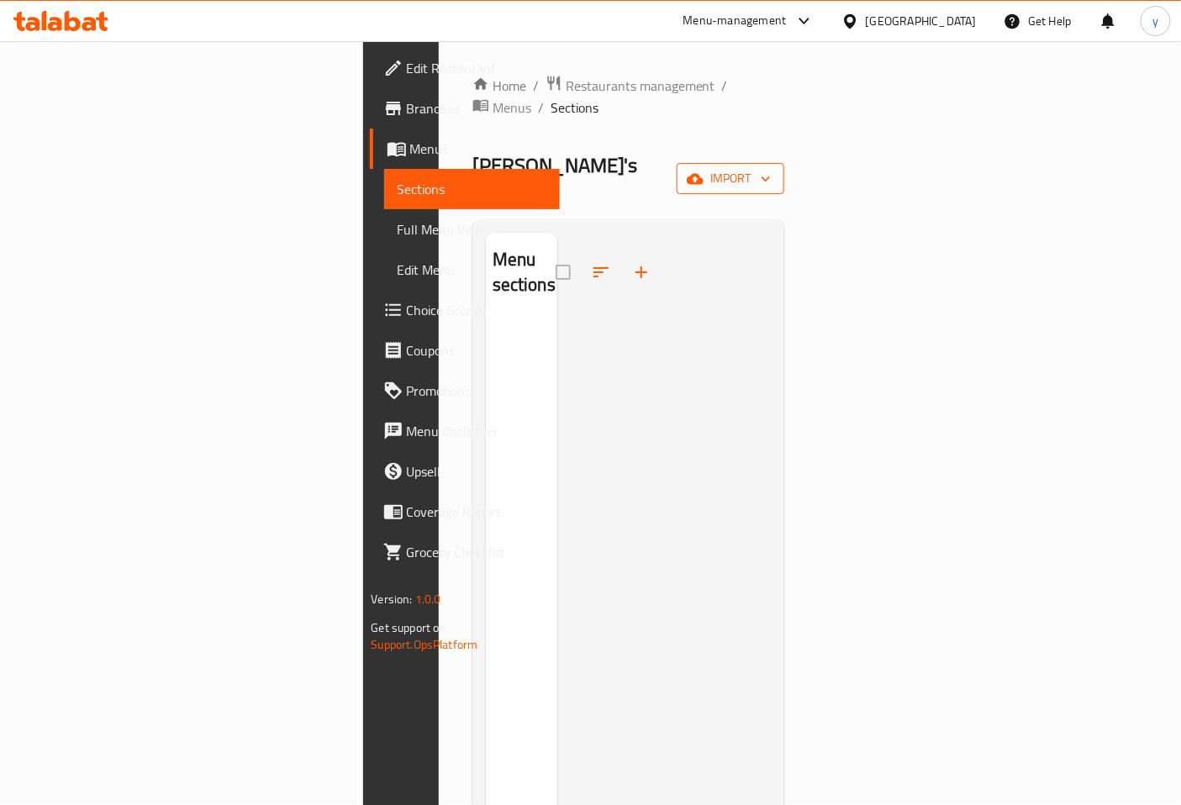
click at [770, 168] on span "import" at bounding box center [730, 178] width 81 height 21
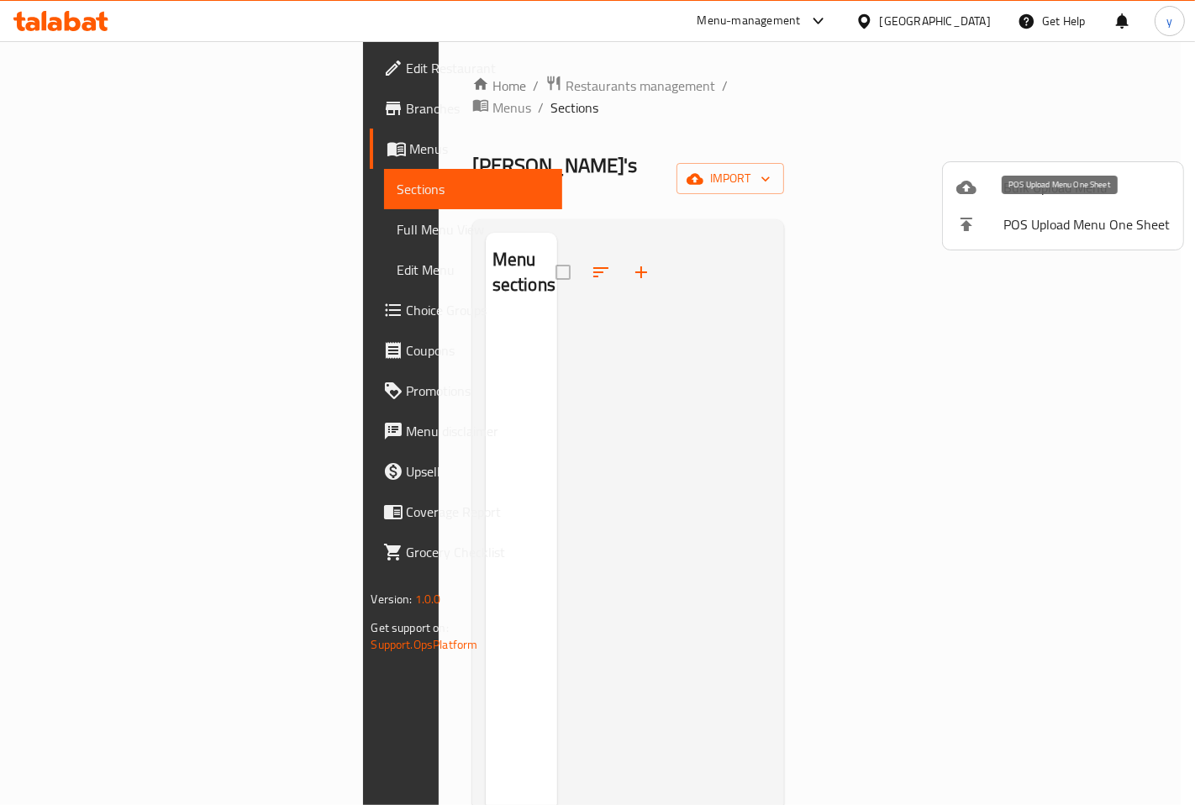
click at [1032, 196] on span "Bulk Upload Menu" at bounding box center [1086, 187] width 166 height 20
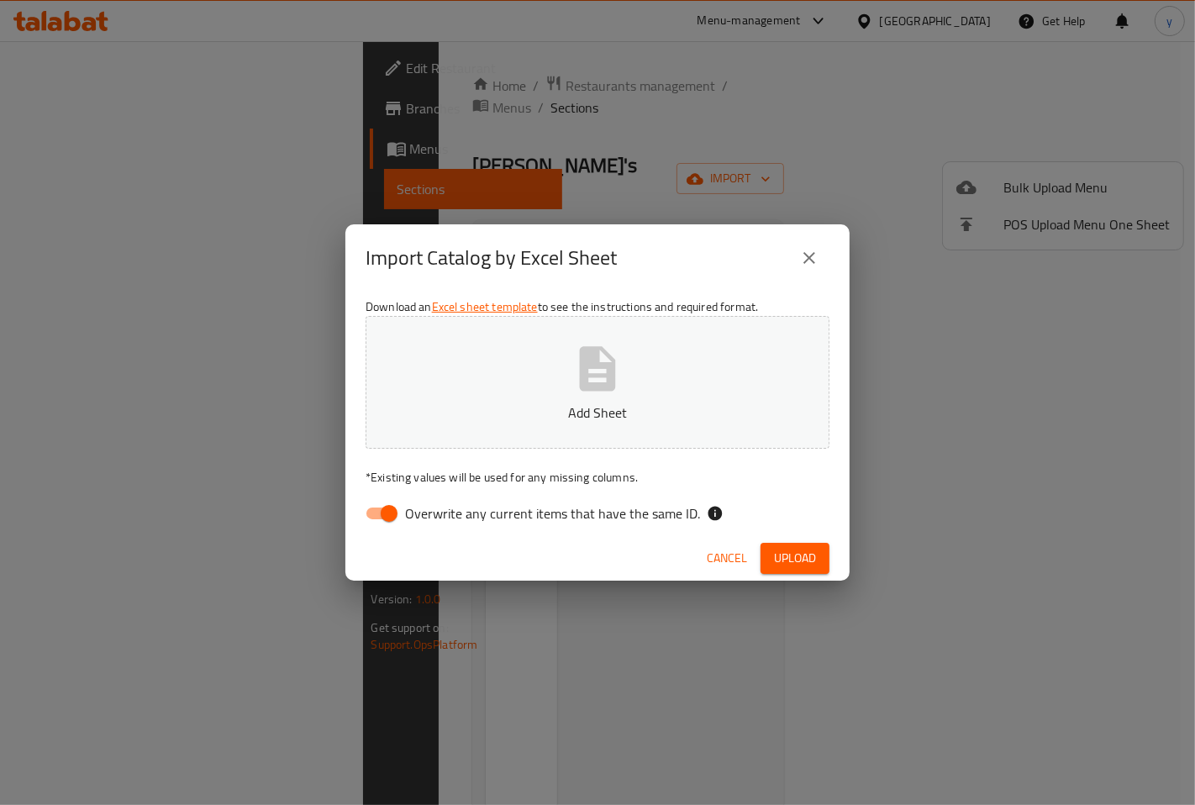
click at [395, 508] on input "Overwrite any current items that have the same ID." at bounding box center [389, 513] width 96 height 32
checkbox input "false"
click at [509, 404] on p "Add Sheet" at bounding box center [598, 412] width 412 height 20
click at [812, 550] on span "Upload" at bounding box center [795, 558] width 42 height 21
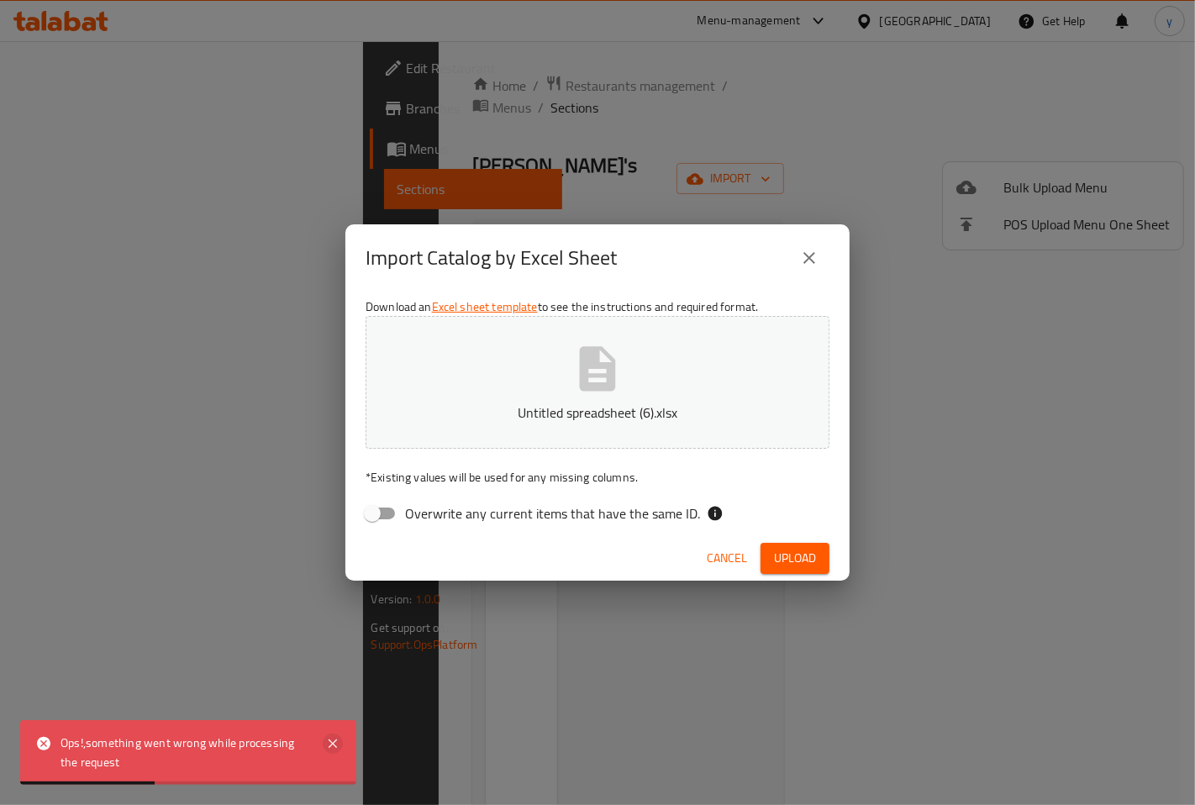
click at [337, 741] on icon at bounding box center [333, 743] width 8 height 8
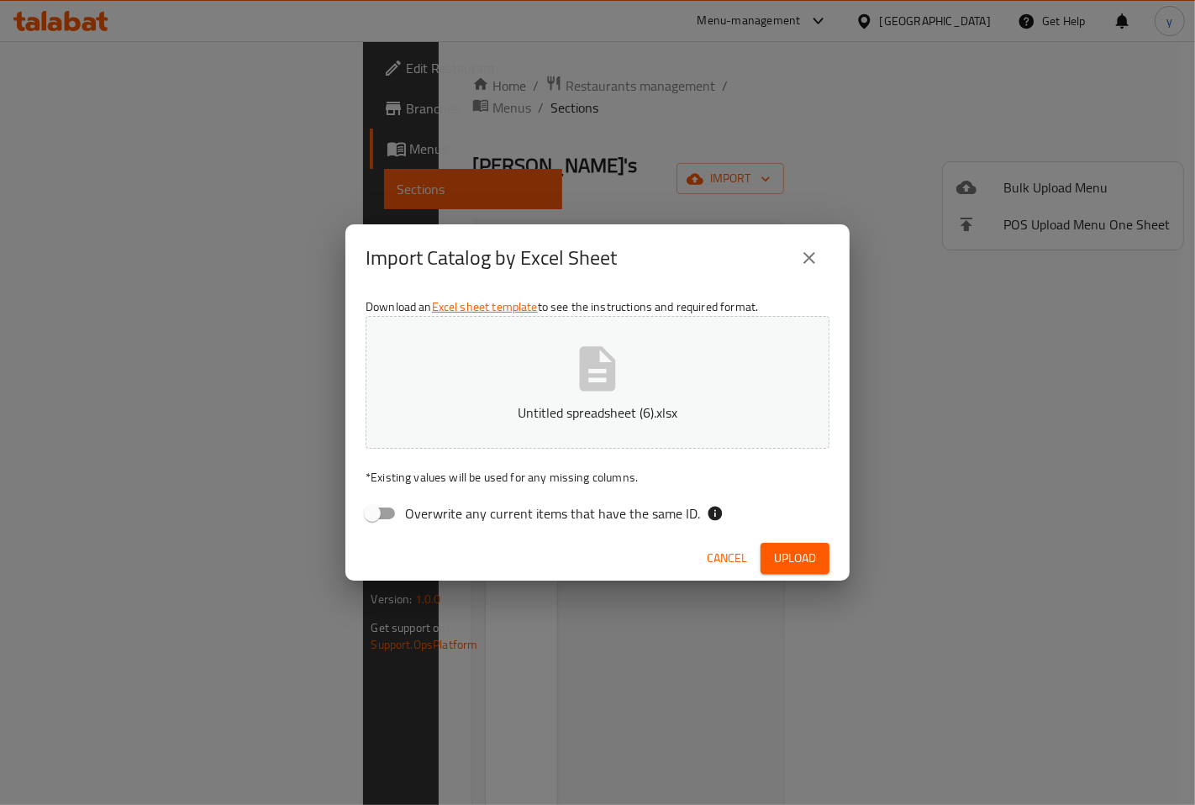
click at [812, 258] on icon "close" at bounding box center [809, 258] width 20 height 20
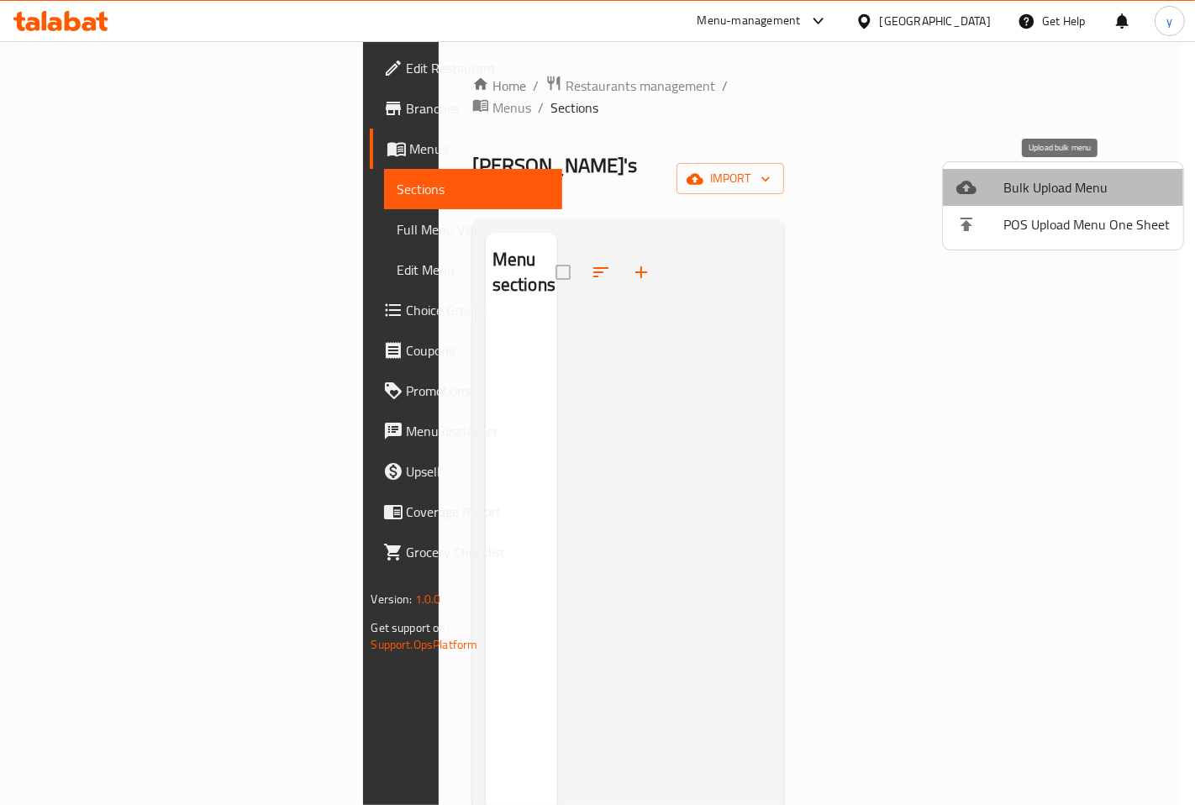
click at [1090, 194] on span "Bulk Upload Menu" at bounding box center [1086, 187] width 166 height 20
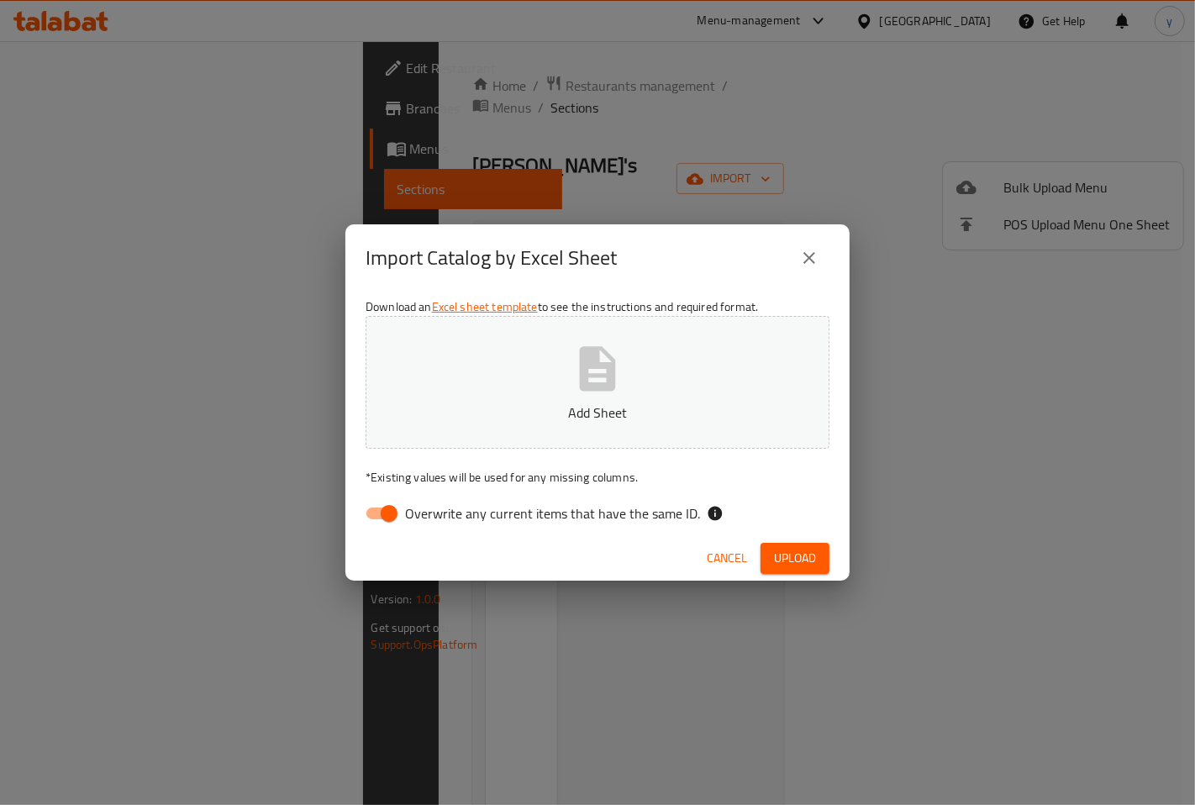
click at [372, 513] on input "Overwrite any current items that have the same ID." at bounding box center [389, 513] width 96 height 32
checkbox input "false"
click at [620, 392] on icon "button" at bounding box center [598, 369] width 54 height 54
click at [828, 555] on button "Upload" at bounding box center [794, 558] width 69 height 31
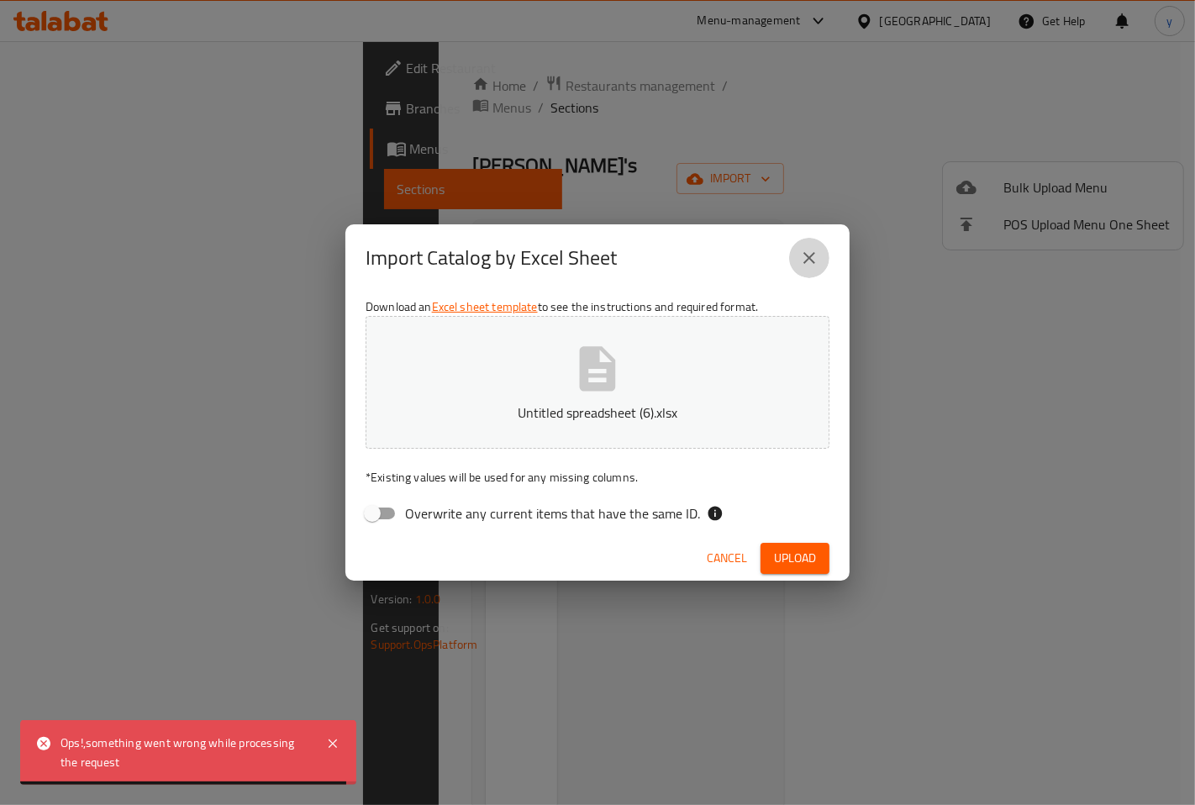
click at [818, 249] on icon "close" at bounding box center [809, 258] width 20 height 20
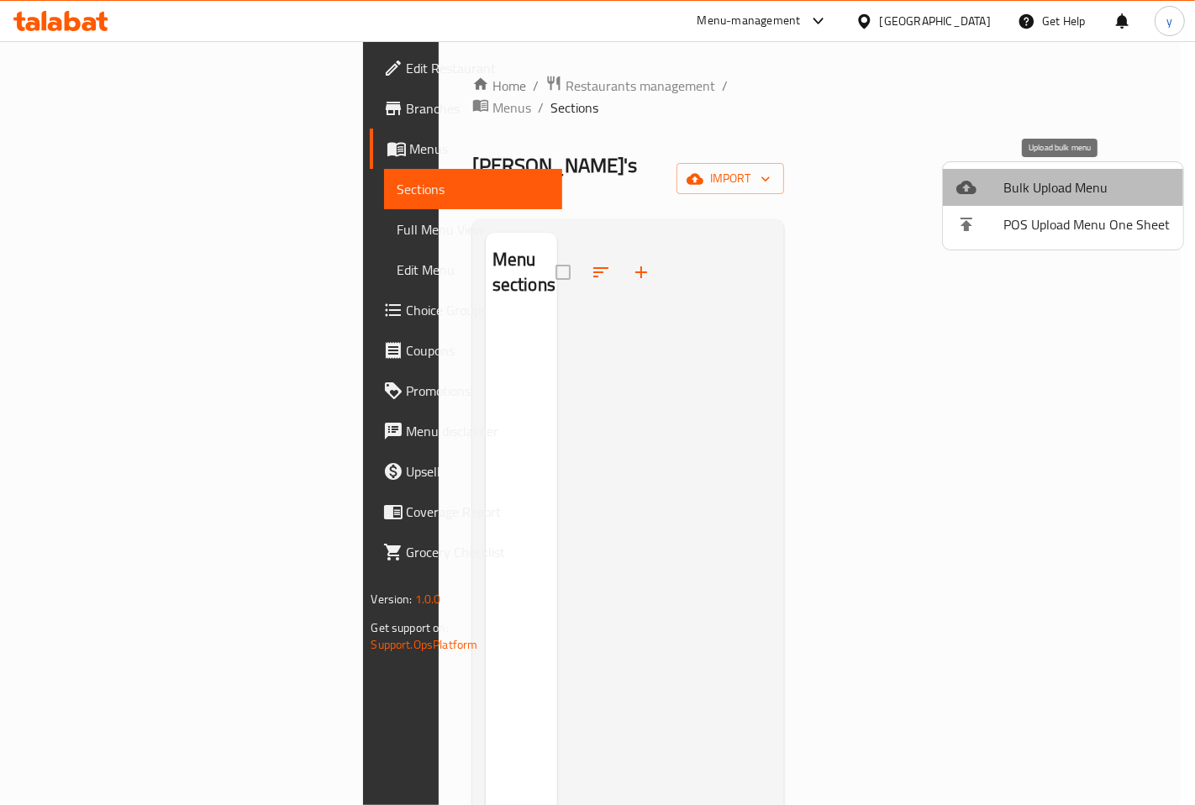
click at [1115, 189] on span "Bulk Upload Menu" at bounding box center [1086, 187] width 166 height 20
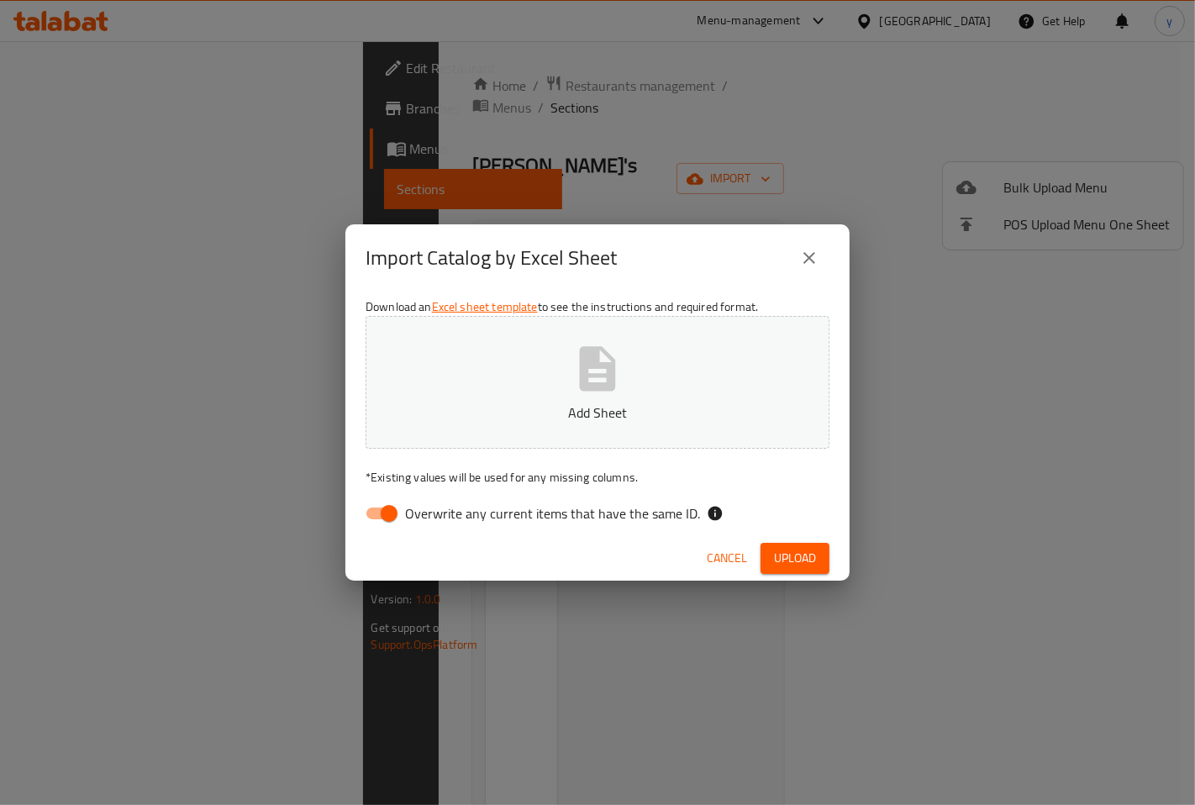
click at [615, 350] on icon "button" at bounding box center [598, 369] width 54 height 54
click at [400, 514] on input "Overwrite any current items that have the same ID." at bounding box center [389, 513] width 96 height 32
checkbox input "false"
click at [790, 552] on span "Upload" at bounding box center [795, 558] width 42 height 21
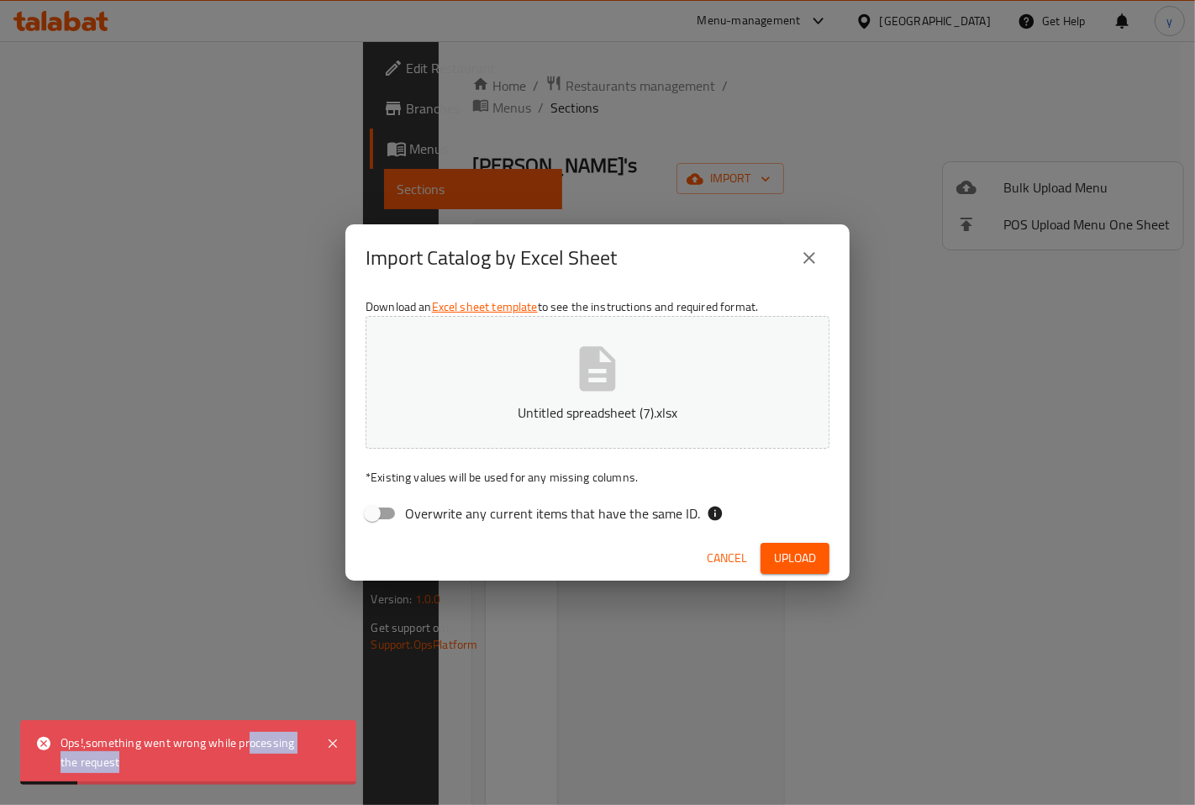
drag, startPoint x: 249, startPoint y: 748, endPoint x: 314, endPoint y: 702, distance: 80.2
click at [232, 749] on div "Ops!,something went wrong while processing the request" at bounding box center [184, 753] width 249 height 38
click at [608, 463] on div "Download an Excel sheet template to see the instructions and required format. U…" at bounding box center [597, 414] width 504 height 244
drag, startPoint x: 753, startPoint y: 359, endPoint x: 760, endPoint y: 380, distance: 22.1
click at [760, 378] on button "Untitled spreadsheet (7).xlsx" at bounding box center [597, 382] width 464 height 133
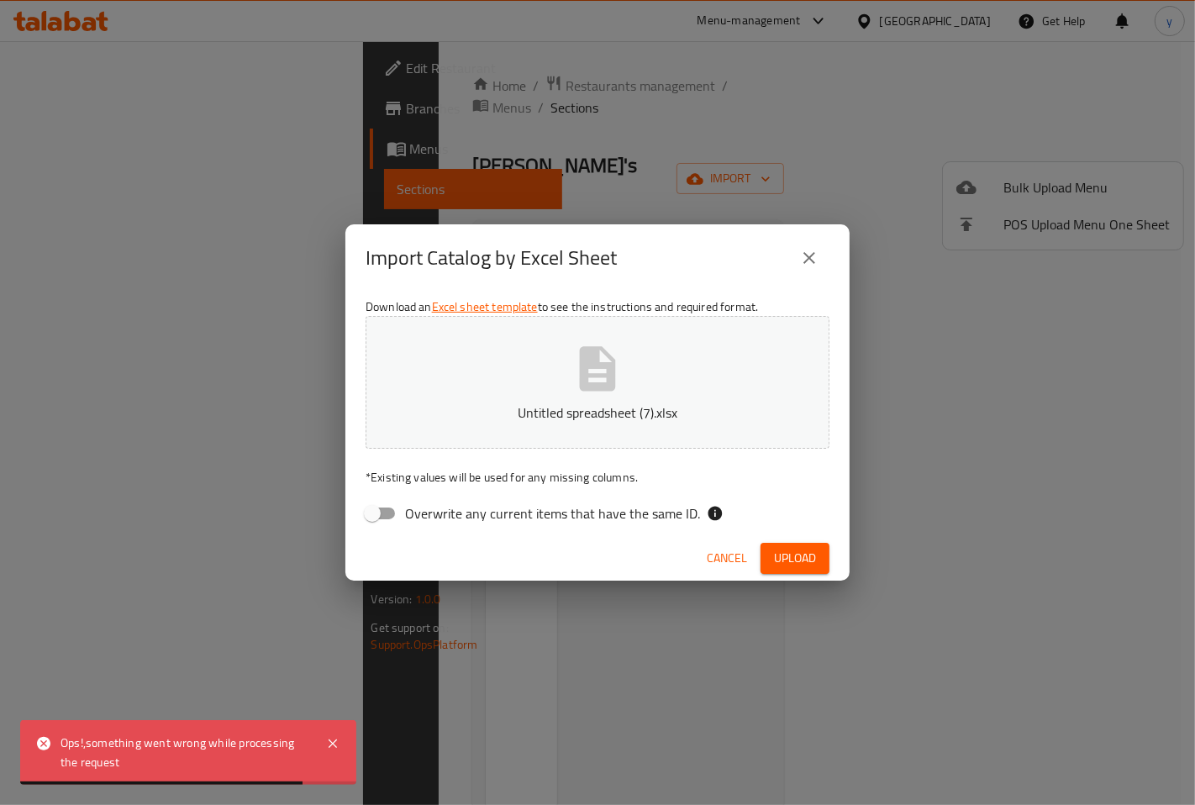
click at [289, 46] on div "Import Catalog by Excel Sheet Download an Excel sheet template to see the instr…" at bounding box center [597, 402] width 1195 height 805
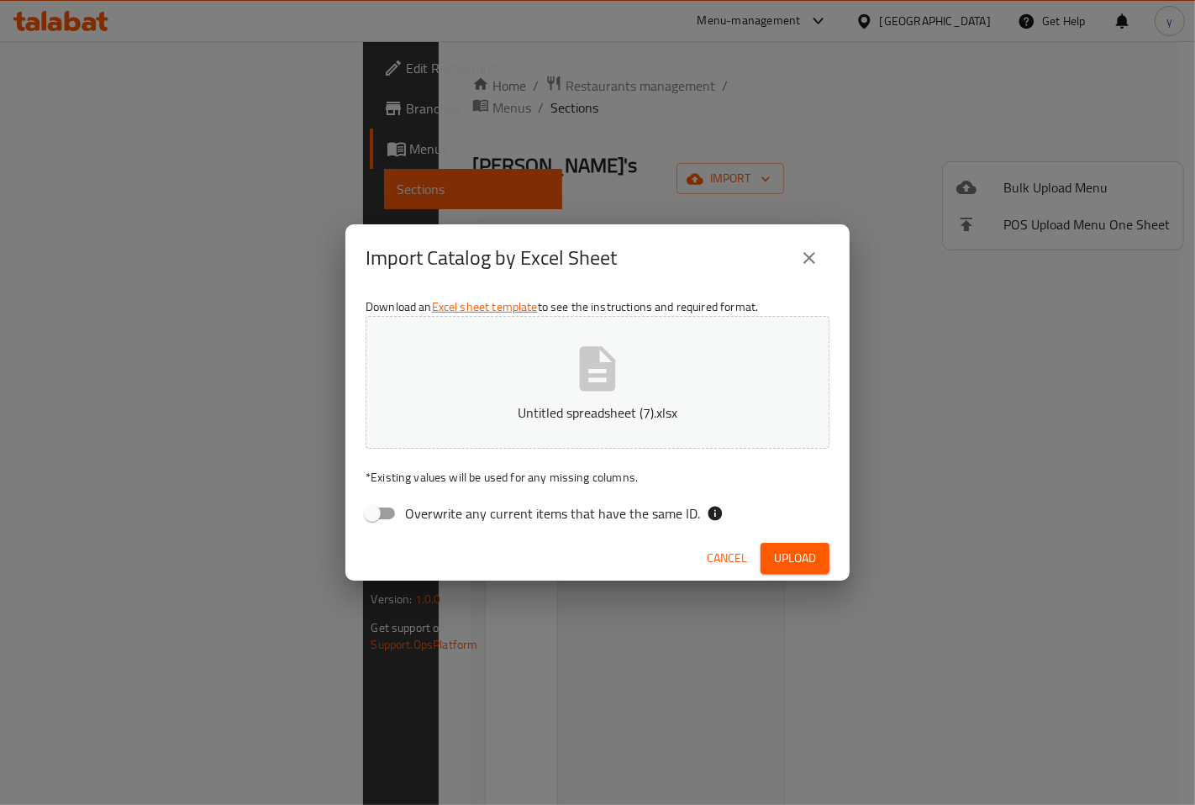
click at [811, 565] on span "Upload" at bounding box center [795, 558] width 42 height 21
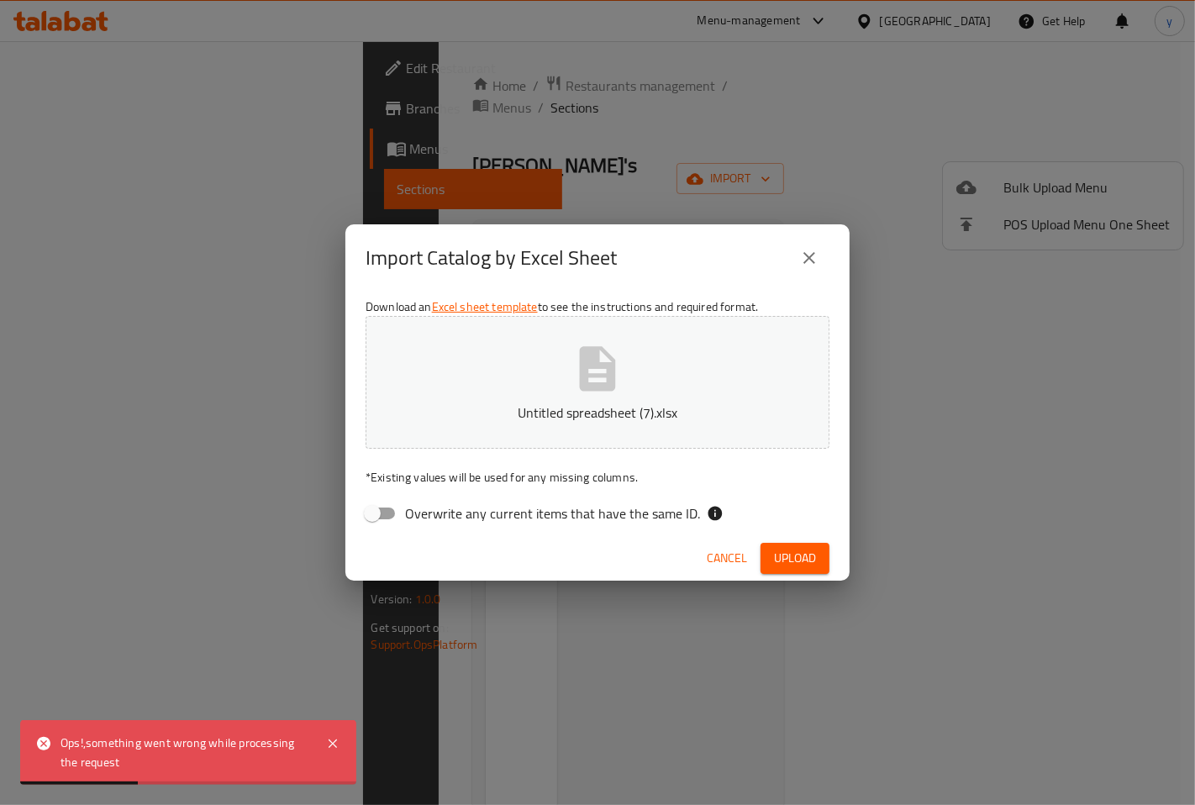
click at [815, 258] on icon "close" at bounding box center [809, 258] width 20 height 20
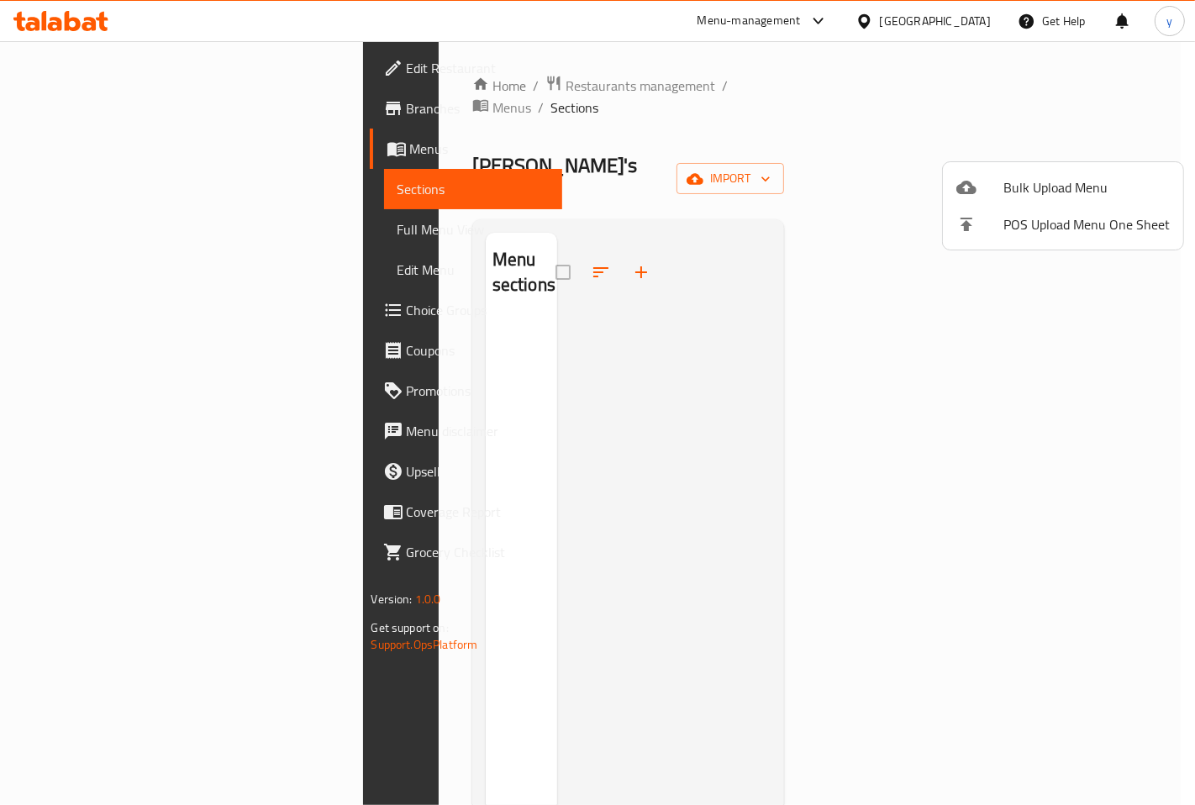
click at [76, 155] on div at bounding box center [597, 402] width 1195 height 805
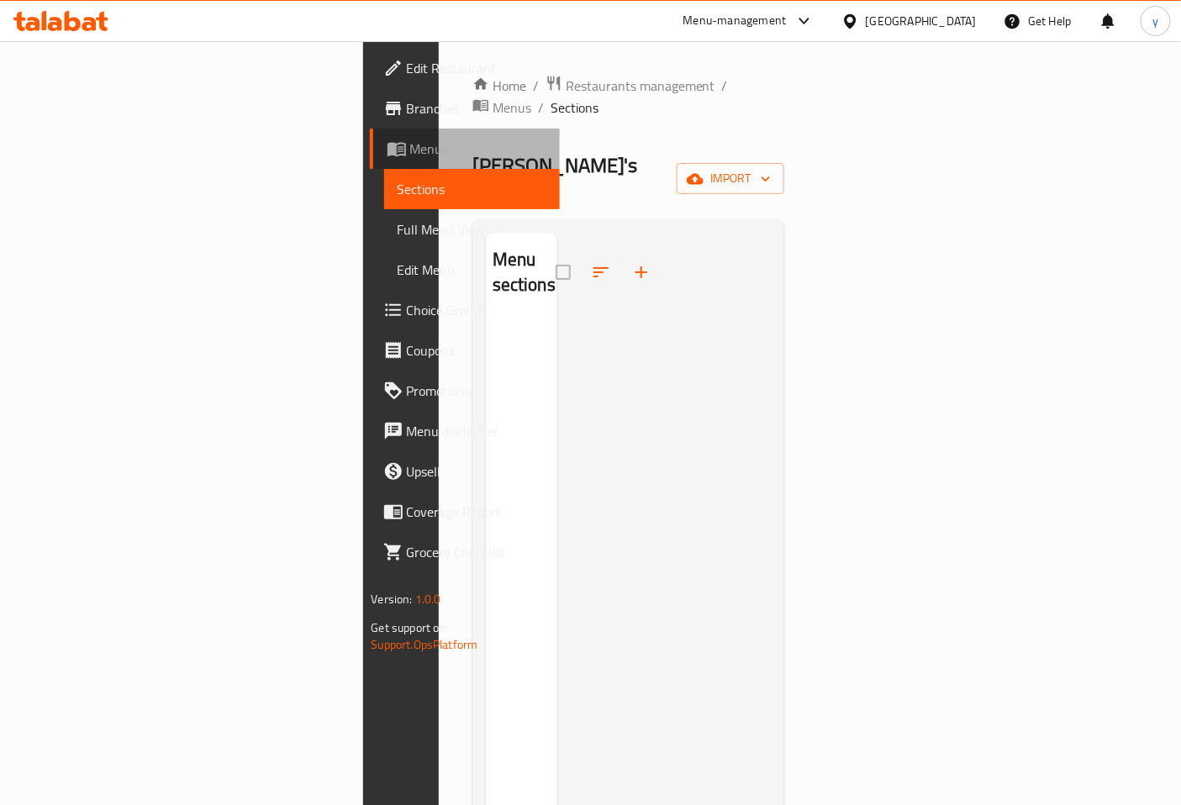
click at [410, 154] on span "Menus" at bounding box center [478, 149] width 137 height 20
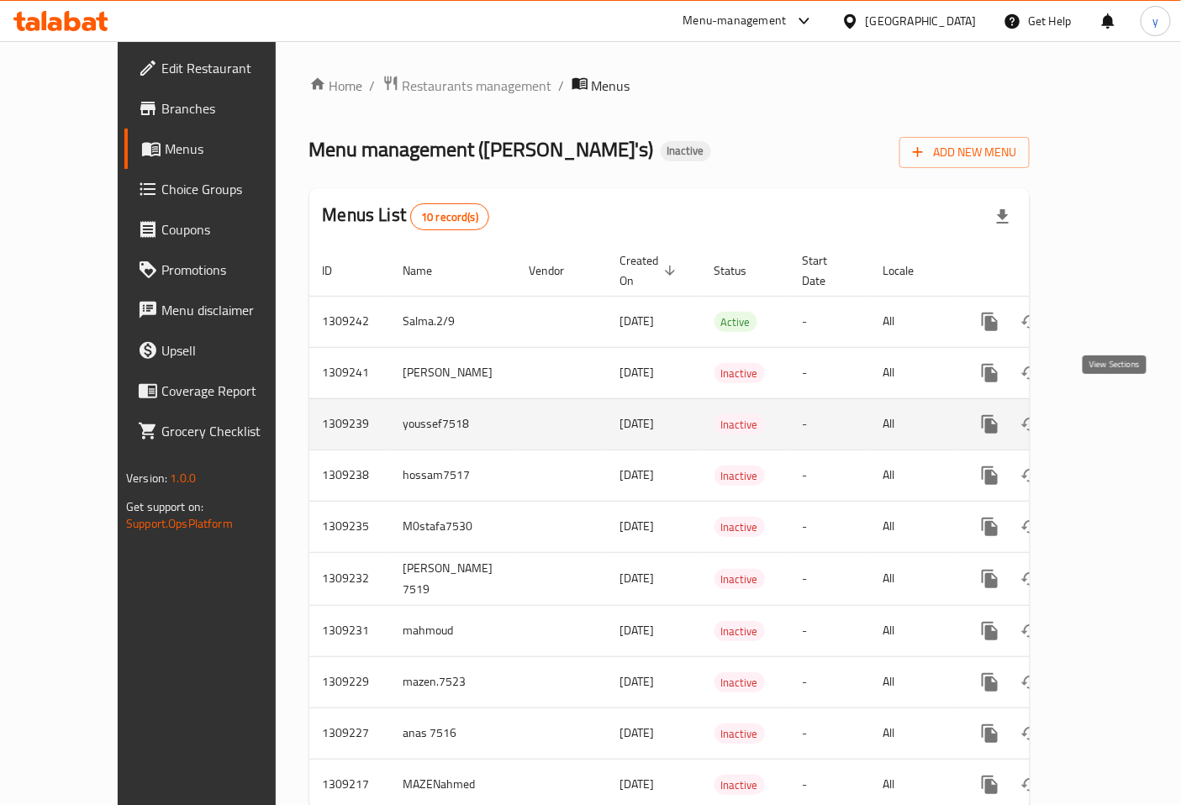
click at [1111, 414] on icon "enhanced table" at bounding box center [1111, 424] width 20 height 20
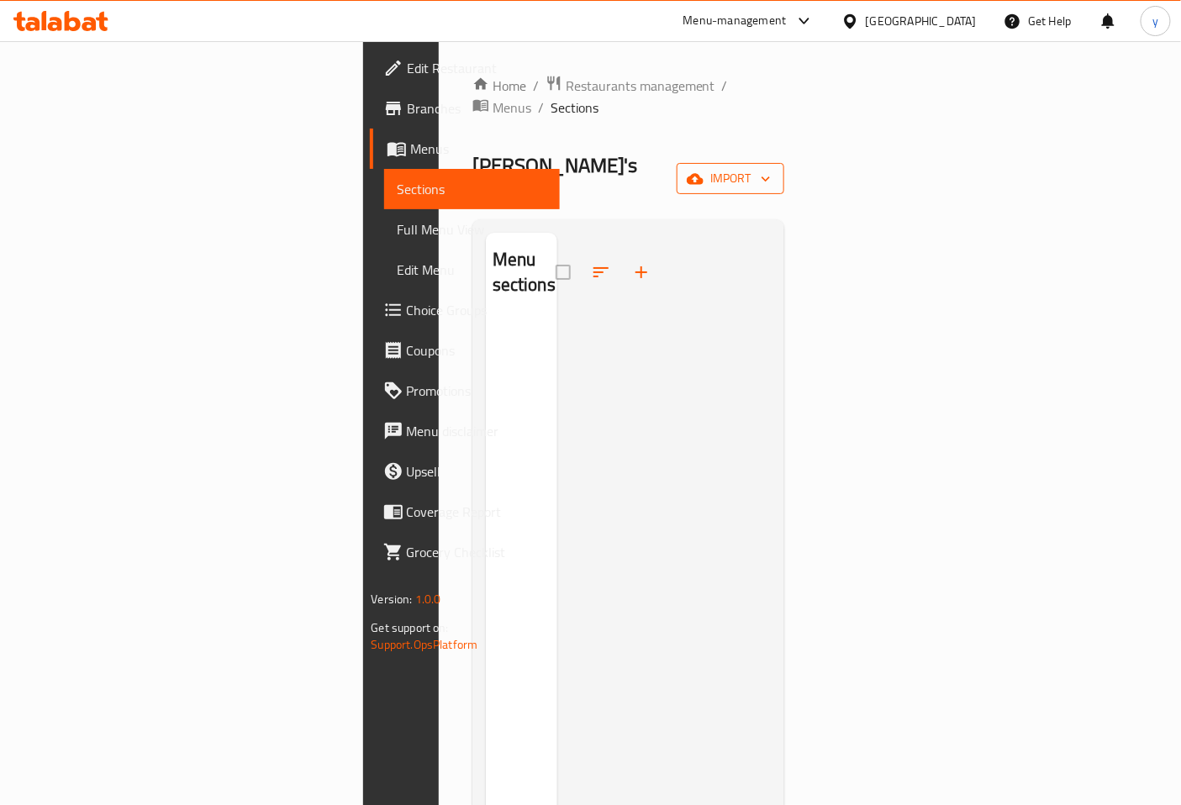
click at [770, 168] on span "import" at bounding box center [730, 178] width 81 height 21
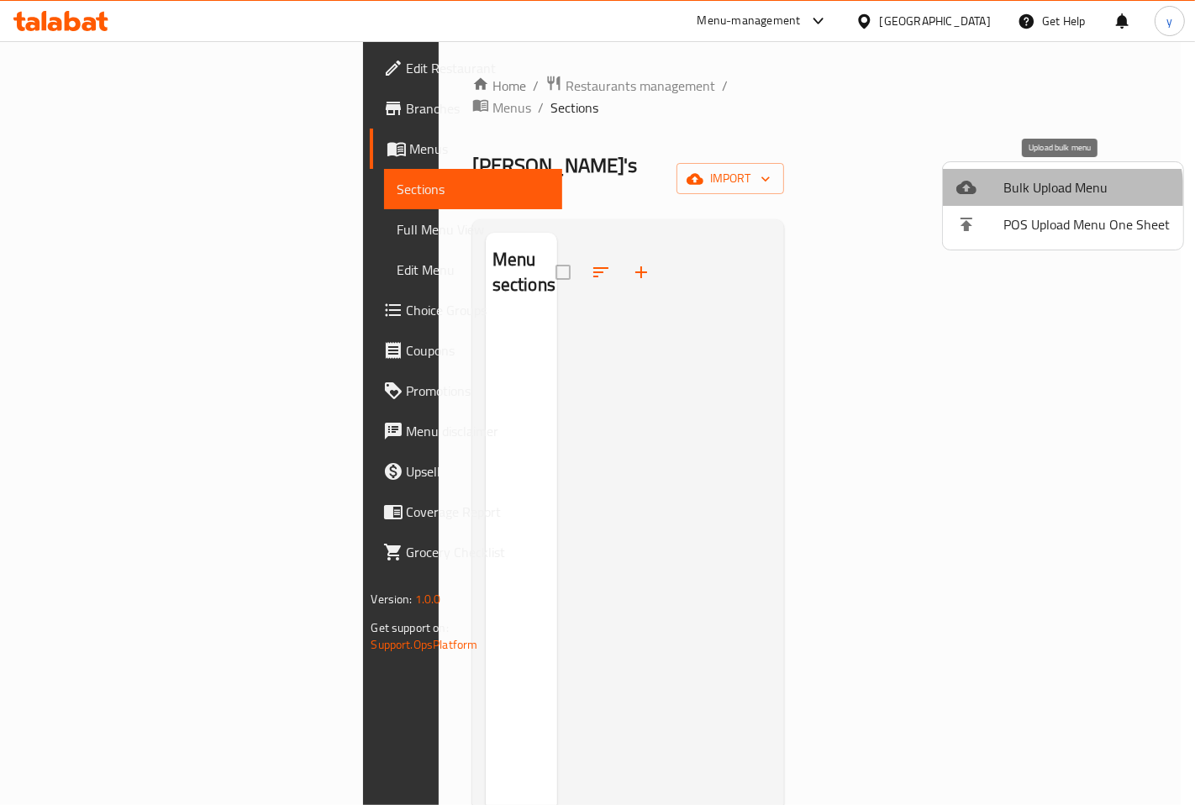
click at [1060, 193] on span "Bulk Upload Menu" at bounding box center [1086, 187] width 166 height 20
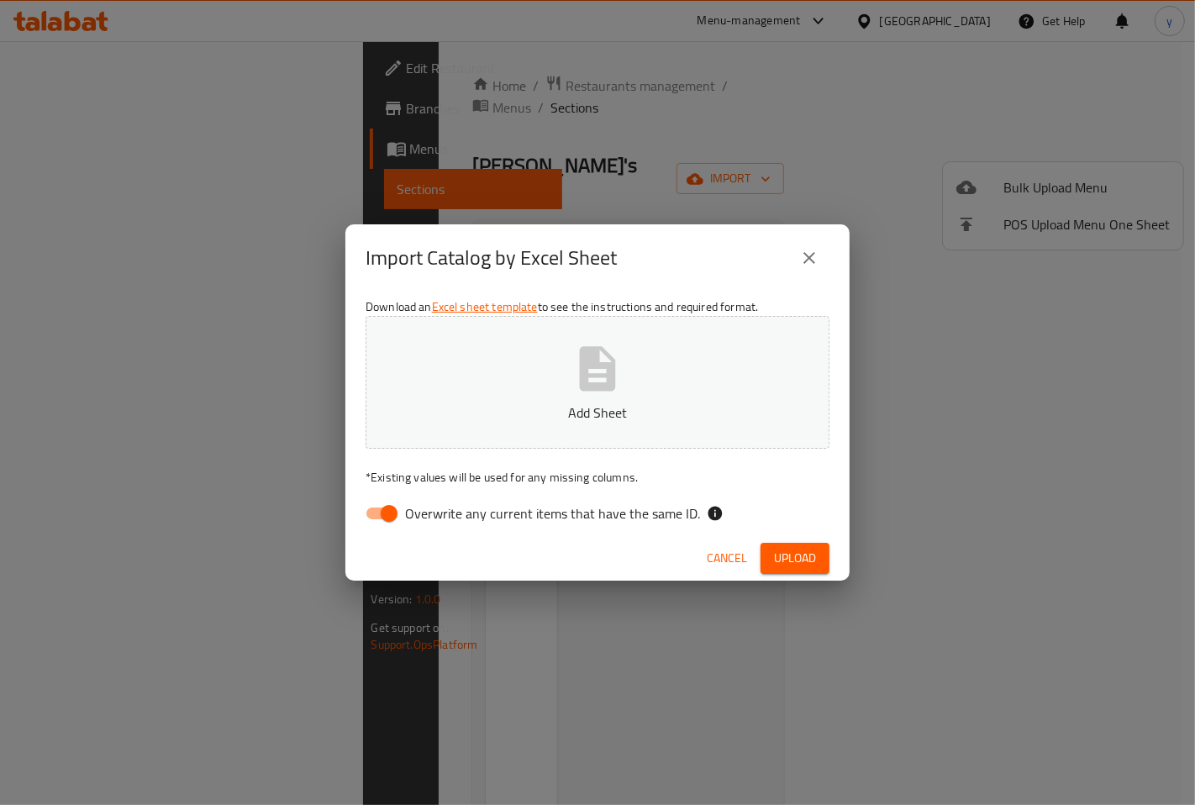
click at [376, 513] on input "Overwrite any current items that have the same ID." at bounding box center [389, 513] width 96 height 32
checkbox input "false"
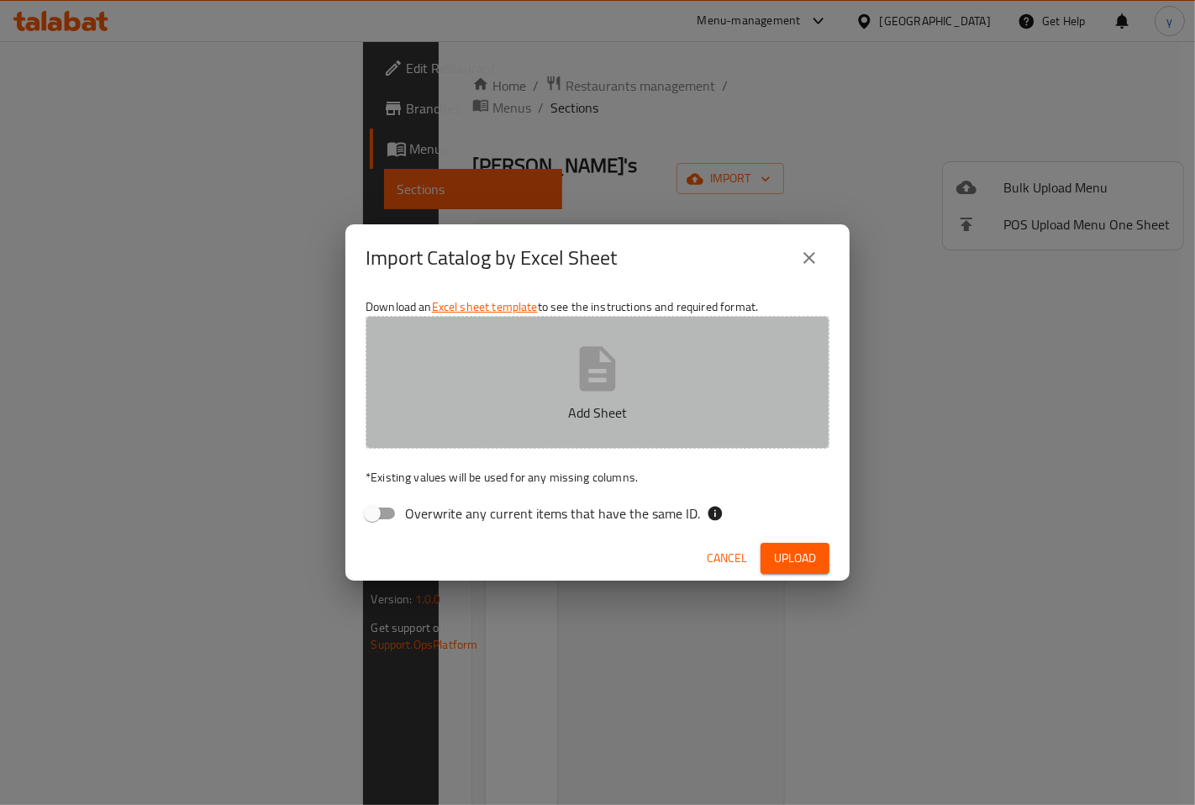
click at [527, 407] on p "Add Sheet" at bounding box center [598, 412] width 412 height 20
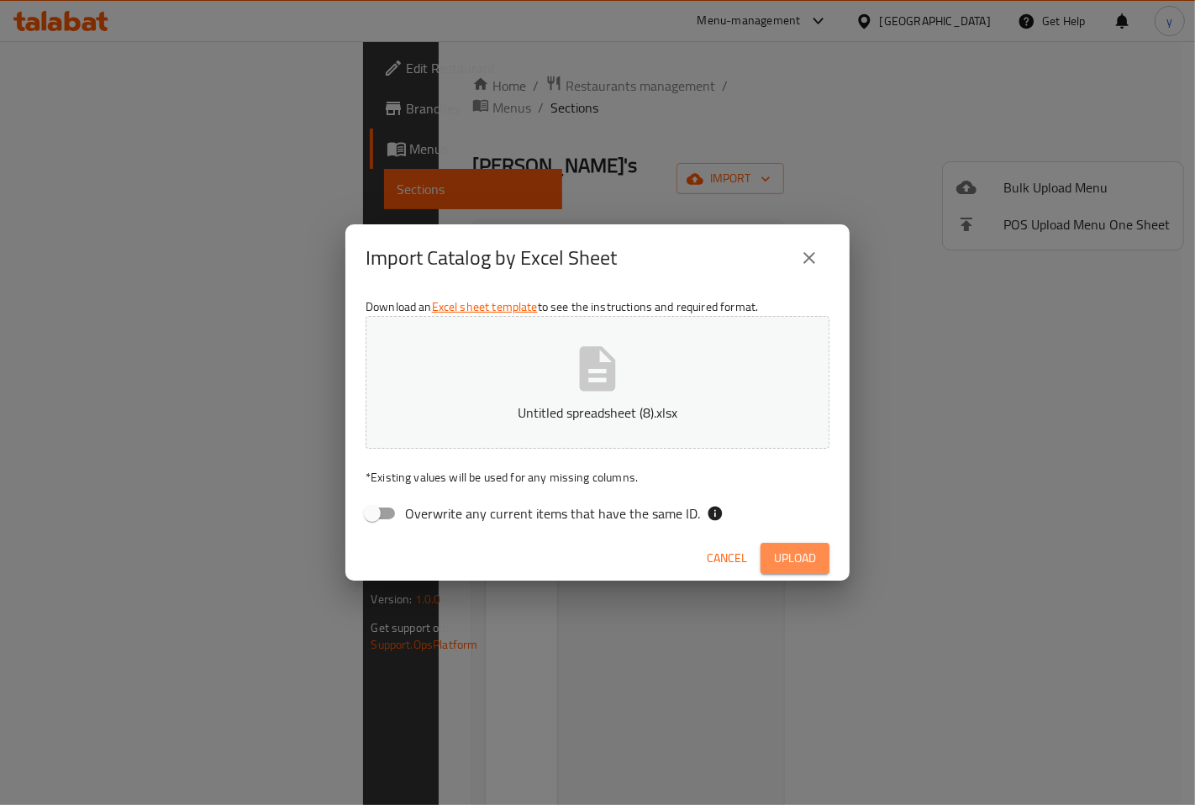
click at [805, 553] on span "Upload" at bounding box center [795, 558] width 42 height 21
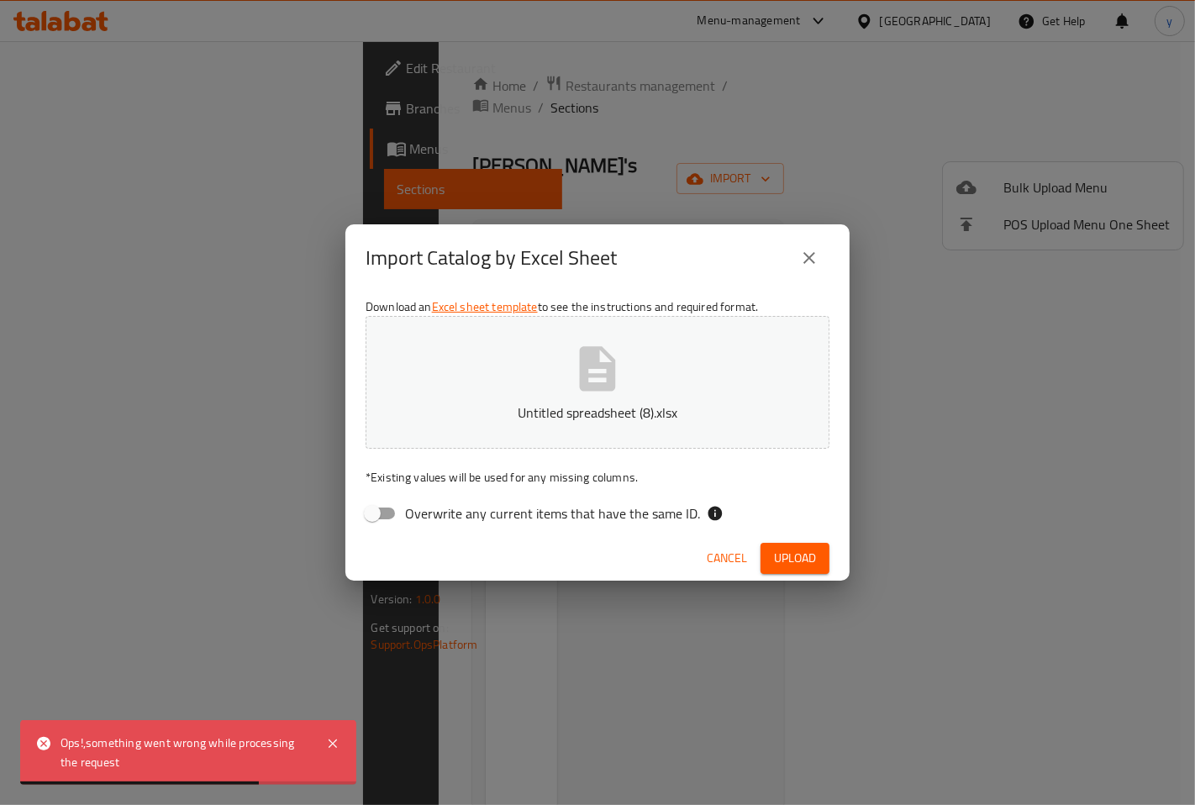
click at [810, 246] on button "close" at bounding box center [809, 258] width 40 height 40
